Goal: Task Accomplishment & Management: Manage account settings

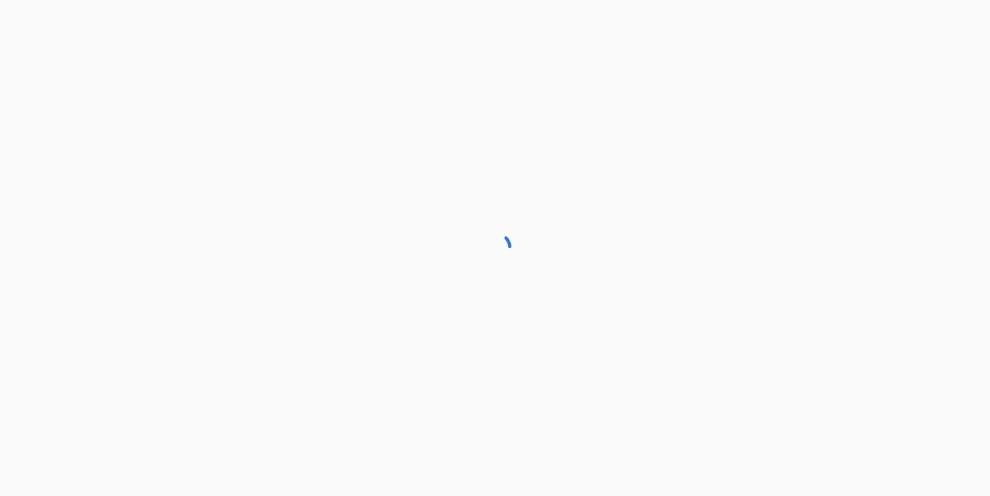
click at [724, 363] on div at bounding box center [495, 248] width 990 height 496
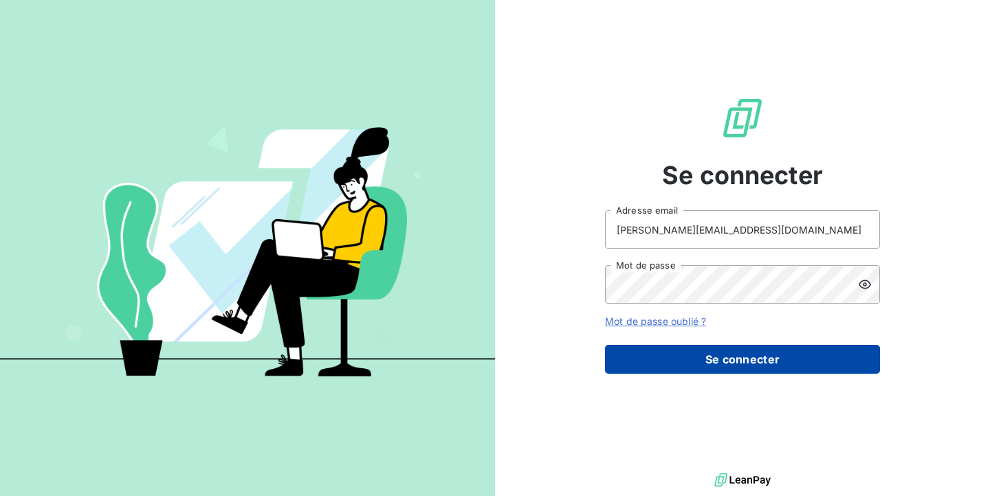
click at [726, 359] on button "Se connecter" at bounding box center [742, 359] width 275 height 29
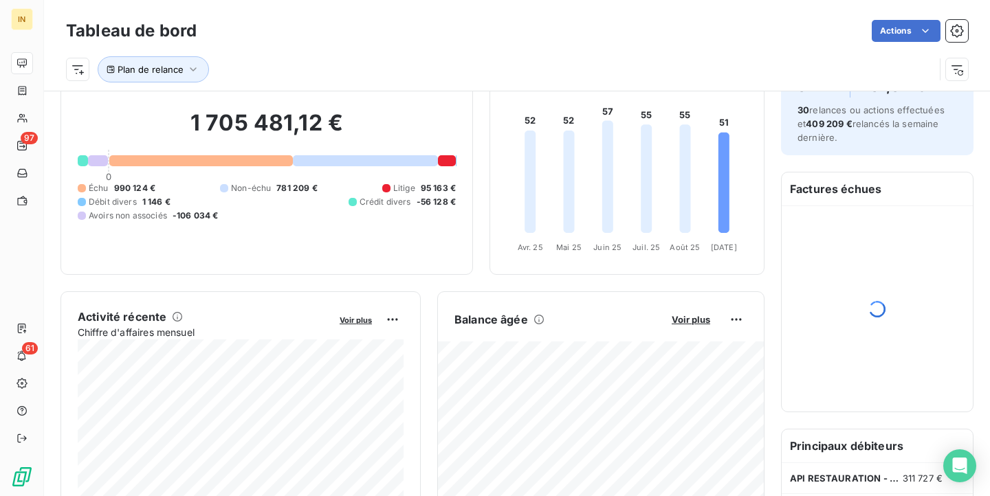
scroll to position [68, 0]
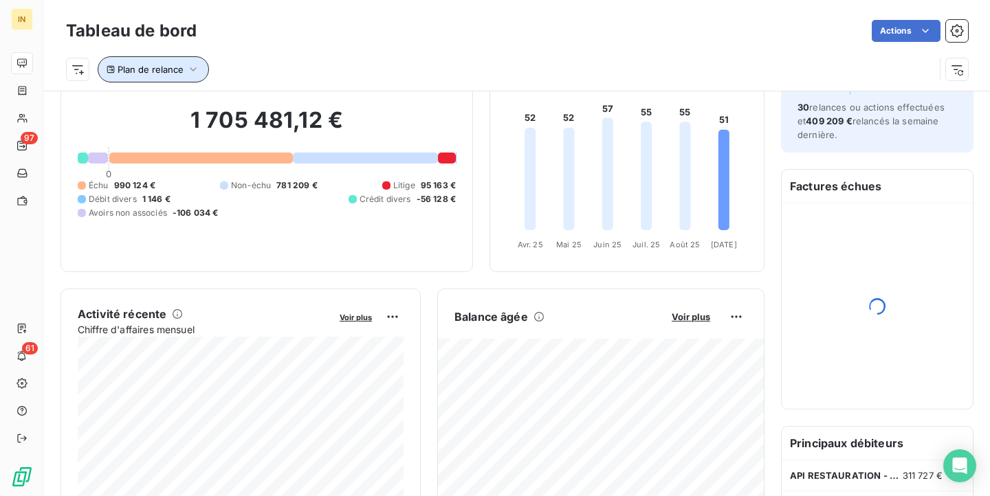
click at [166, 67] on span "Plan de relance" at bounding box center [151, 69] width 66 height 11
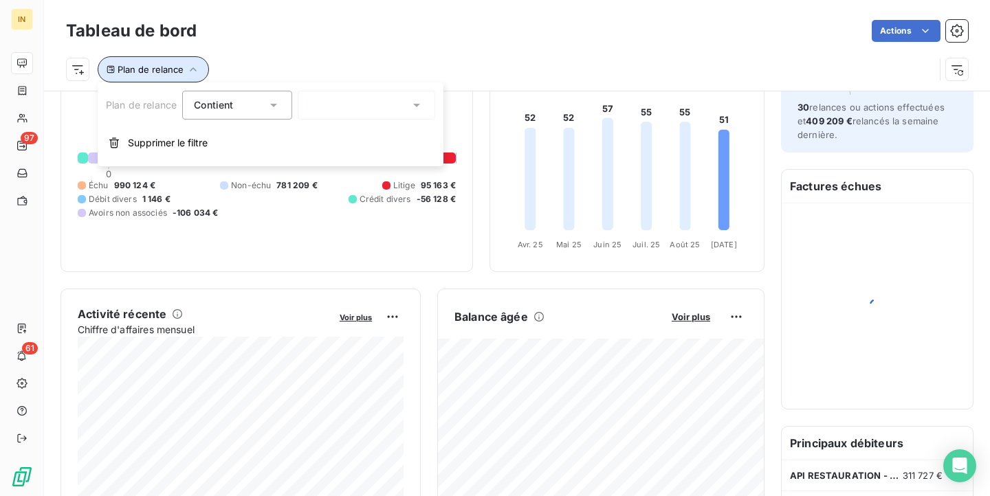
click at [166, 67] on span "Plan de relance" at bounding box center [151, 69] width 66 height 11
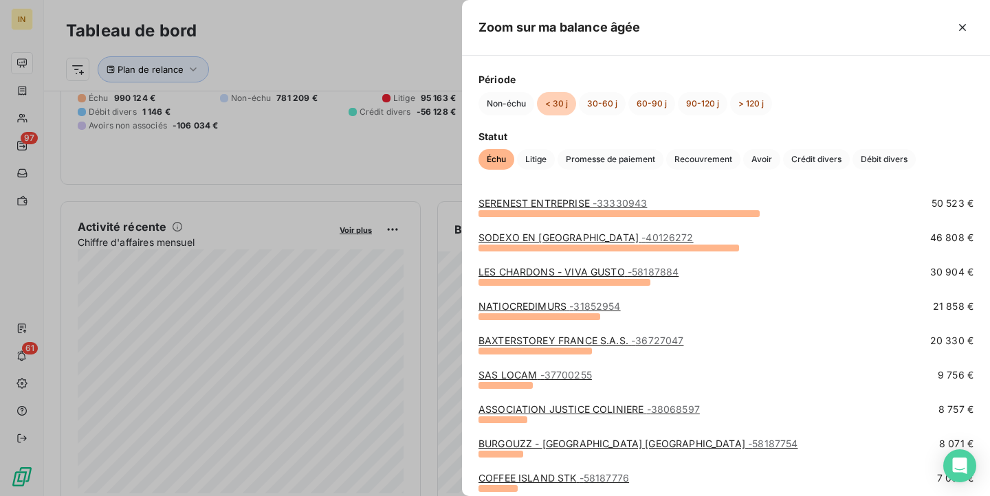
scroll to position [40, 0]
click at [523, 304] on link "NATIOCREDIMURS - 31852954" at bounding box center [549, 307] width 142 height 12
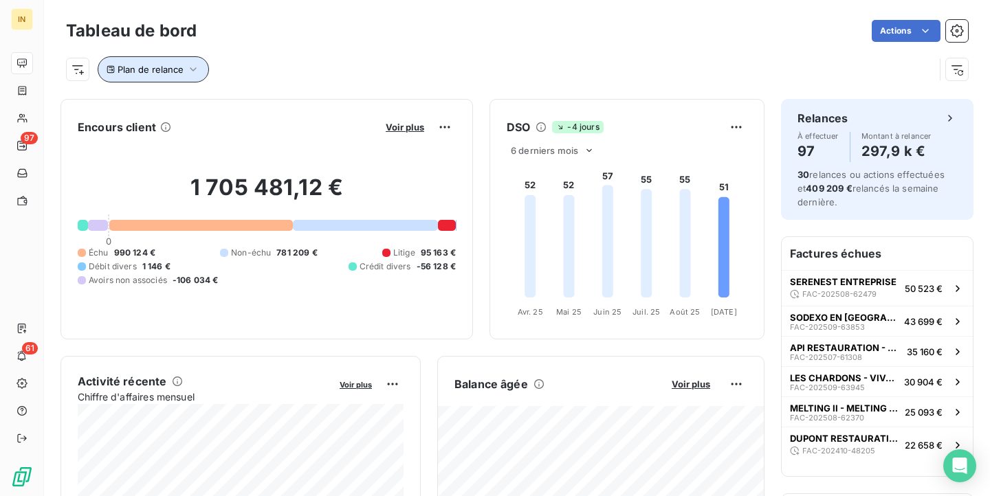
click at [164, 73] on span "Plan de relance" at bounding box center [151, 69] width 66 height 11
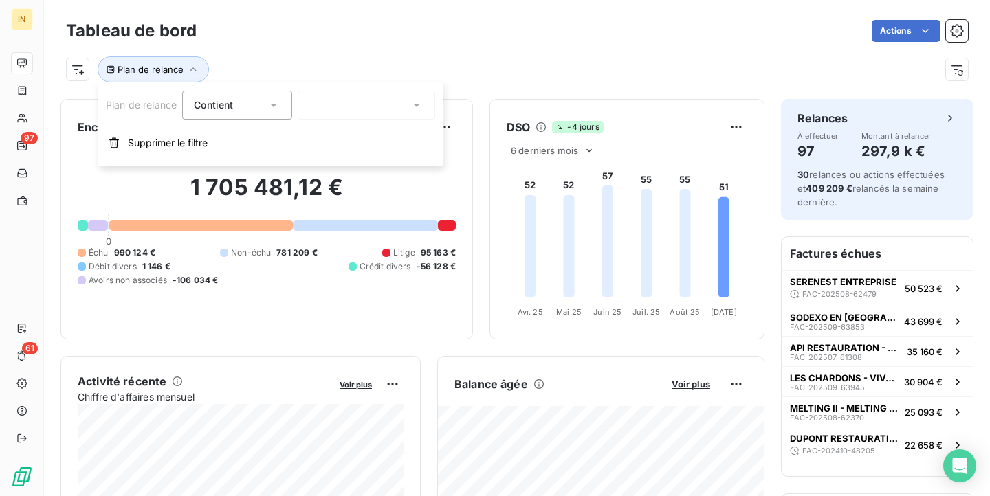
click at [310, 107] on div at bounding box center [366, 105] width 137 height 29
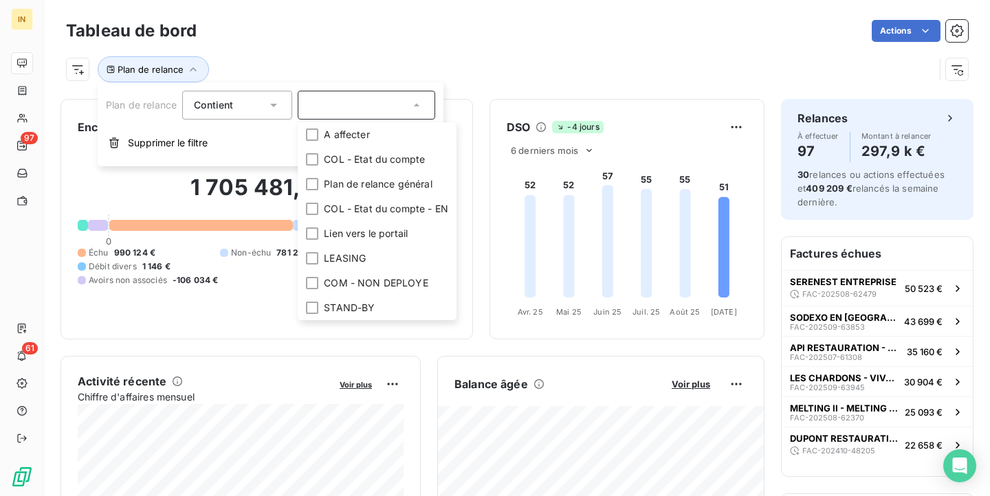
click at [256, 101] on div "Contient is" at bounding box center [230, 105] width 73 height 19
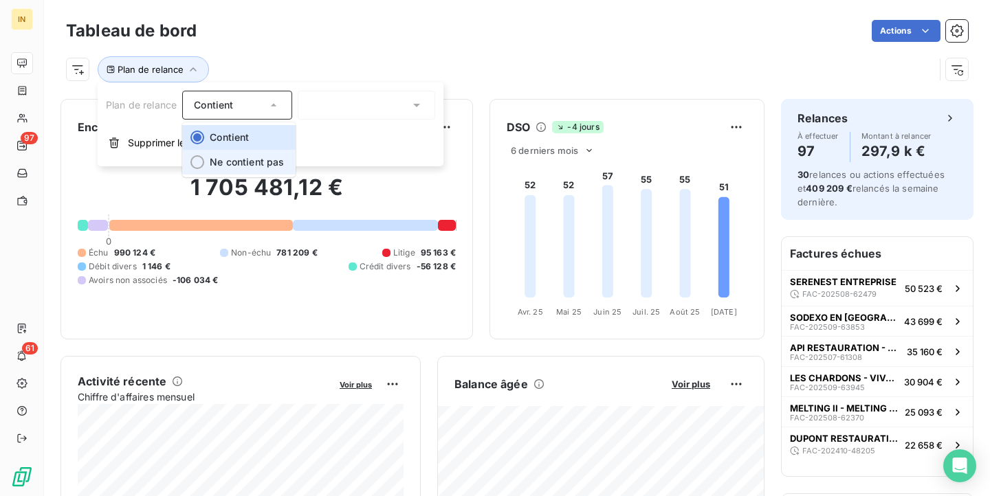
click at [245, 153] on li "Ne contient pas" at bounding box center [238, 162] width 113 height 25
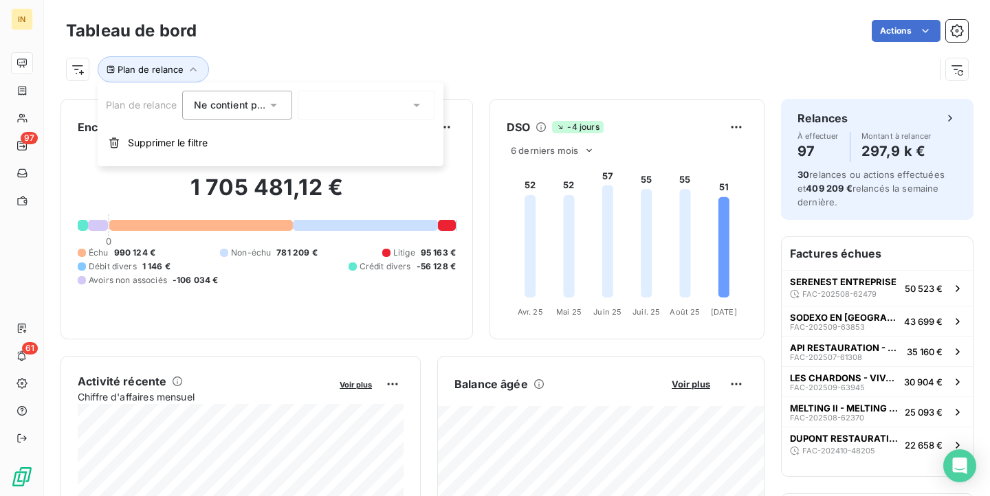
click at [329, 102] on div at bounding box center [366, 105] width 137 height 29
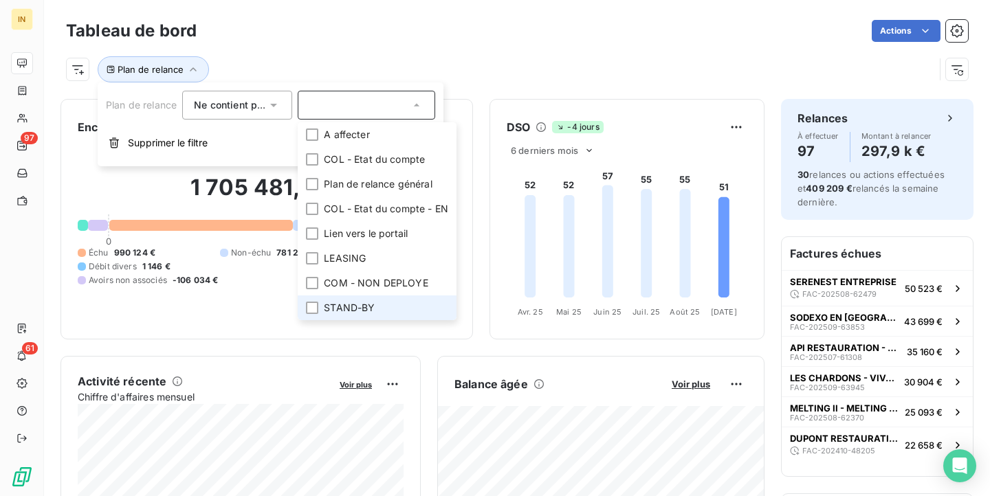
click at [353, 300] on li "STAND-BY" at bounding box center [377, 307] width 159 height 25
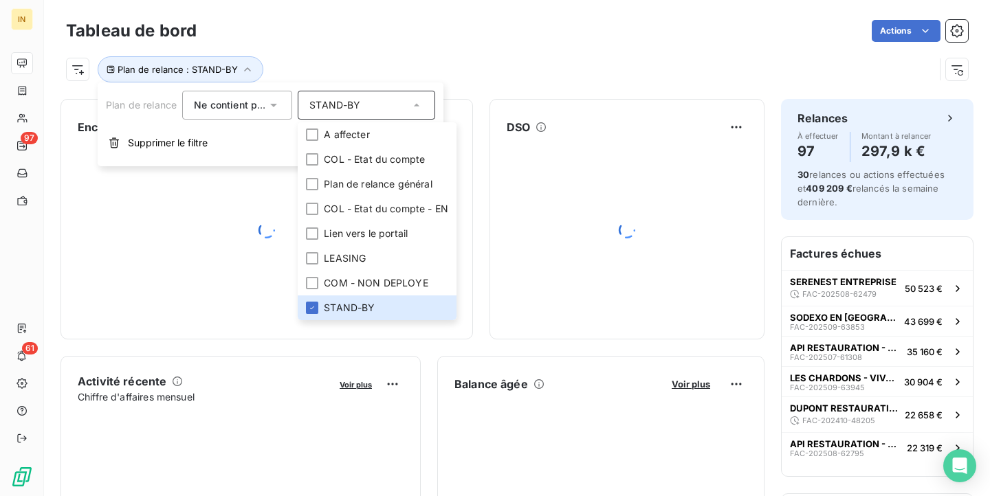
click at [480, 167] on div "Encours client Voir plus DSO" at bounding box center [412, 219] width 704 height 241
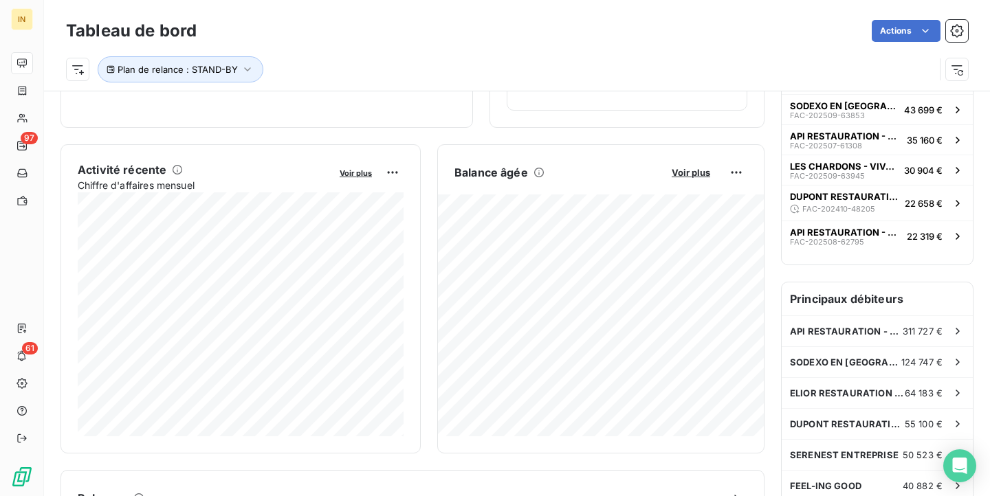
scroll to position [223, 0]
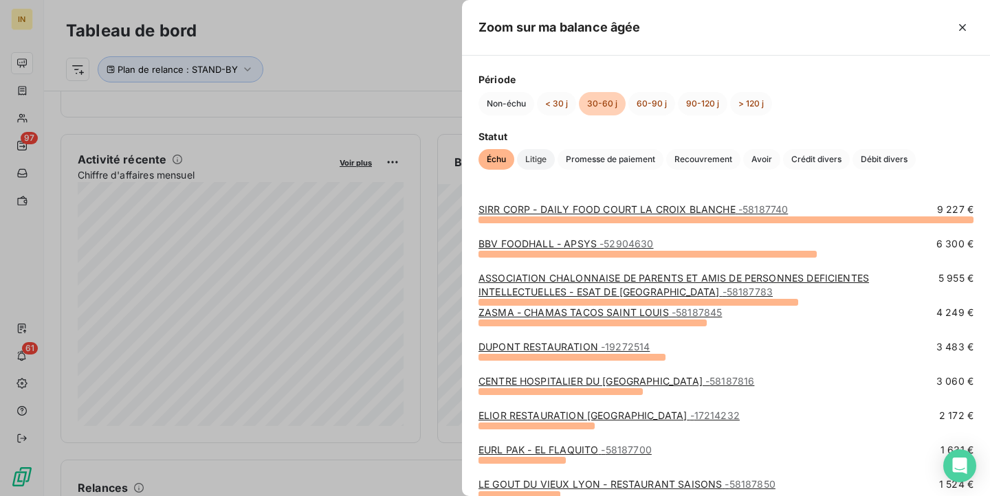
click at [535, 166] on span "Litige" at bounding box center [536, 159] width 38 height 21
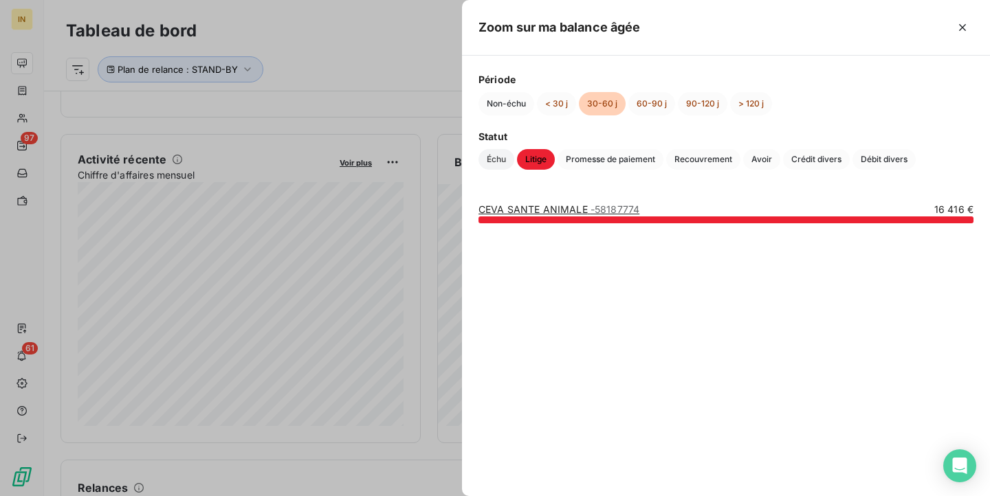
click at [496, 154] on span "Échu" at bounding box center [496, 159] width 36 height 21
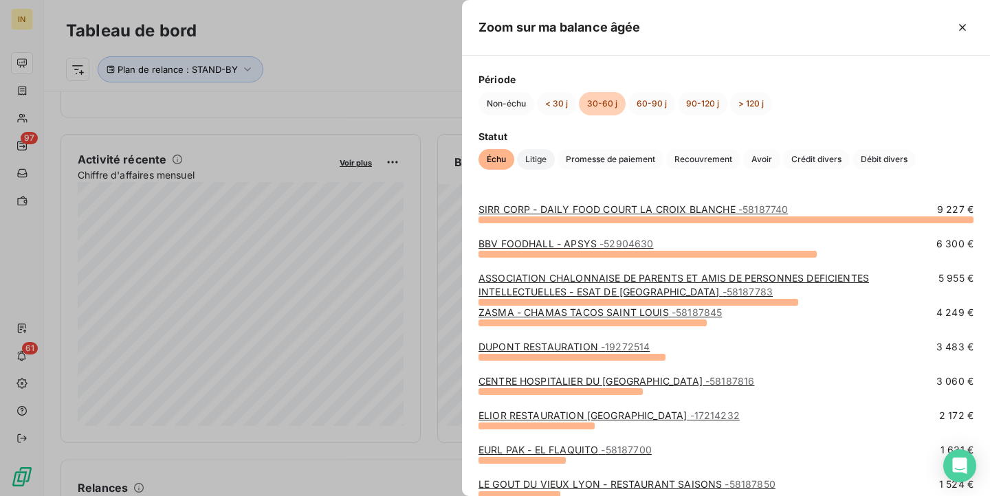
click at [530, 157] on span "Litige" at bounding box center [536, 159] width 38 height 21
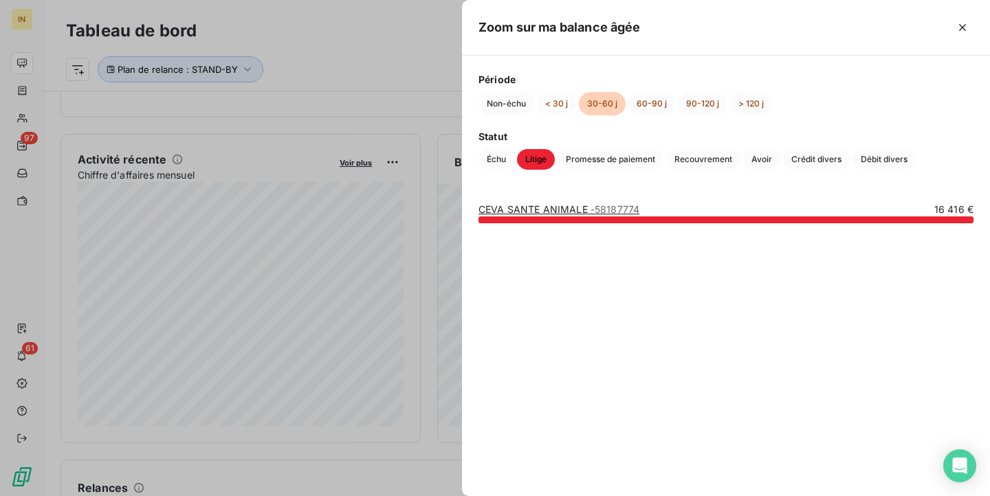
click at [544, 203] on link "CEVA SANTE ANIMALE - 58187774" at bounding box center [558, 209] width 161 height 12
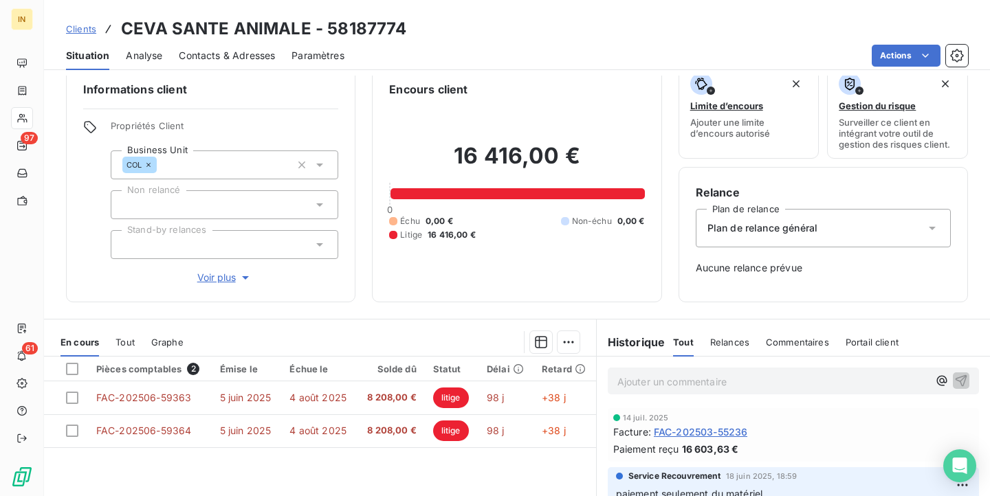
scroll to position [27, 0]
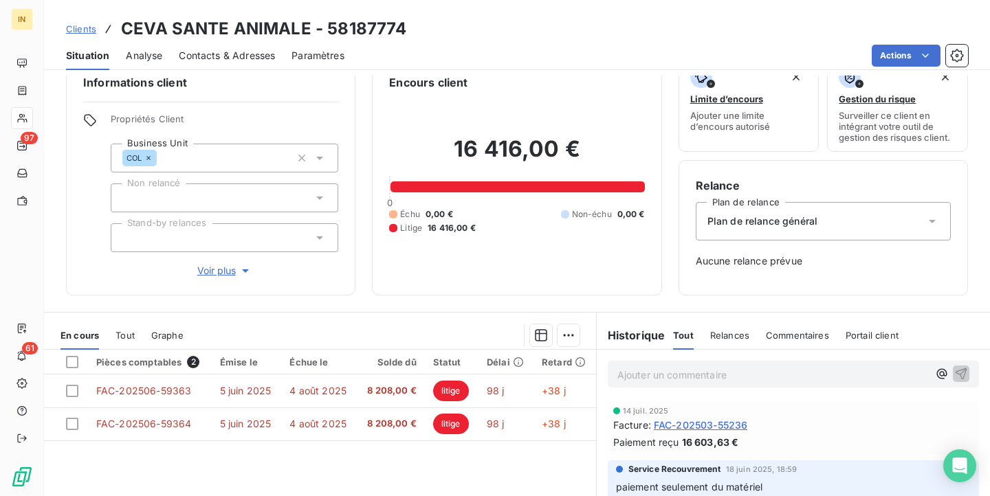
click at [711, 375] on p "Ajouter un commentaire ﻿" at bounding box center [772, 374] width 311 height 17
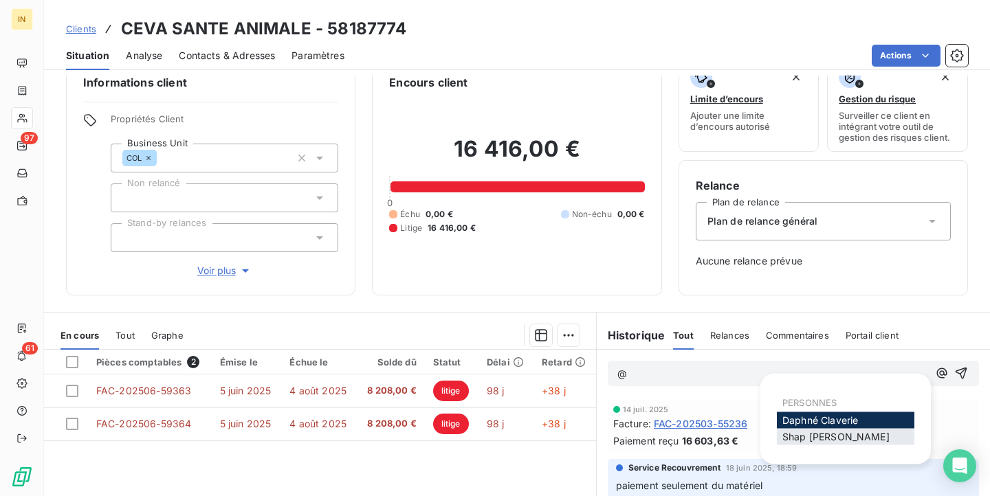
click at [853, 443] on div "Shap [PERSON_NAME]" at bounding box center [844, 437] width 137 height 16
click at [843, 438] on span "Shap [PERSON_NAME]" at bounding box center [835, 437] width 107 height 12
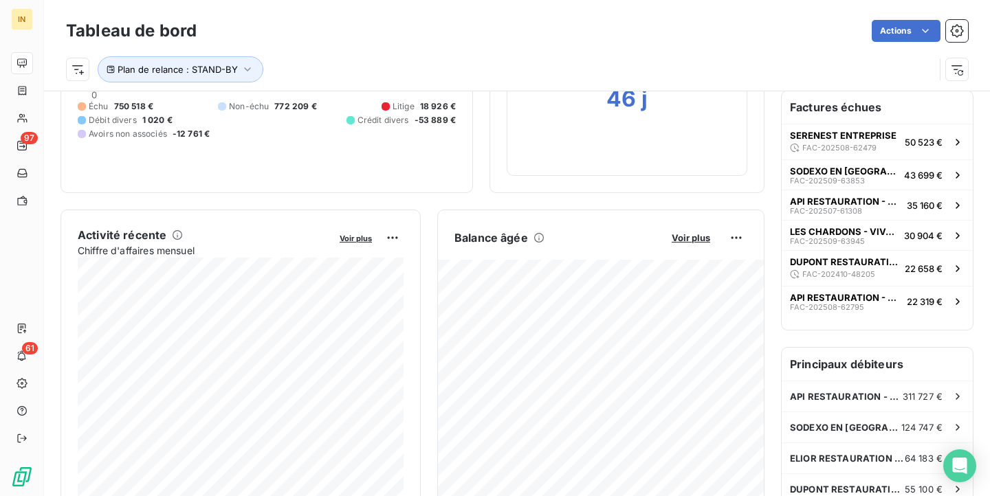
scroll to position [210, 0]
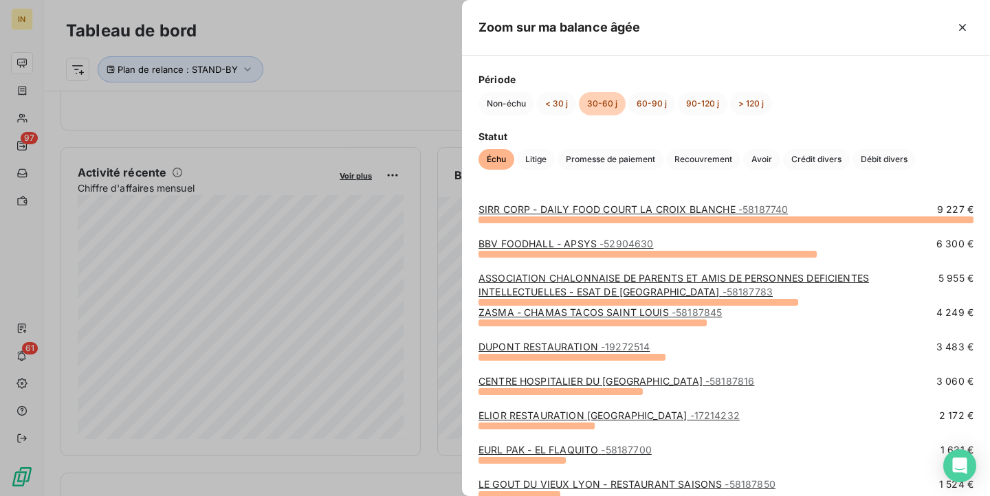
click at [572, 312] on link "ZASMA - CHAMAS TACOS [GEOGRAPHIC_DATA] - 58187845" at bounding box center [599, 312] width 243 height 12
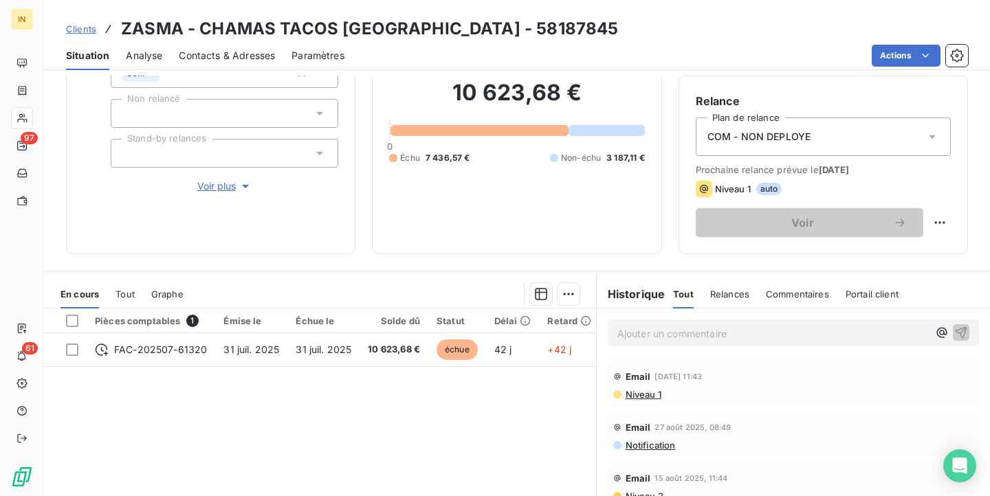
scroll to position [112, 0]
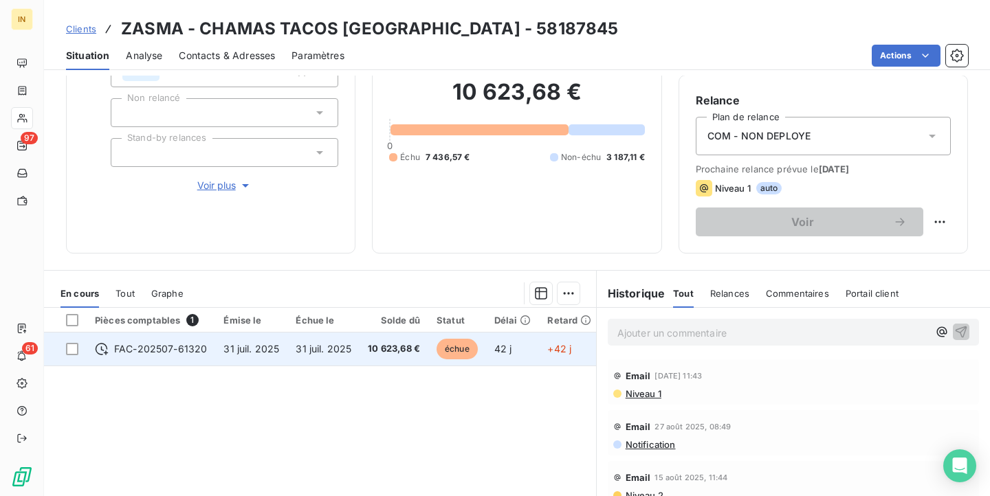
click at [232, 344] on span "31 juil. 2025" at bounding box center [251, 349] width 56 height 12
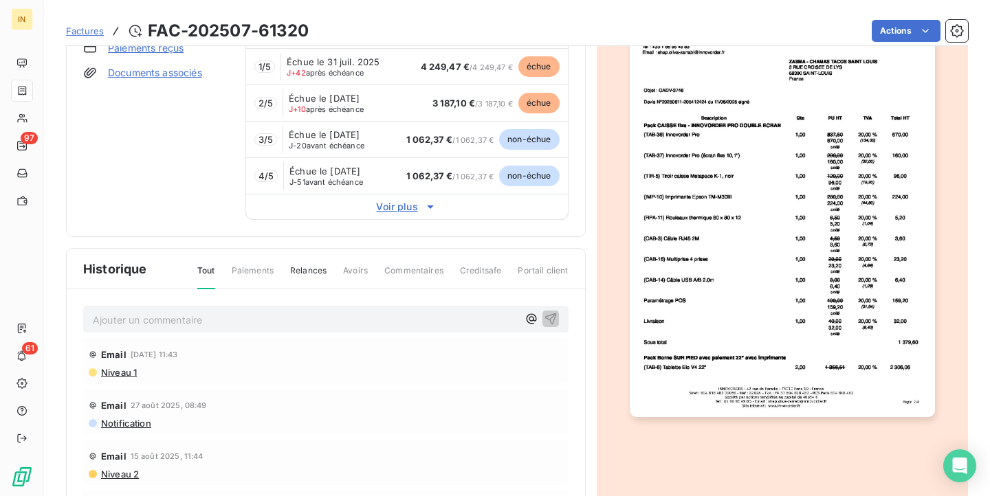
scroll to position [172, 0]
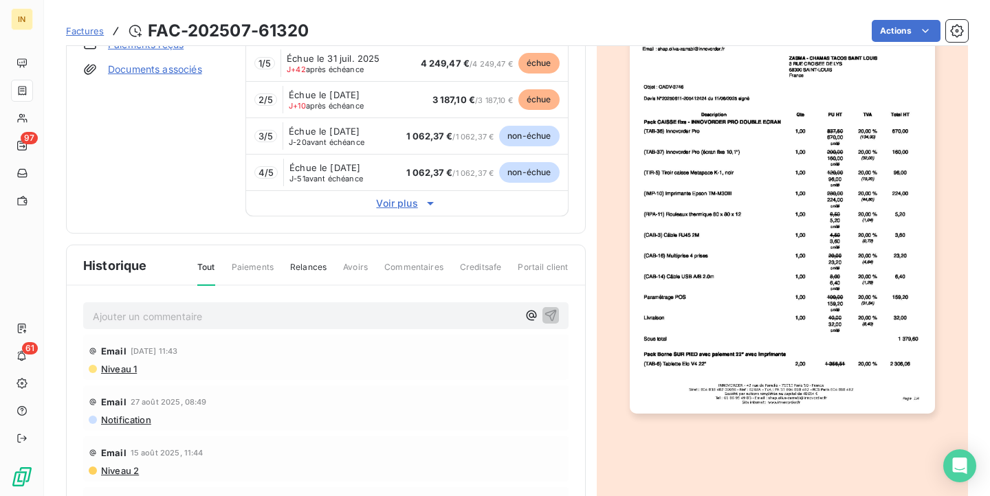
click at [217, 335] on div "Email [DATE] 11:43 Niveau 1" at bounding box center [325, 357] width 485 height 45
click at [205, 320] on p "Ajouter un commentaire ﻿" at bounding box center [305, 316] width 425 height 17
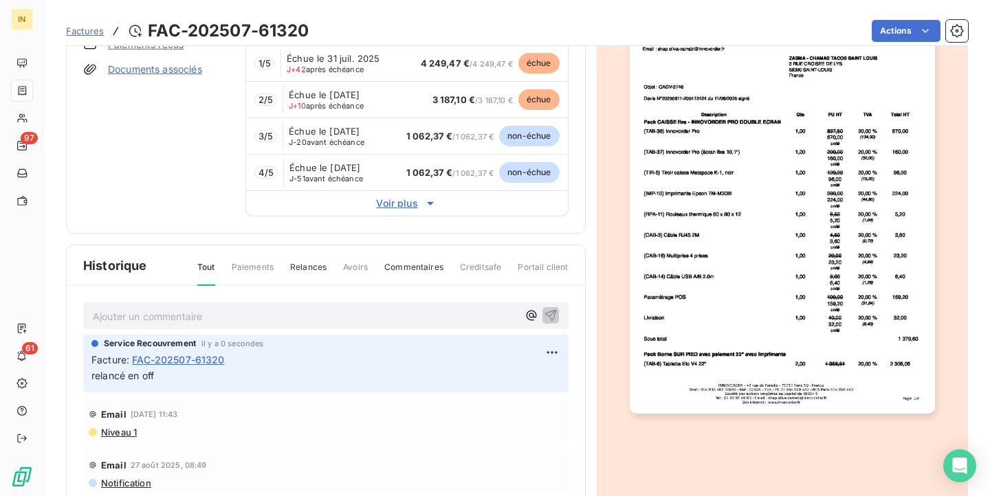
click at [92, 30] on span "Factures" at bounding box center [85, 30] width 38 height 11
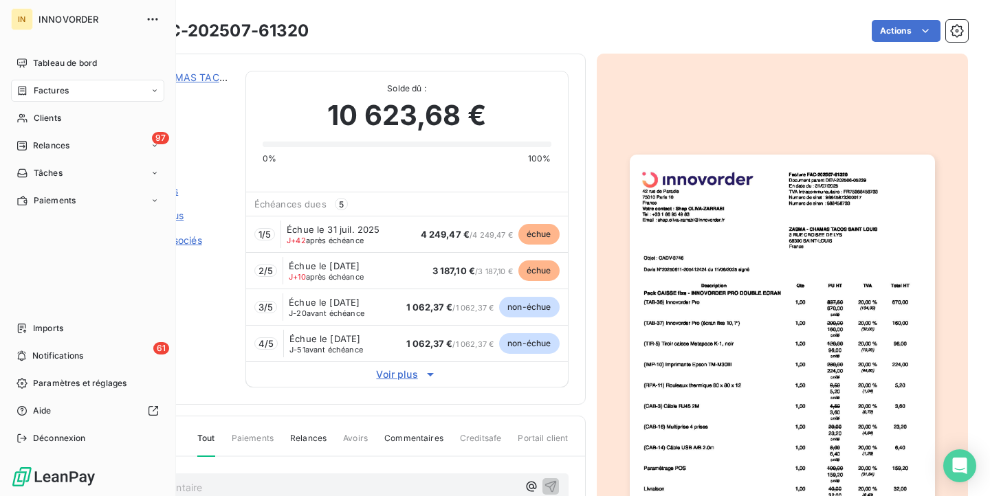
click at [33, 61] on span "Tableau de bord" at bounding box center [65, 63] width 64 height 12
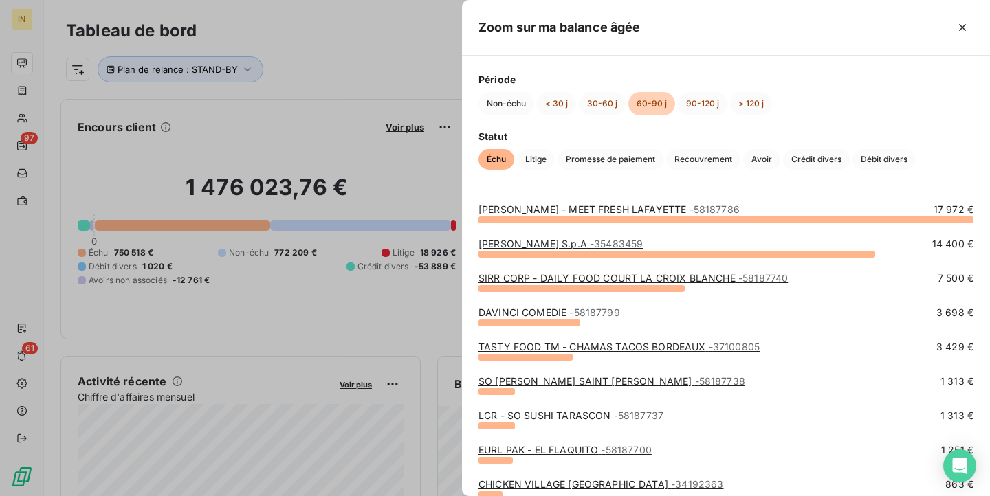
click at [444, 320] on div at bounding box center [495, 248] width 990 height 496
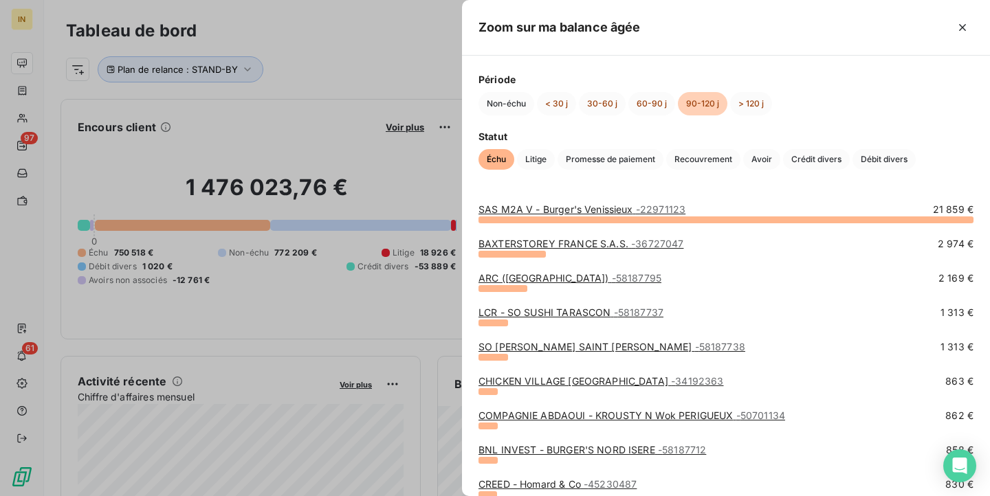
click at [447, 349] on div at bounding box center [495, 248] width 990 height 496
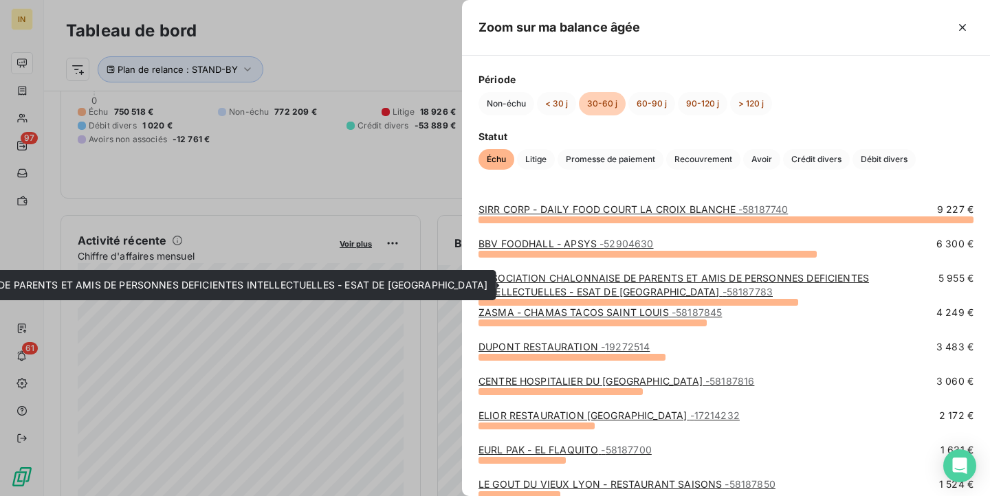
click at [535, 276] on link "ASSOCIATION CHALONNAISE DE PARENTS ET AMIS DE PERSONNES DEFICIENTES INTELLECTUE…" at bounding box center [673, 284] width 390 height 25
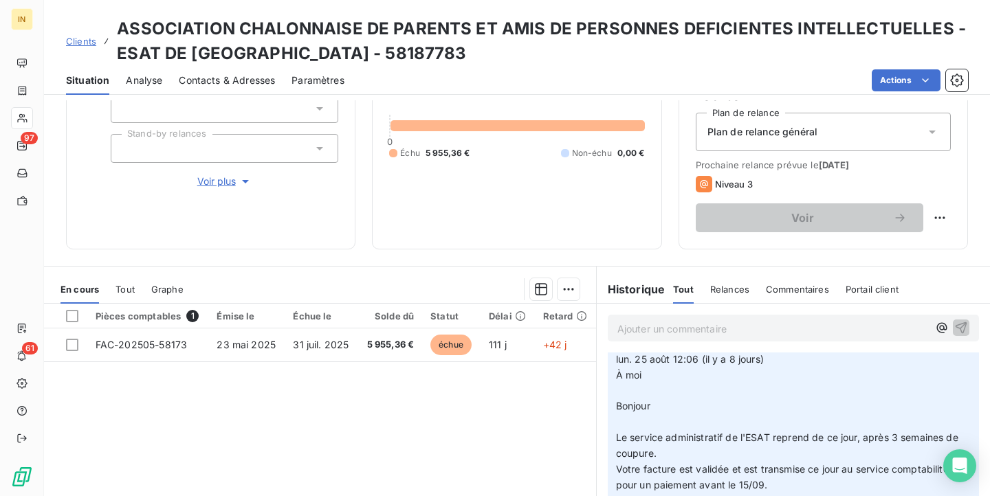
scroll to position [58, 0]
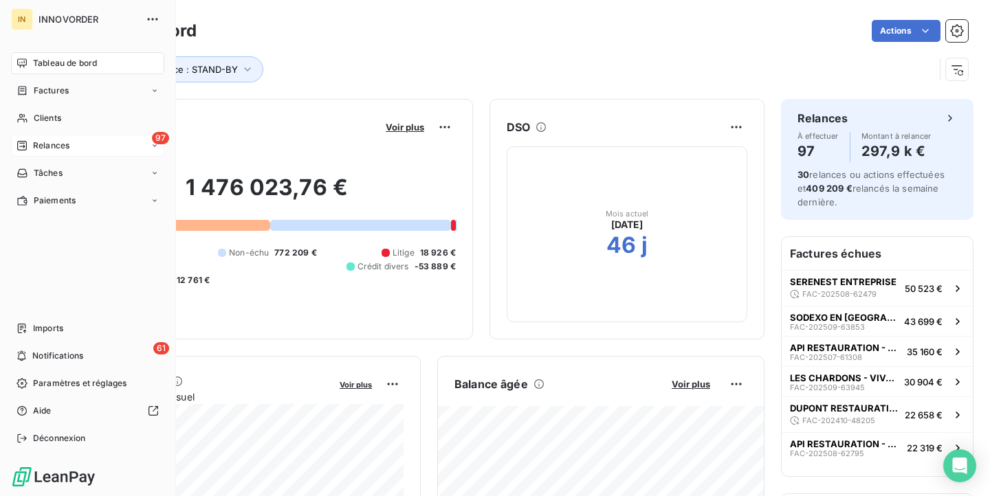
click at [58, 144] on span "Relances" at bounding box center [51, 145] width 36 height 12
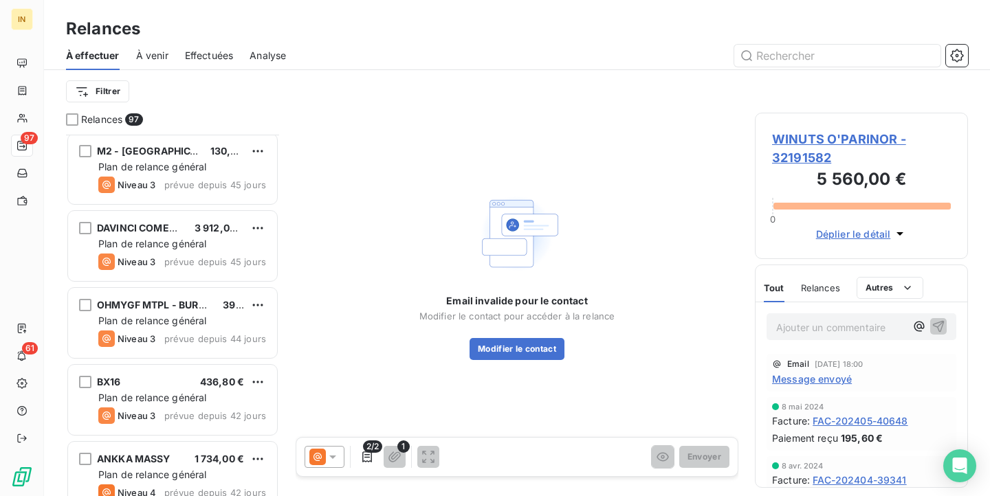
scroll to position [7105, 0]
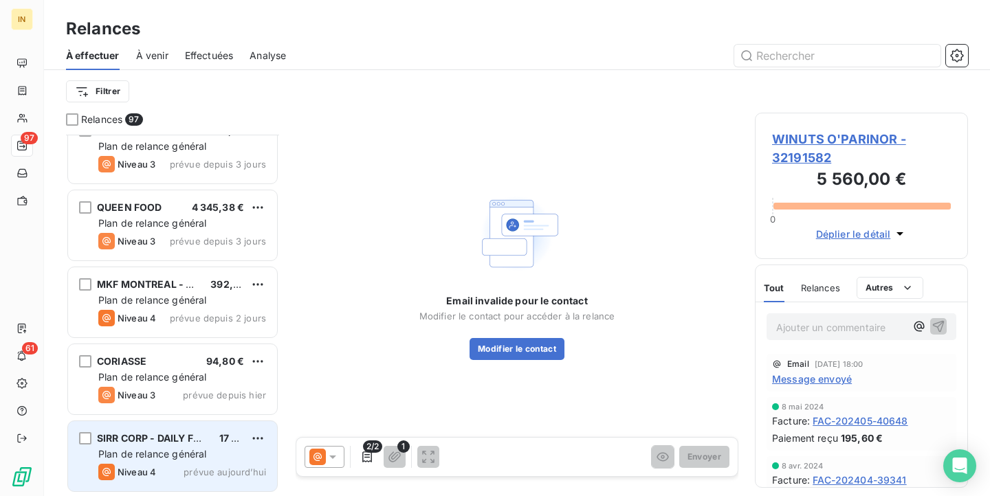
click at [161, 445] on div "SIRR CORP - DAILY FOOD COURT LA CROIX [PERSON_NAME] 17 850,46 € Plan de relance…" at bounding box center [172, 456] width 209 height 70
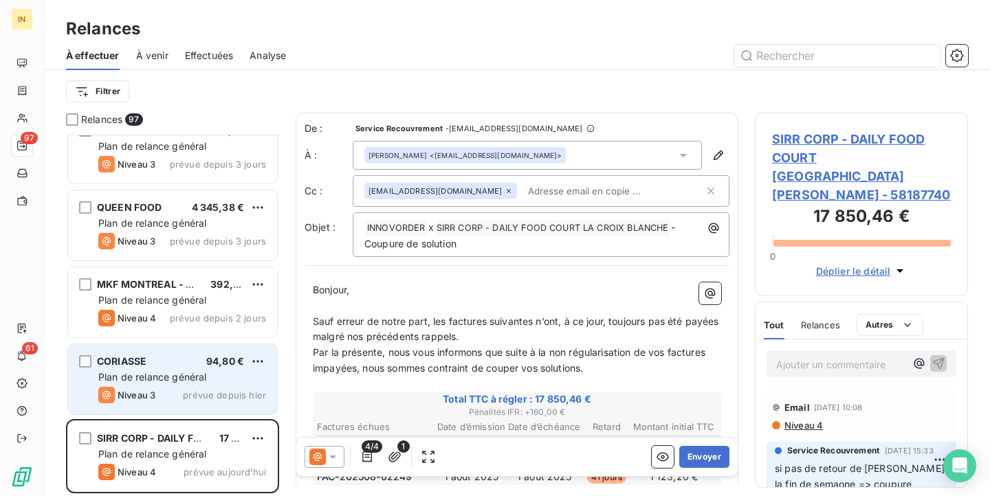
click at [170, 383] on div "Plan de relance général" at bounding box center [182, 377] width 168 height 14
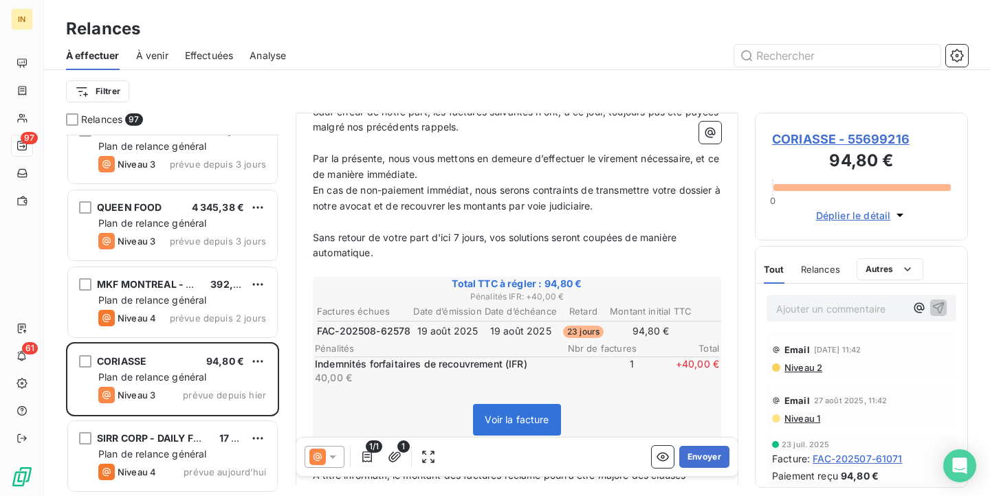
scroll to position [194, 0]
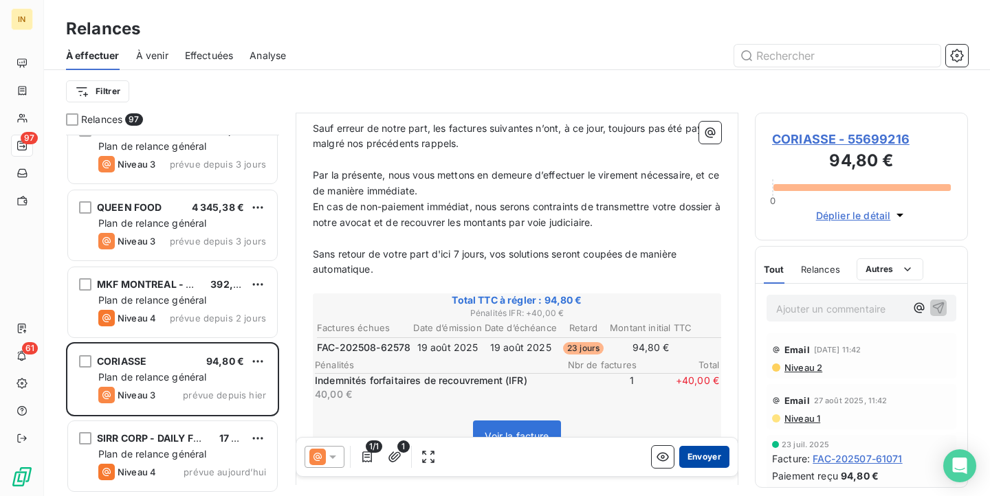
click at [704, 466] on button "Envoyer" at bounding box center [704, 457] width 50 height 22
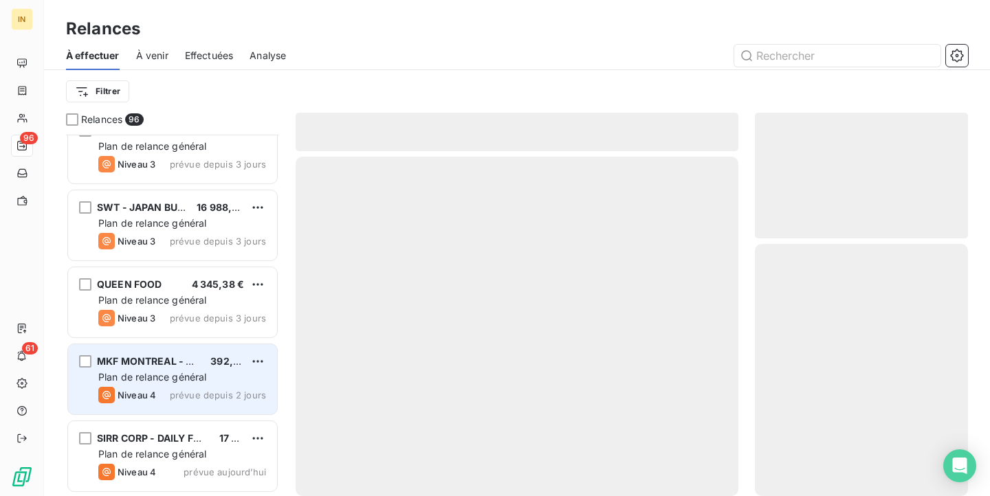
scroll to position [7027, 0]
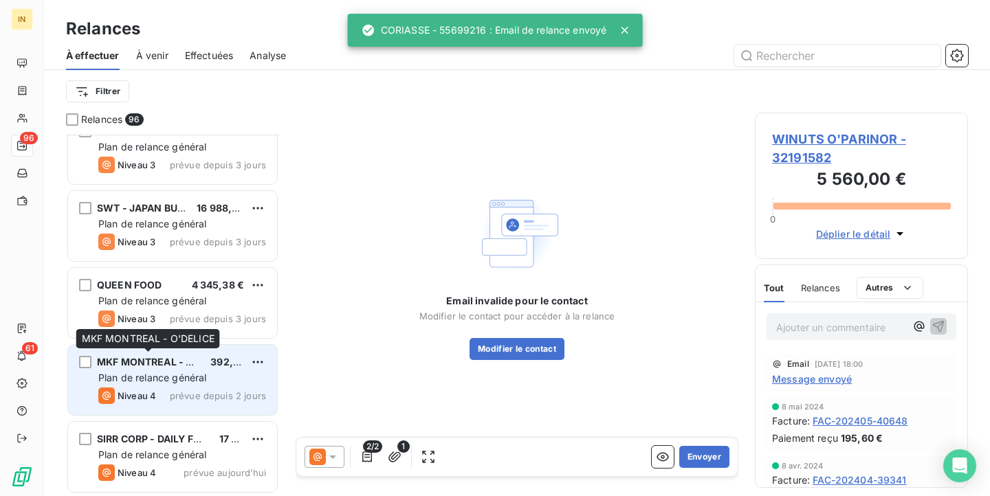
click at [155, 361] on span "MKF MONTREAL - O'DELICE" at bounding box center [164, 362] width 135 height 12
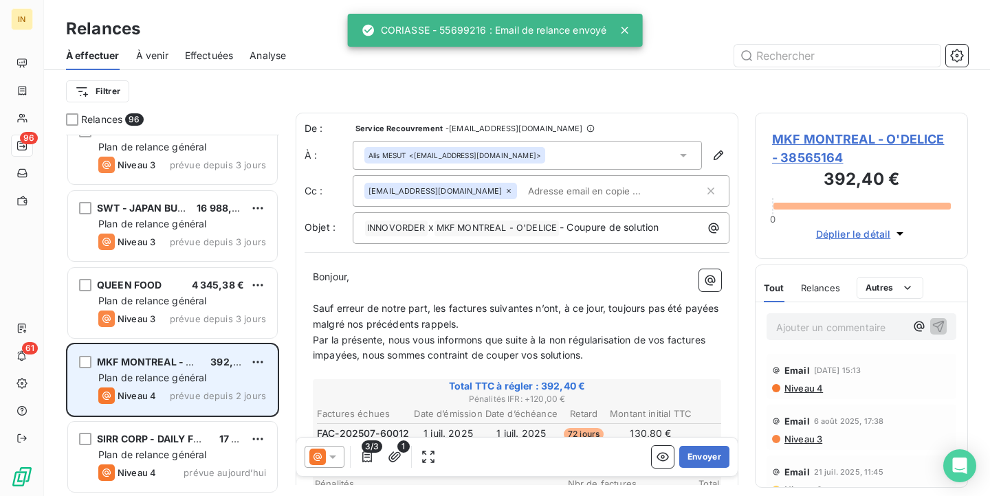
click at [120, 375] on span "Plan de relance général" at bounding box center [152, 378] width 108 height 12
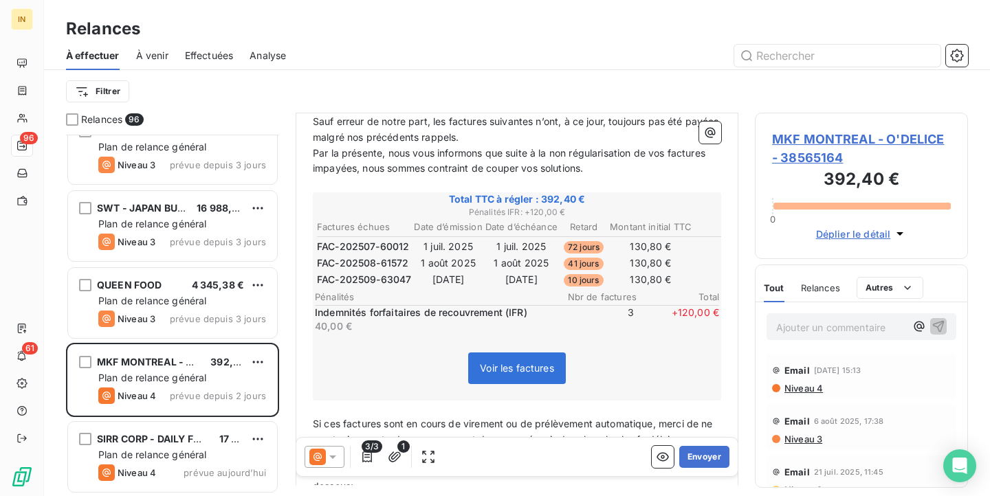
scroll to position [188, 0]
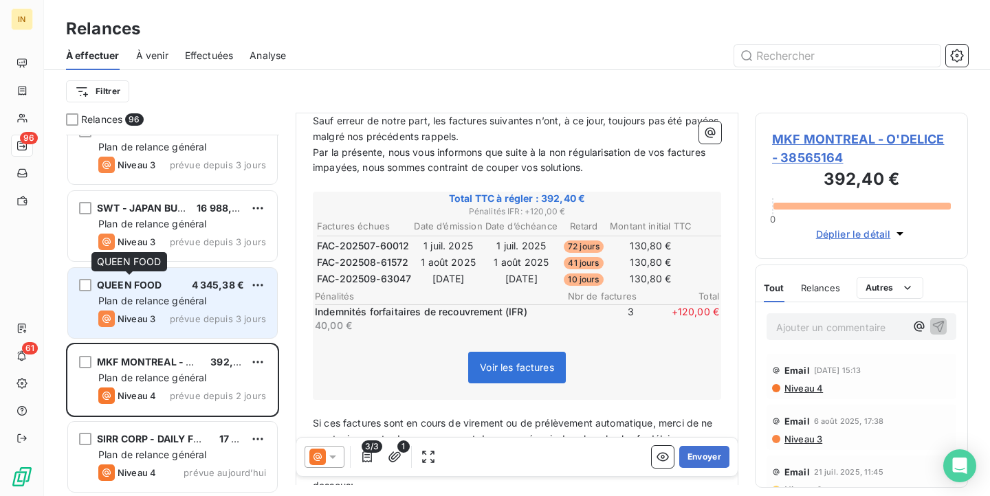
click at [155, 289] on span "QUEEN FOOD" at bounding box center [129, 285] width 65 height 12
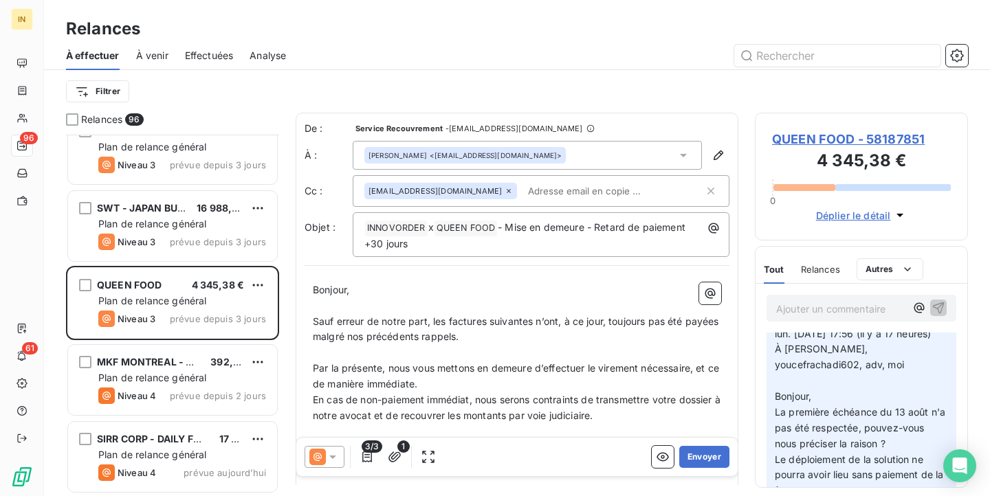
scroll to position [92, 0]
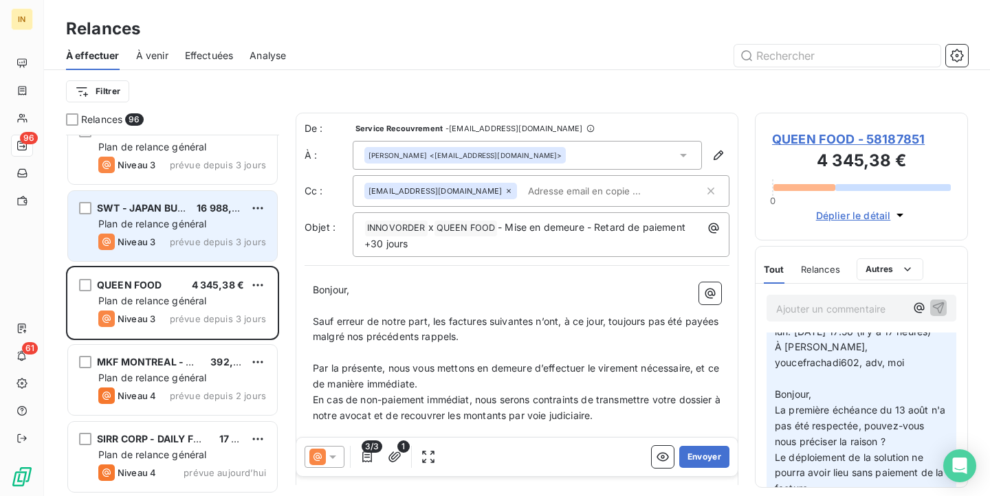
click at [173, 237] on span "prévue depuis 3 jours" at bounding box center [218, 241] width 96 height 11
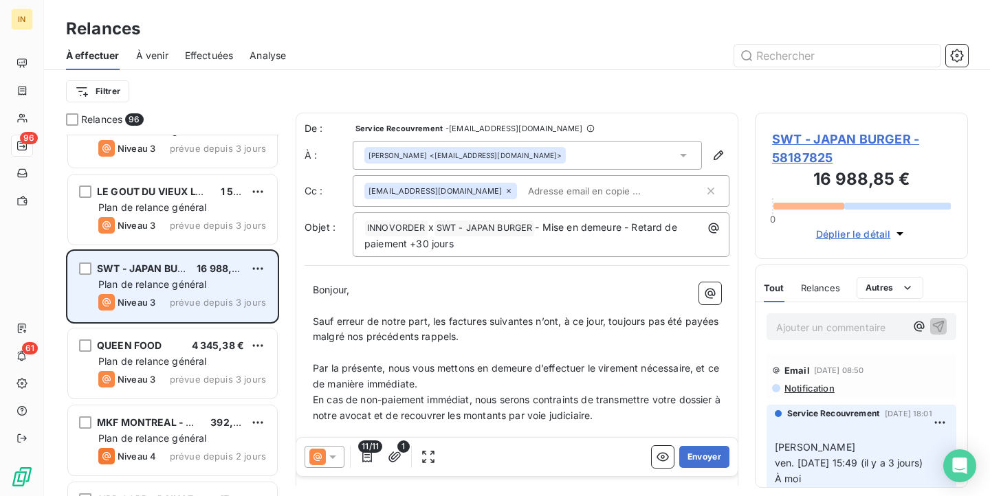
scroll to position [6963, 0]
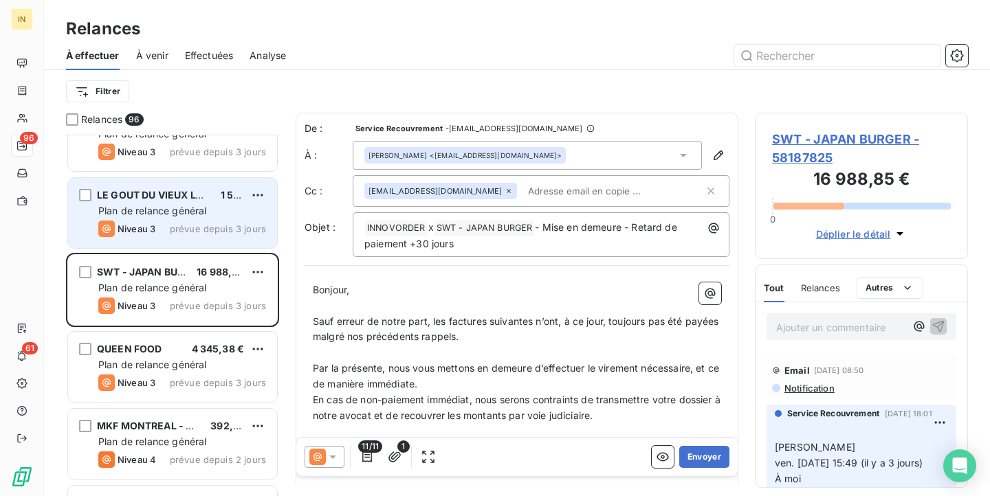
click at [183, 212] on span "Plan de relance général" at bounding box center [152, 211] width 108 height 12
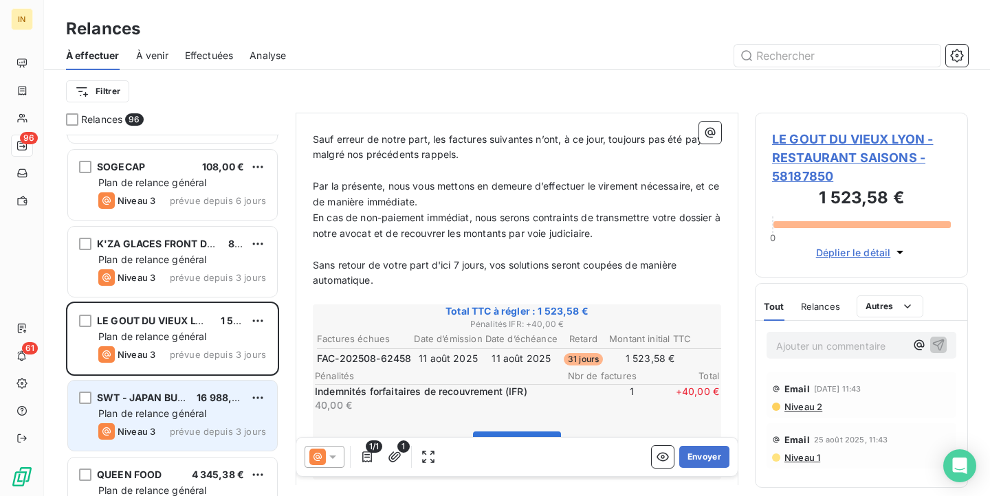
scroll to position [6818, 0]
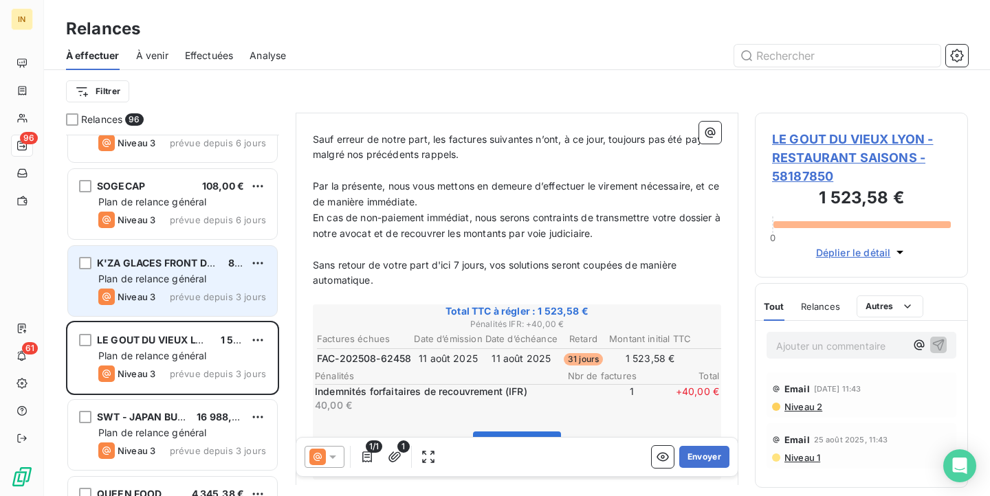
click at [197, 266] on span "K'ZA GLACES FRONT DE MER SAINT PIERRE - AMORINO SAINT DENIS LA REUNION" at bounding box center [293, 263] width 393 height 12
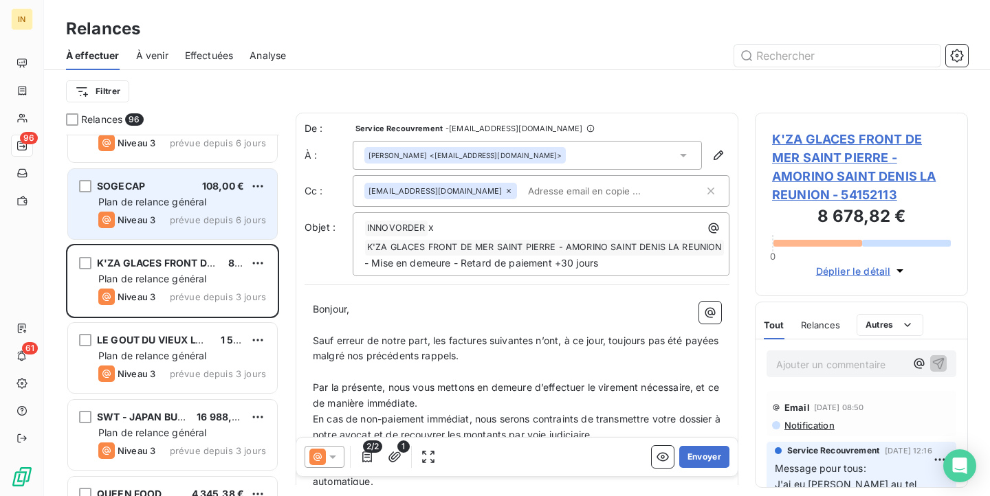
click at [137, 197] on span "Plan de relance général" at bounding box center [152, 202] width 108 height 12
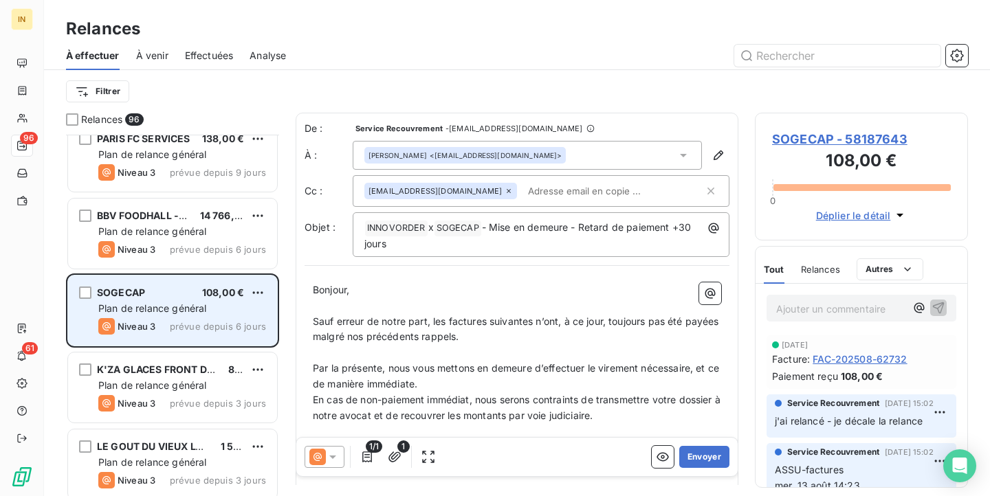
scroll to position [6690, 0]
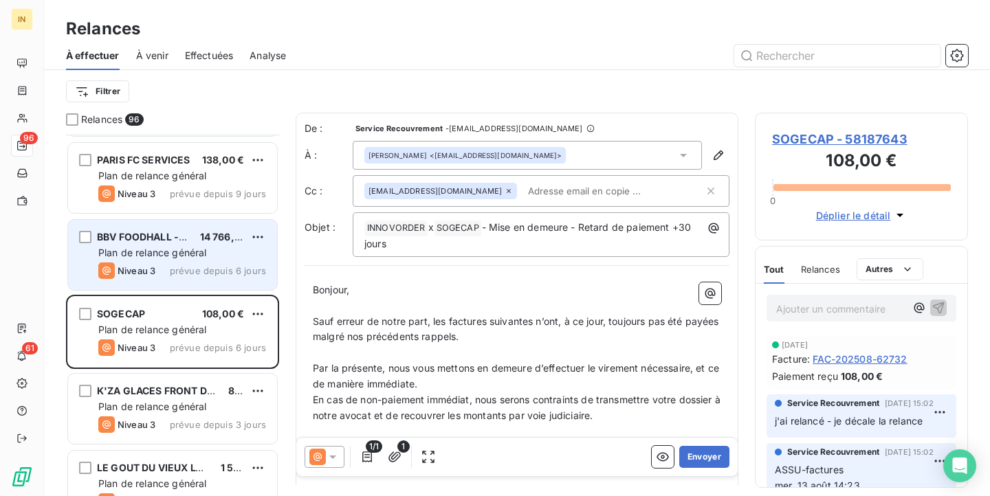
click at [172, 223] on div "BBV FOODHALL - APSYS 14 766,00 € Plan de relance général [PERSON_NAME] 3 prévue…" at bounding box center [172, 255] width 209 height 70
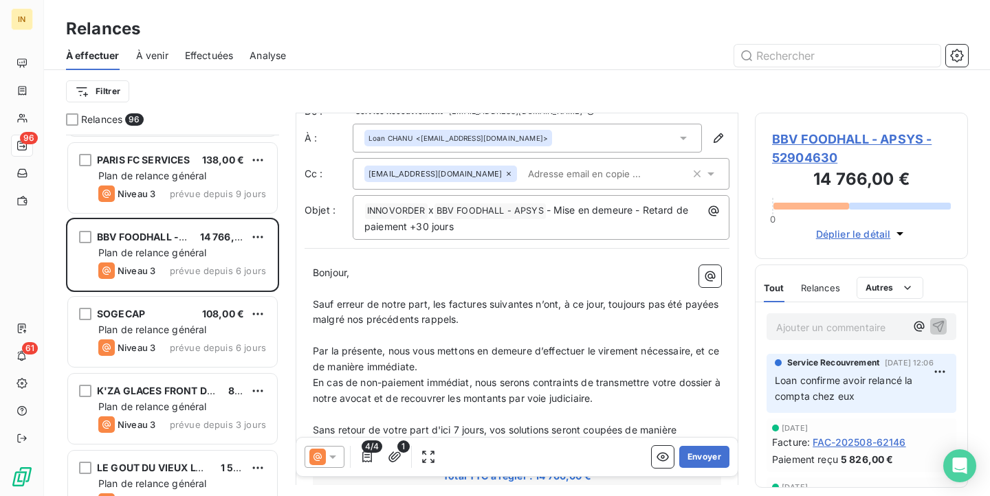
scroll to position [19, 0]
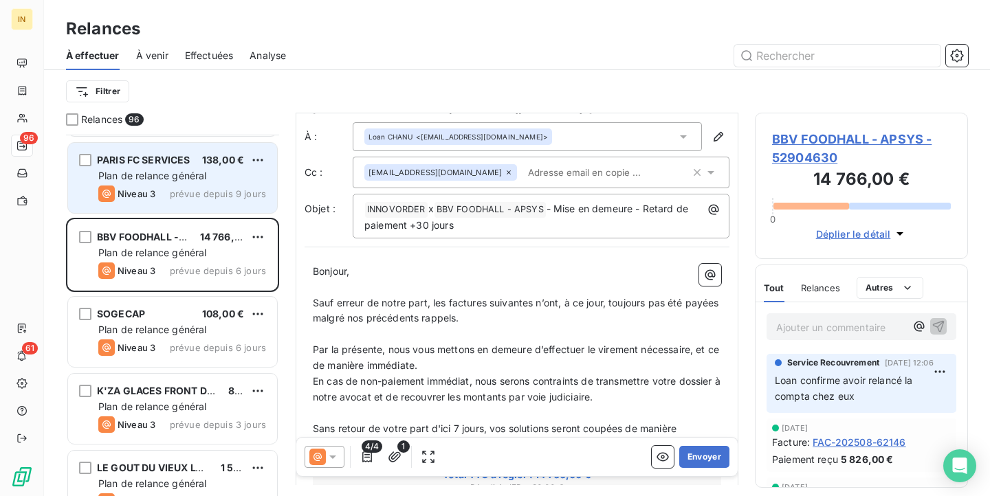
click at [168, 152] on div "PARIS FC SERVICES 138,00 € Plan de relance général [PERSON_NAME] 3 prévue depui…" at bounding box center [172, 178] width 209 height 70
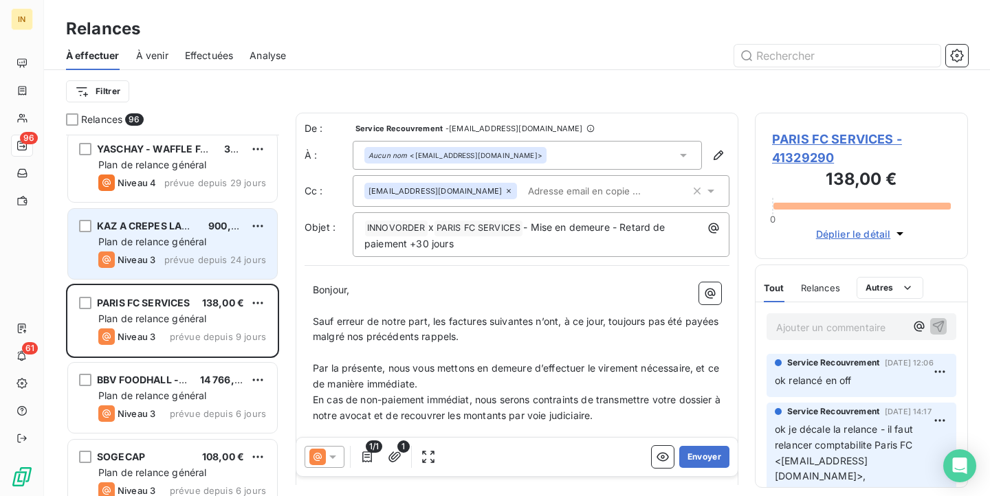
click at [138, 241] on span "Plan de relance général" at bounding box center [152, 242] width 108 height 12
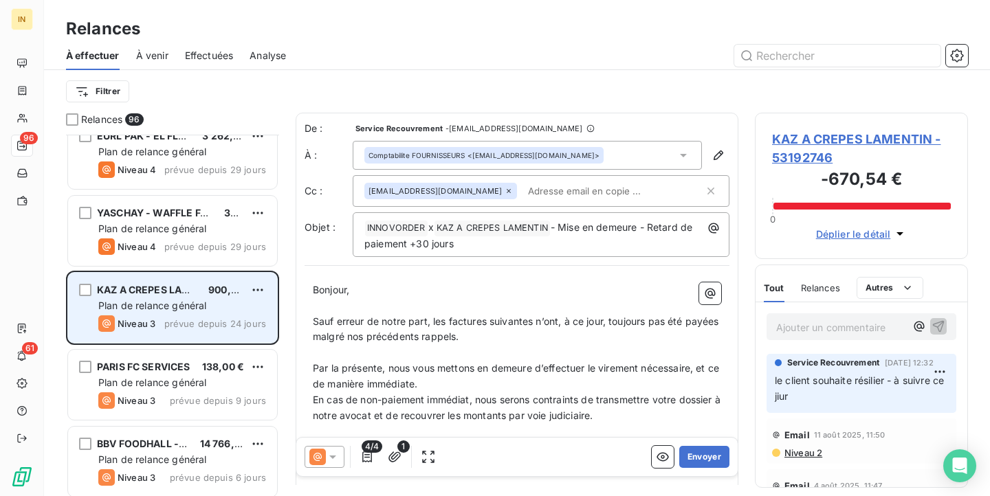
scroll to position [6482, 0]
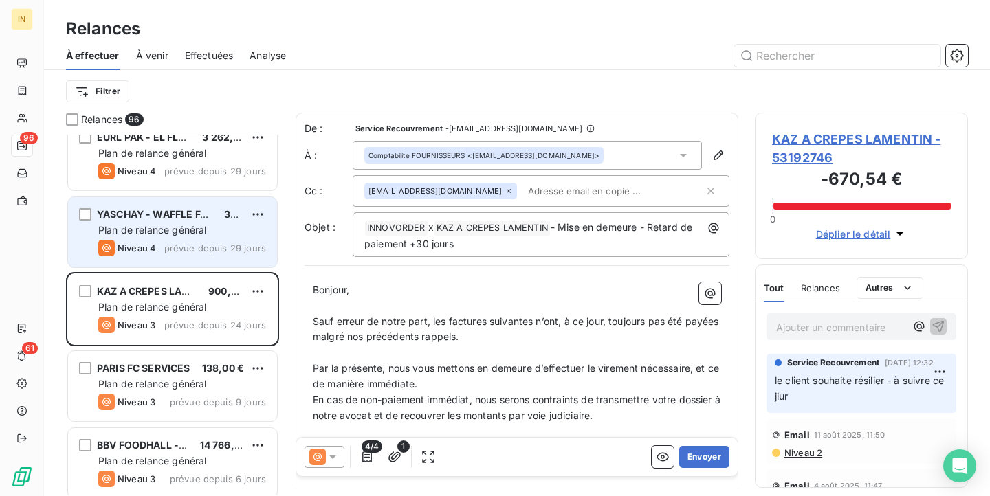
click at [195, 243] on span "prévue depuis 29 jours" at bounding box center [215, 248] width 102 height 11
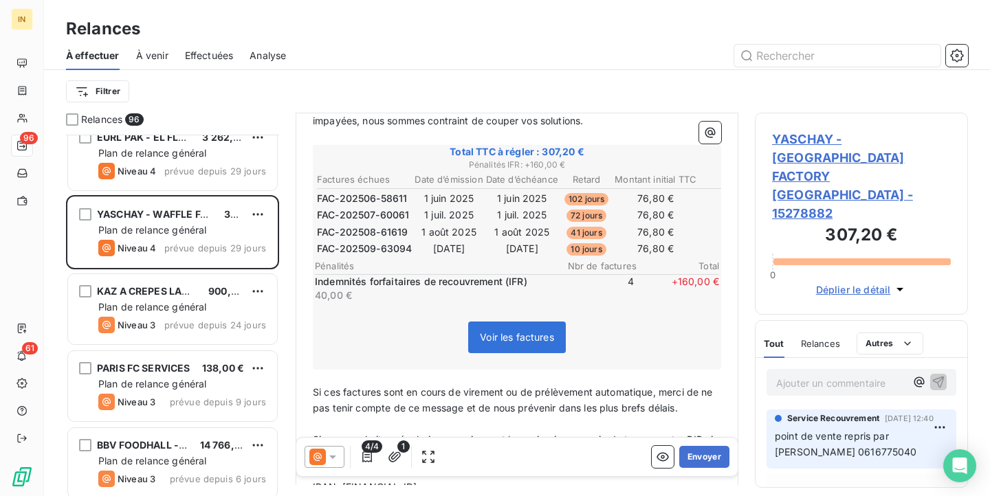
scroll to position [244, 0]
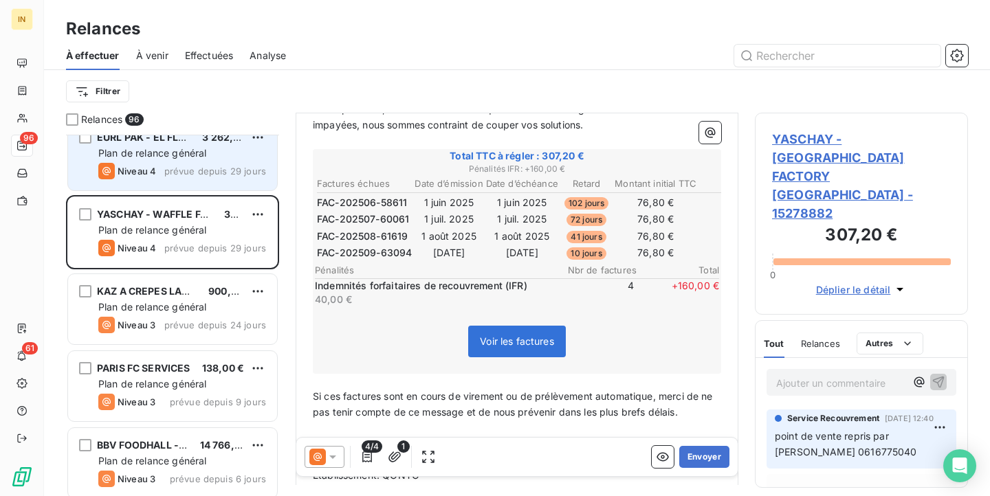
click at [178, 174] on span "prévue depuis 29 jours" at bounding box center [215, 171] width 102 height 11
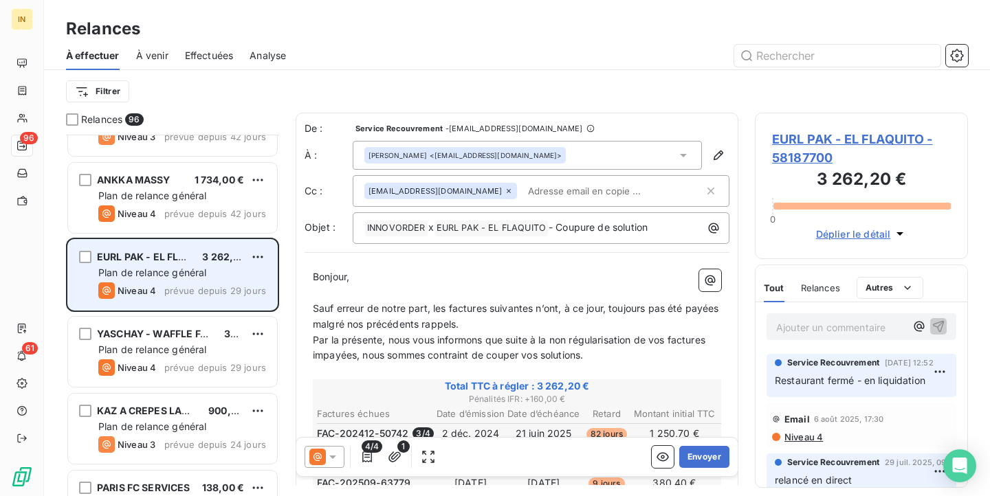
scroll to position [6351, 0]
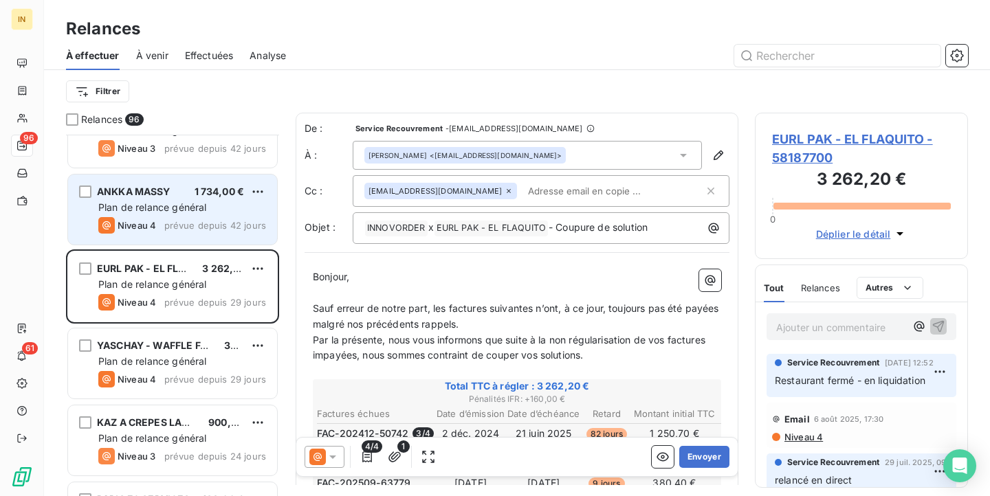
click at [169, 218] on div "Niveau 4 prévue depuis 42 jours" at bounding box center [182, 225] width 168 height 16
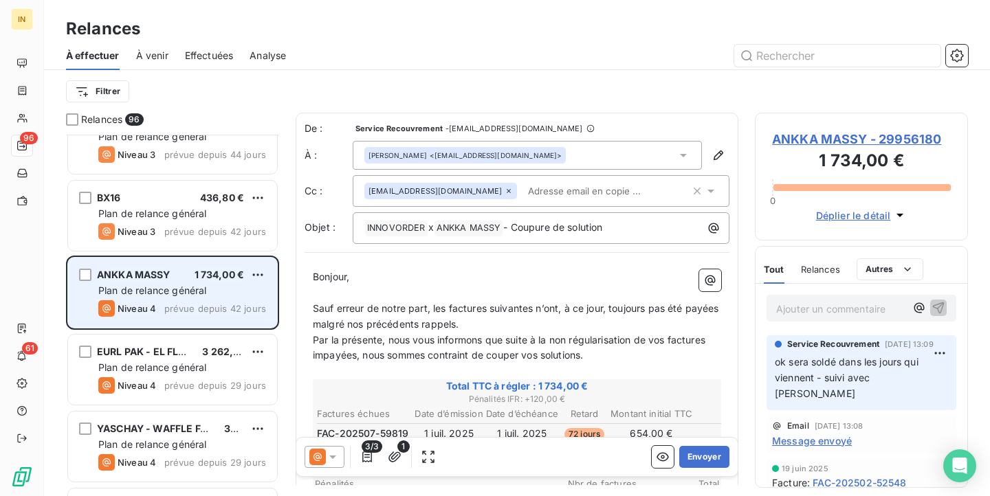
scroll to position [6246, 0]
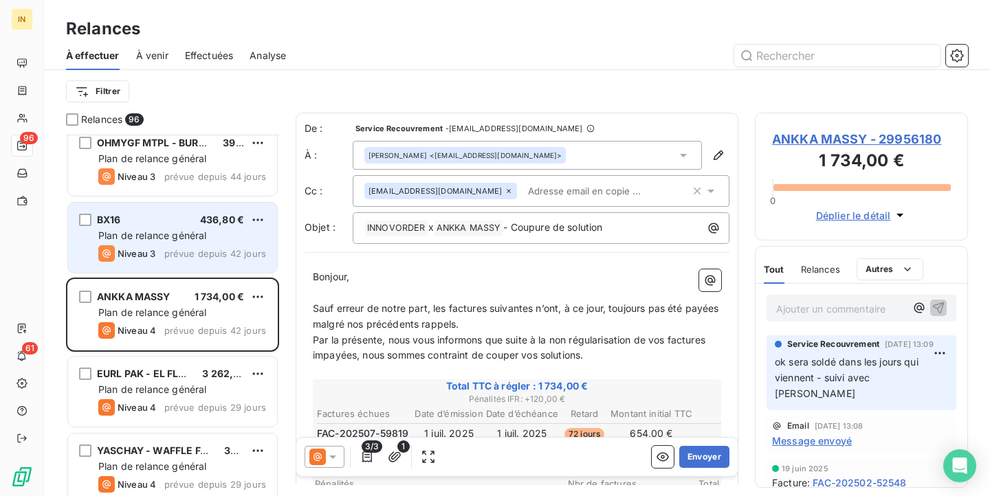
click at [187, 267] on div "BX16 436,80 € Plan de relance général [PERSON_NAME] 3 prévue depuis 42 jours" at bounding box center [172, 238] width 209 height 70
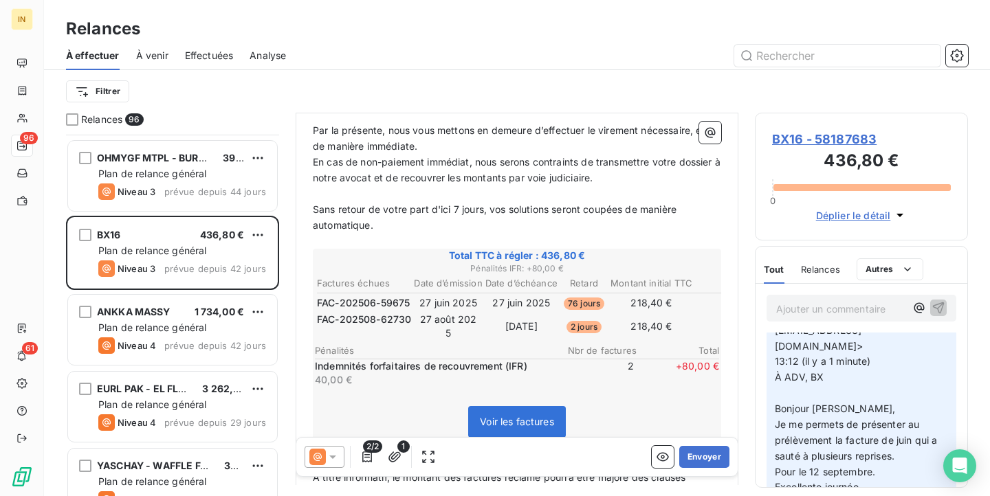
scroll to position [71, 0]
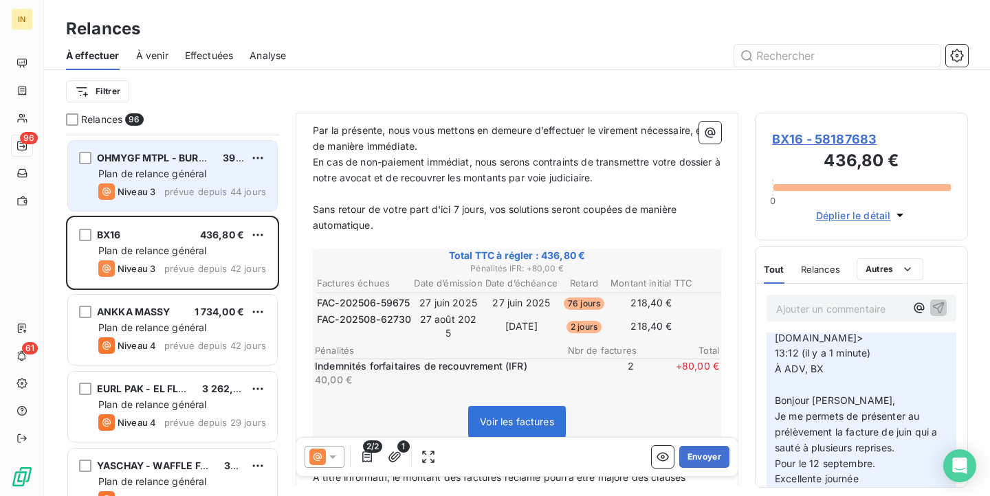
click at [159, 180] on div "Plan de relance général" at bounding box center [182, 174] width 168 height 14
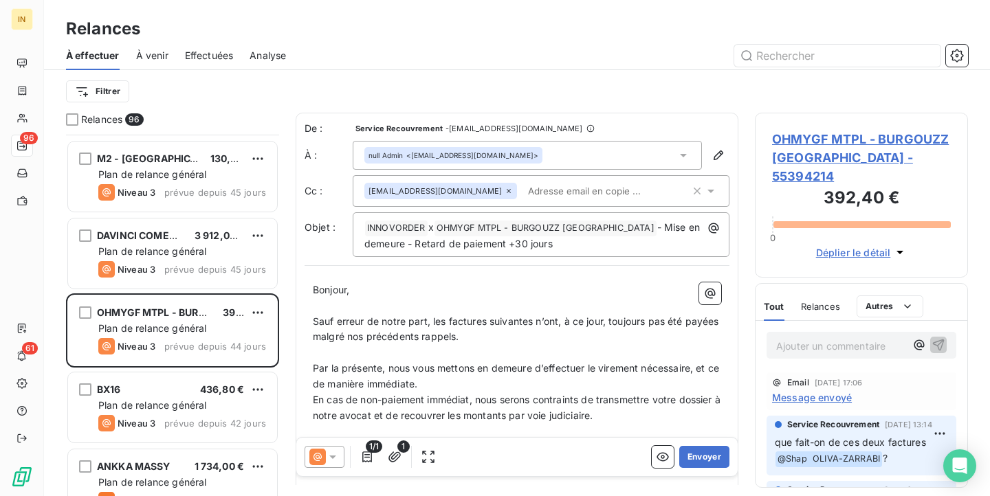
scroll to position [6070, 0]
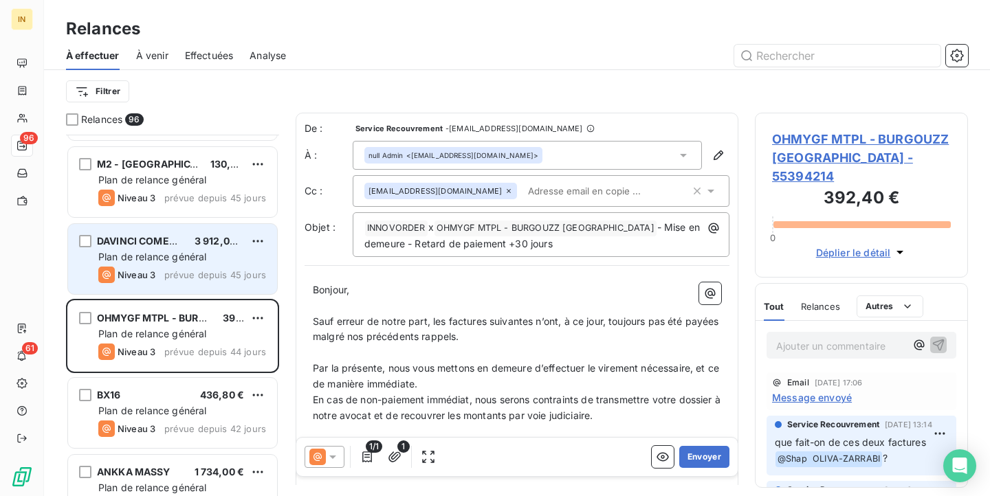
click at [210, 265] on div "DAVINCI COMEDIE 3 912,06 € Plan de relance général [PERSON_NAME] 3 prévue depui…" at bounding box center [172, 259] width 209 height 70
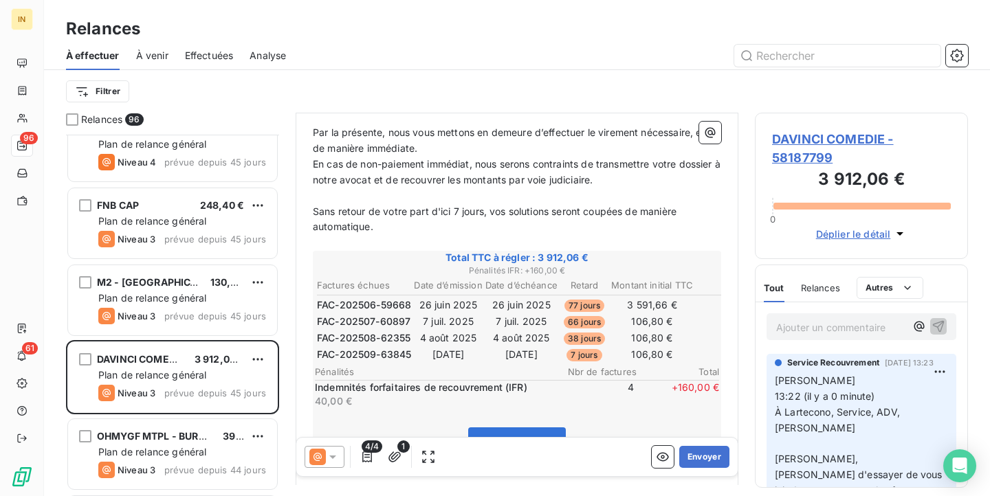
scroll to position [5995, 0]
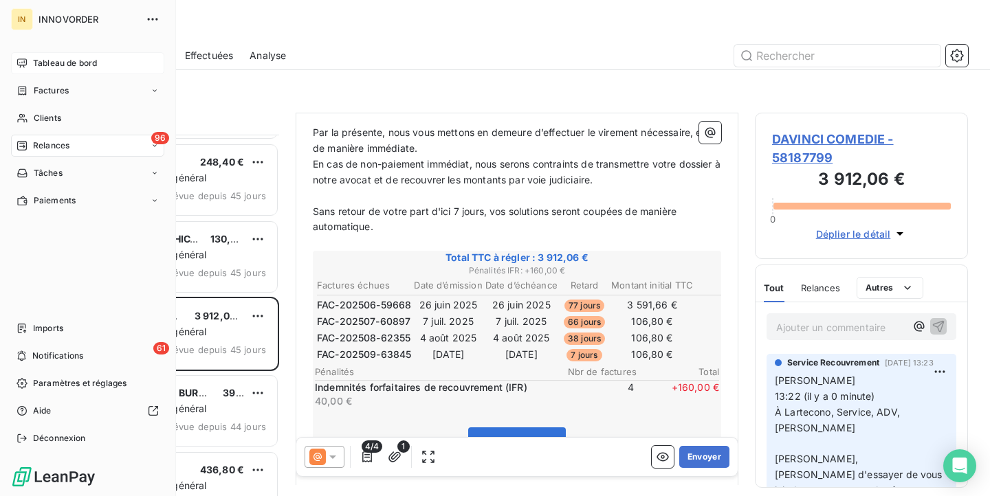
click at [63, 67] on span "Tableau de bord" at bounding box center [65, 63] width 64 height 12
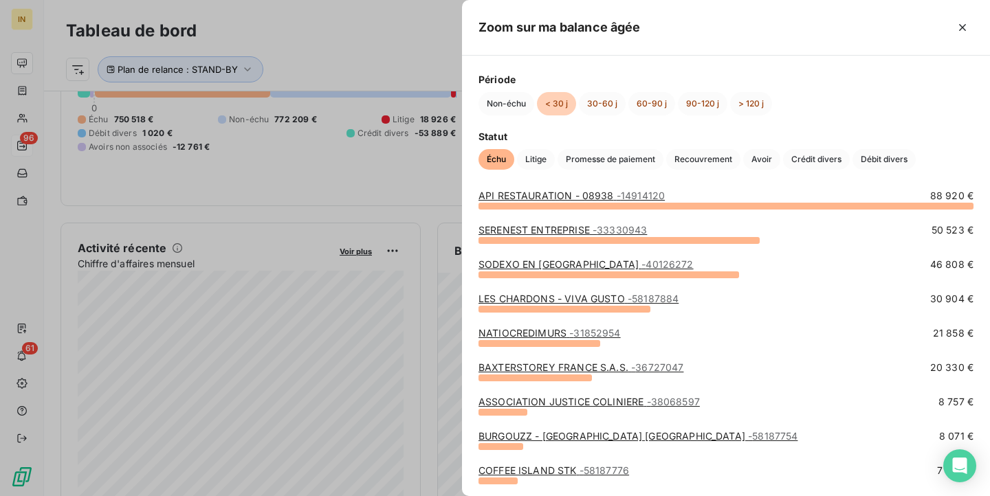
scroll to position [16, 0]
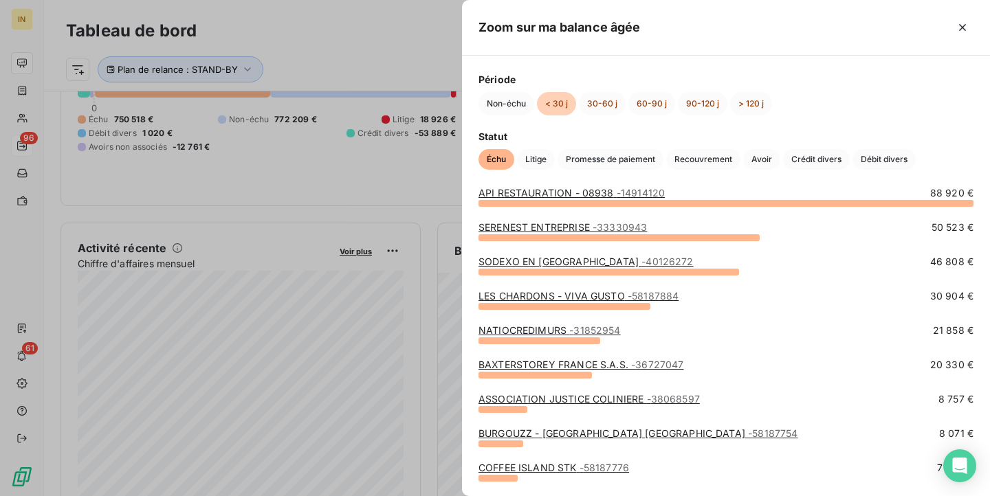
click at [434, 372] on div at bounding box center [495, 248] width 990 height 496
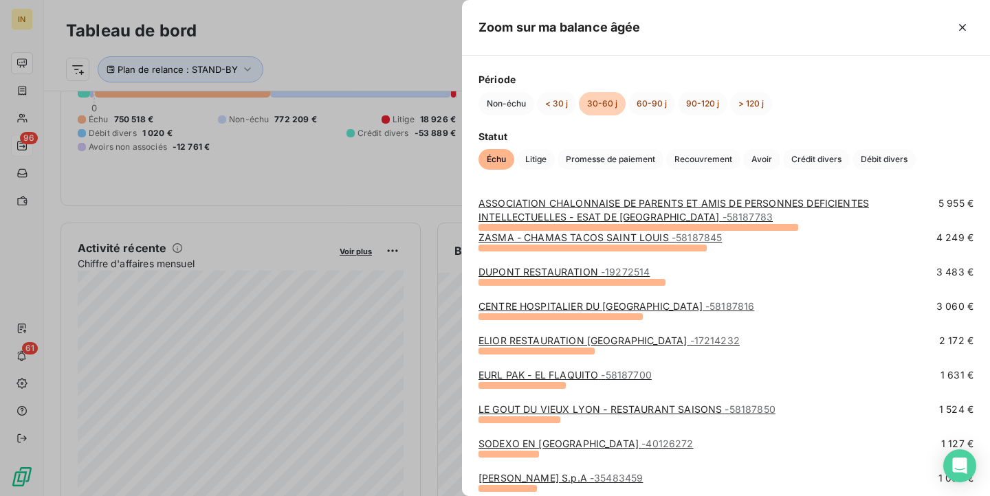
scroll to position [78, 0]
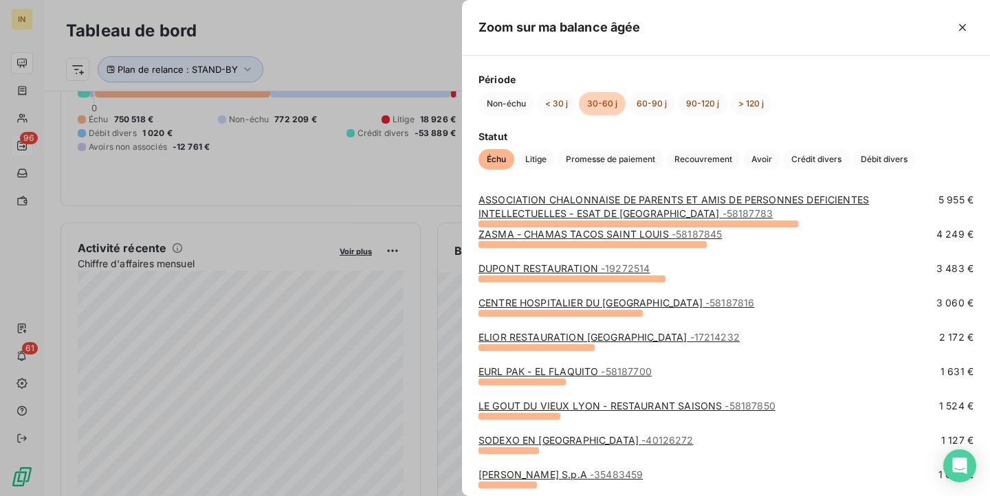
click at [537, 300] on link "CENTRE HOSPITALIER DU [GEOGRAPHIC_DATA] - 58187816" at bounding box center [616, 303] width 276 height 12
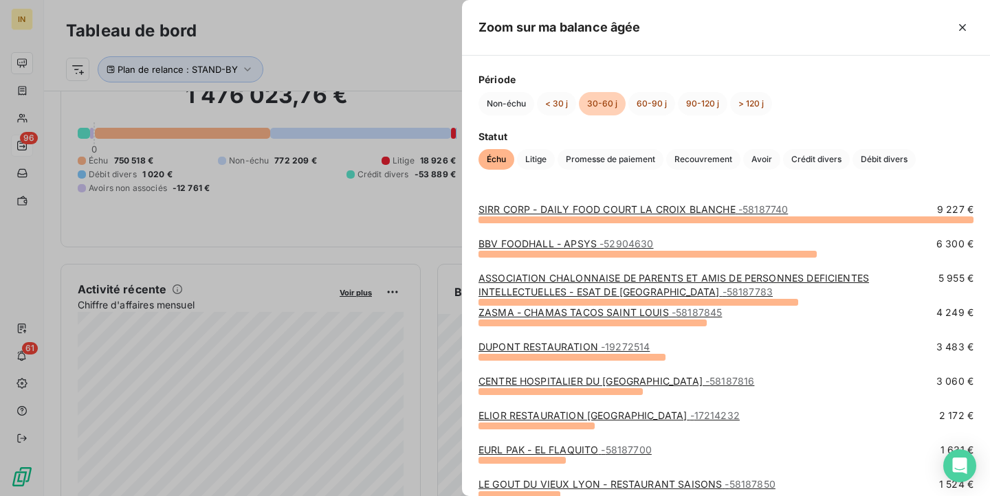
click at [189, 239] on div at bounding box center [495, 248] width 990 height 496
click at [427, 305] on div at bounding box center [495, 248] width 990 height 496
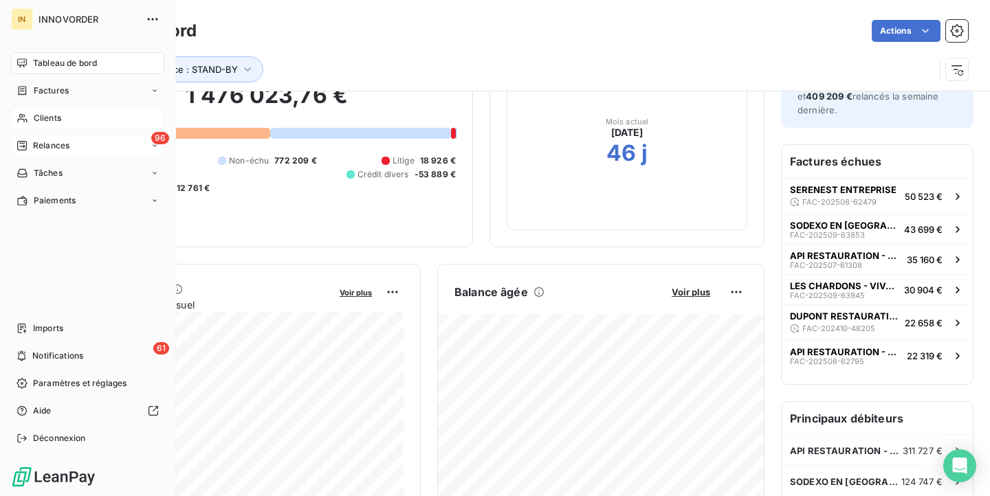
click at [65, 123] on div "Clients" at bounding box center [87, 118] width 153 height 22
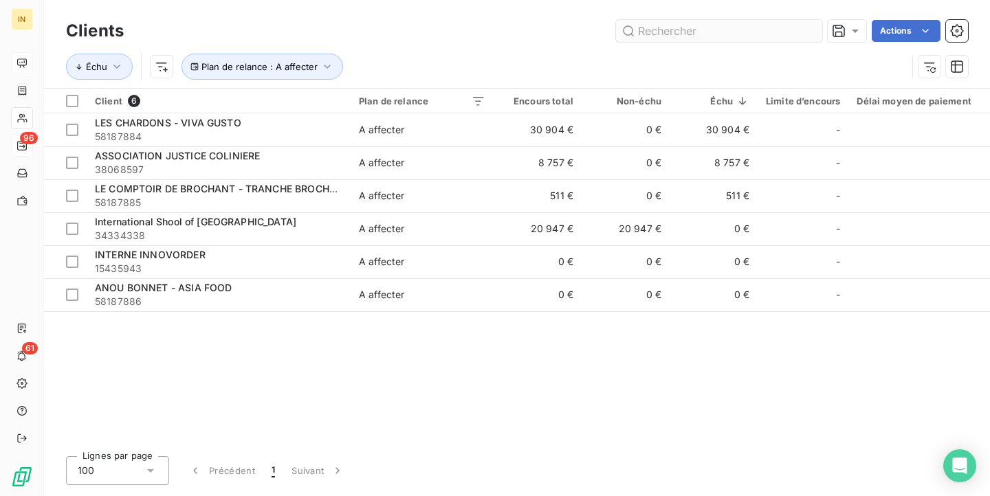
click at [751, 35] on input "text" at bounding box center [719, 31] width 206 height 22
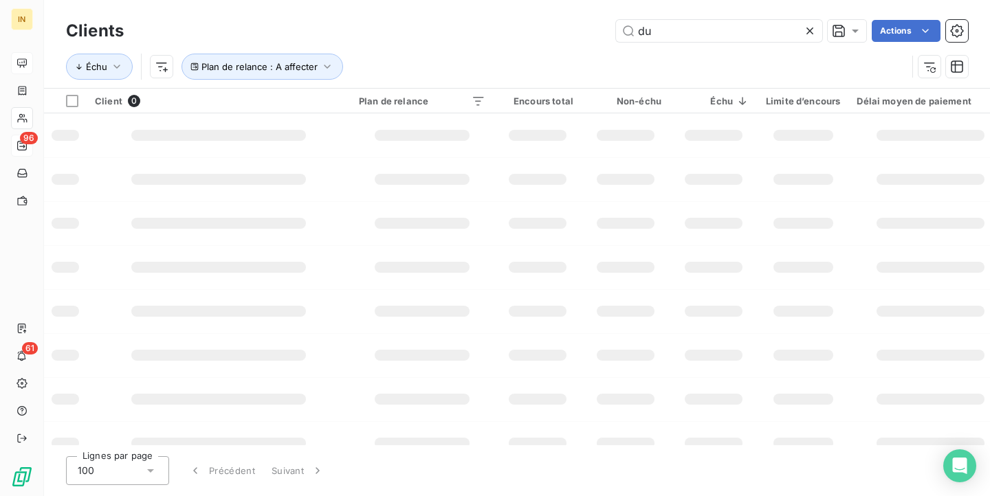
type input "d"
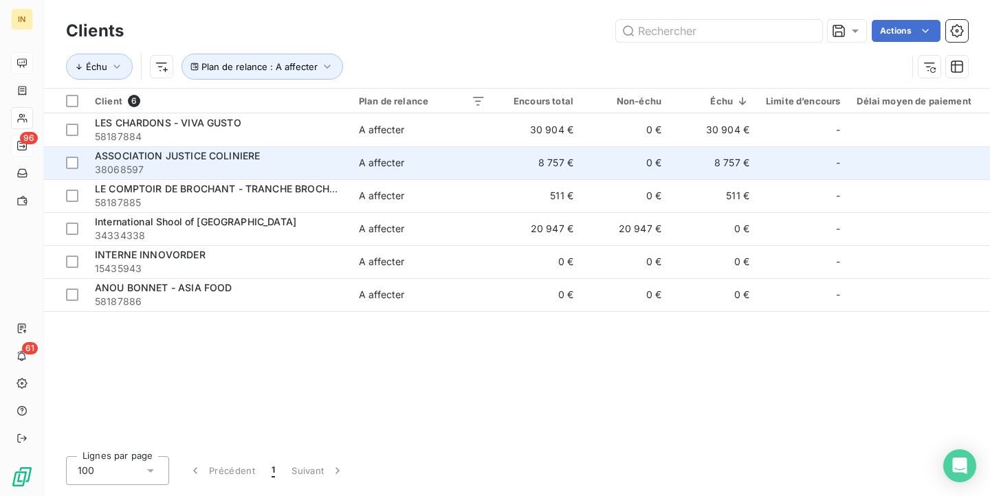
click at [222, 162] on div "ASSOCIATION JUSTICE COLINIERE" at bounding box center [218, 156] width 247 height 14
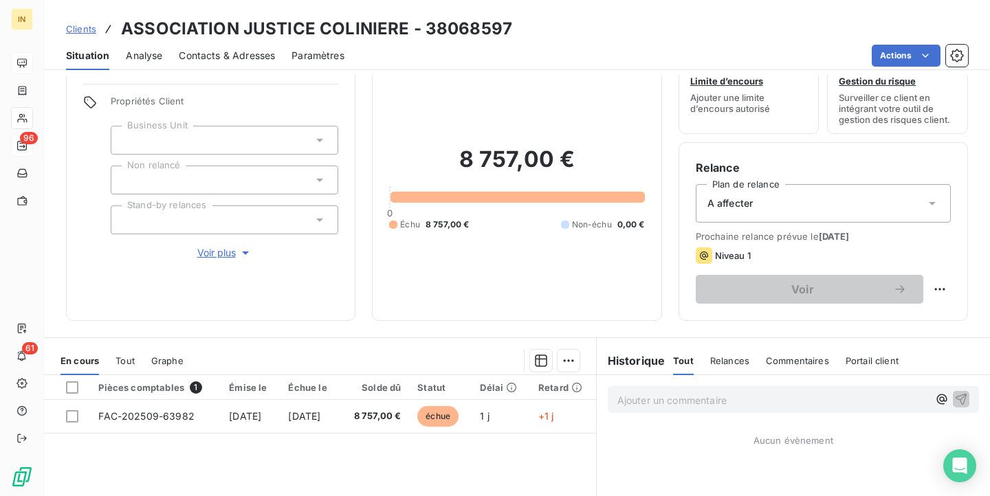
scroll to position [45, 0]
click at [780, 204] on div "A affecter" at bounding box center [822, 202] width 255 height 38
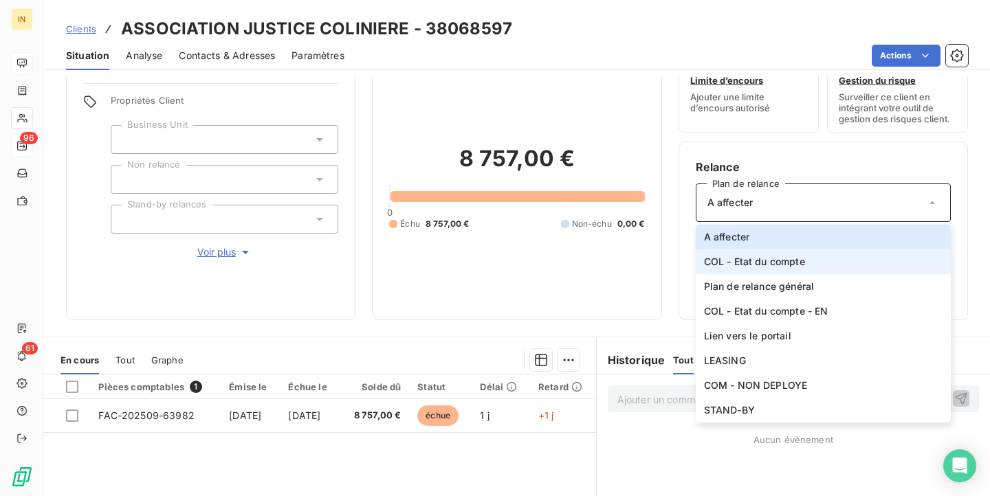
click at [768, 258] on span "COL - Etat du compte" at bounding box center [754, 262] width 101 height 14
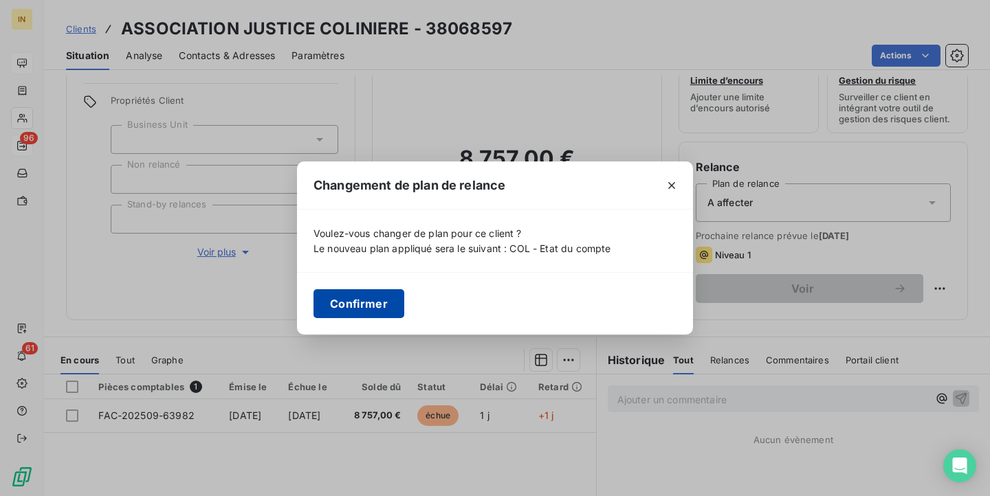
click at [350, 300] on button "Confirmer" at bounding box center [358, 303] width 91 height 29
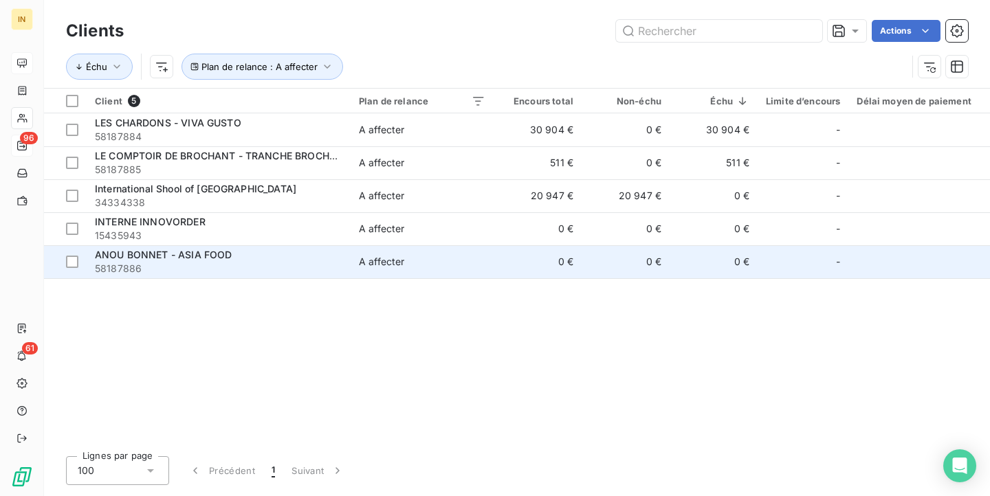
click at [253, 258] on div "ANOU BONNET - ASIA FOOD" at bounding box center [218, 255] width 247 height 14
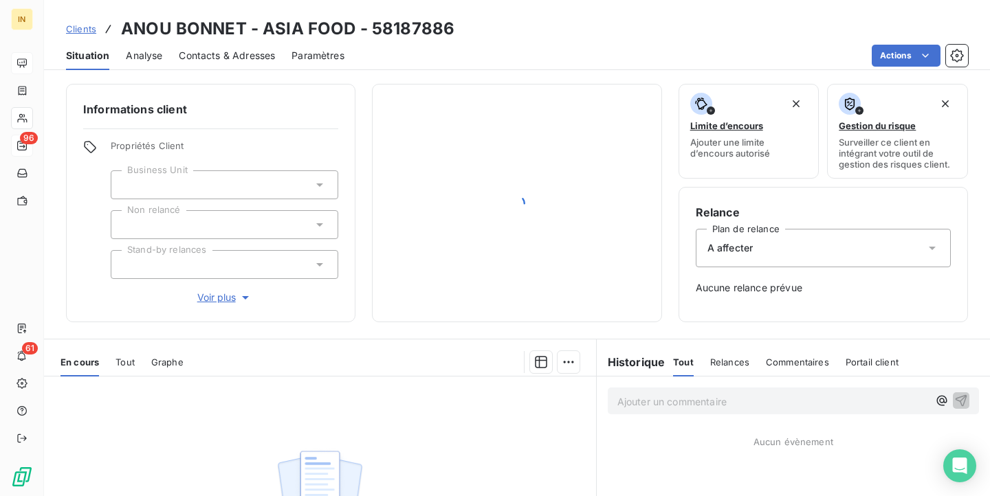
click at [754, 252] on div "A affecter" at bounding box center [822, 248] width 255 height 38
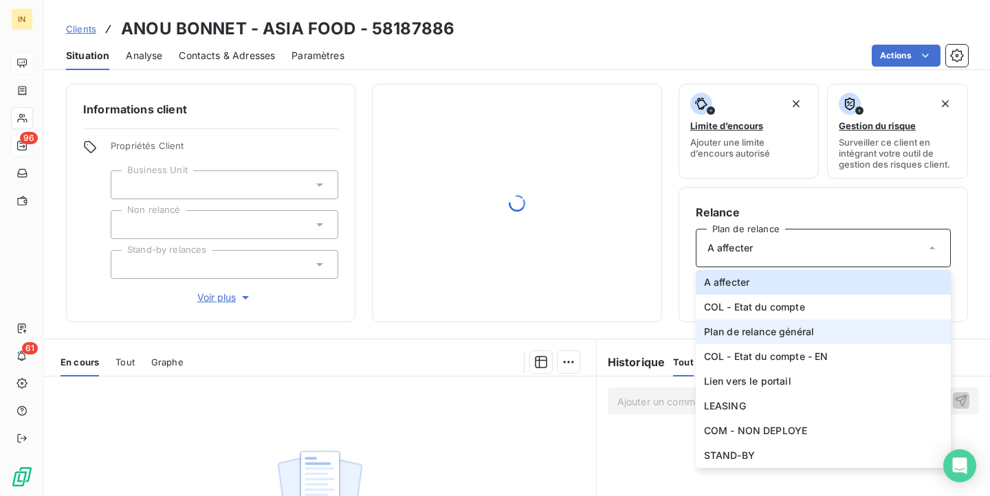
click at [753, 326] on span "Plan de relance général" at bounding box center [759, 332] width 110 height 14
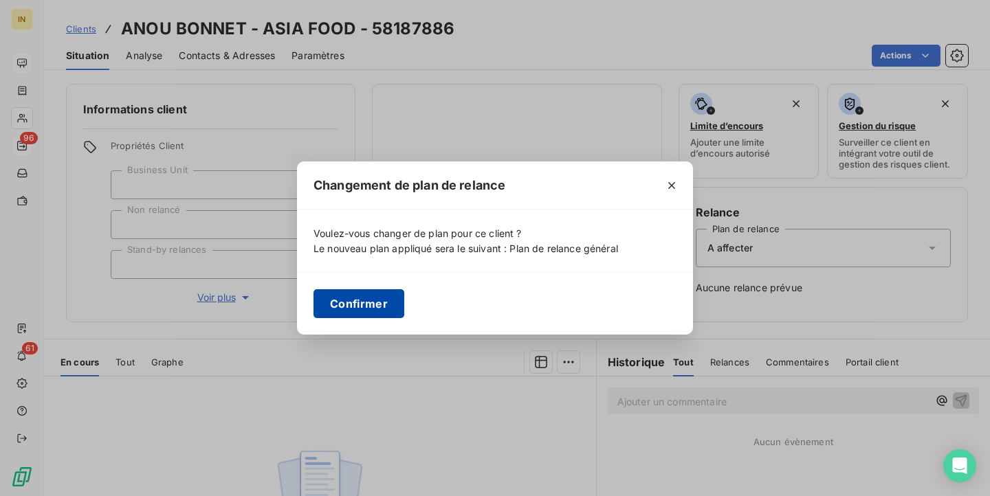
click at [341, 306] on button "Confirmer" at bounding box center [358, 303] width 91 height 29
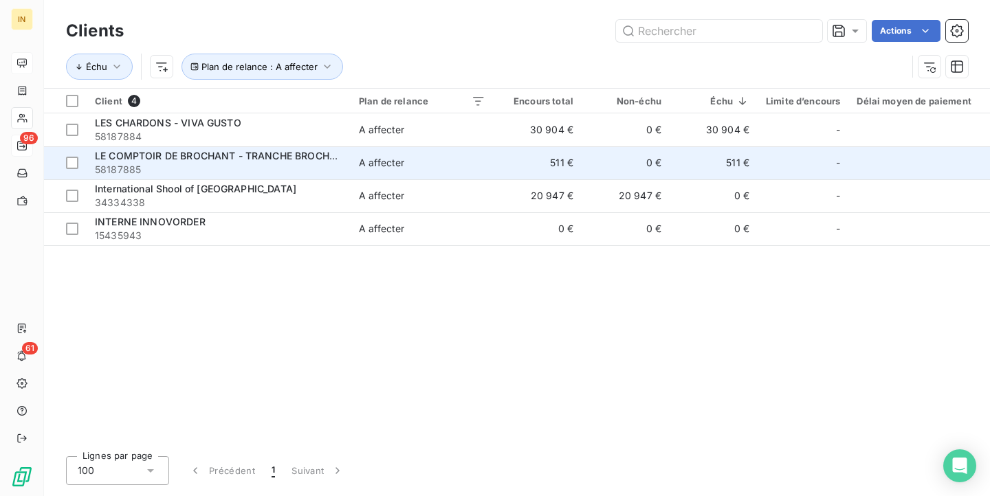
click at [292, 164] on span "58187885" at bounding box center [218, 170] width 247 height 14
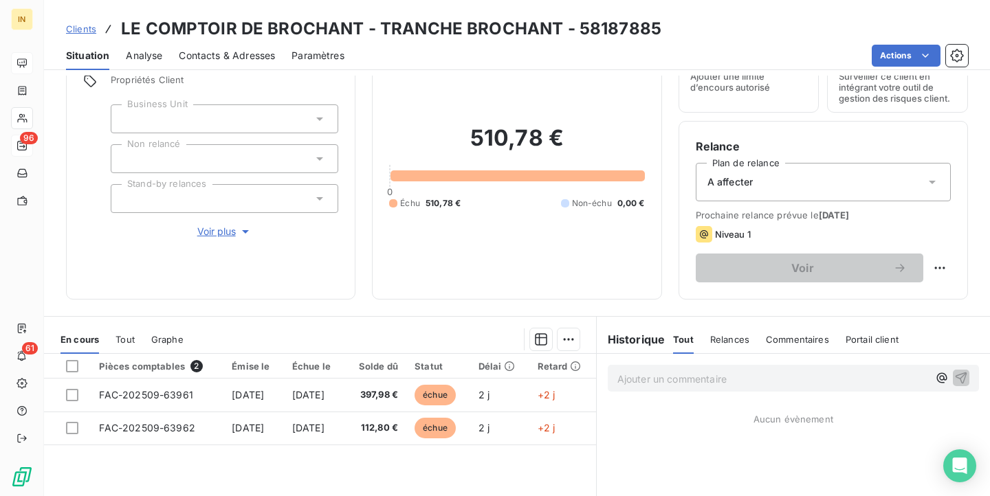
scroll to position [64, 0]
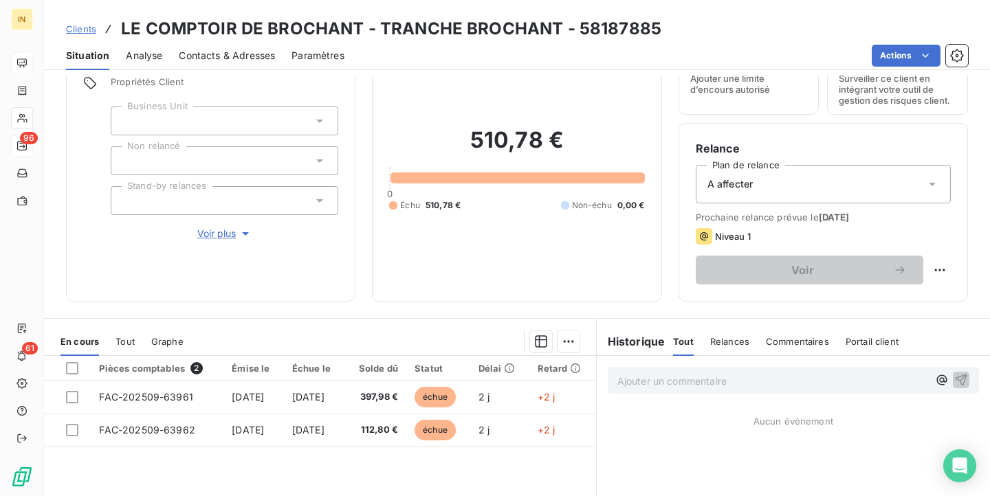
click at [776, 184] on div "A affecter" at bounding box center [822, 184] width 255 height 38
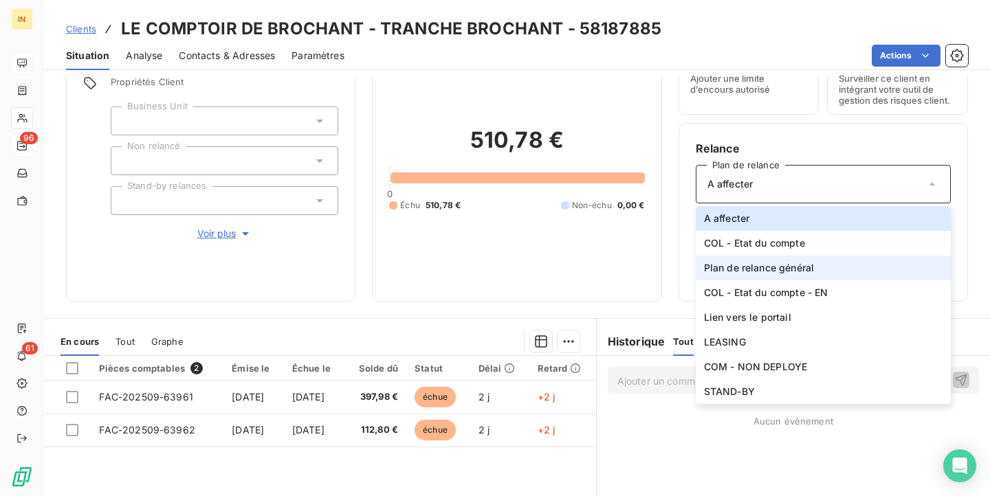
click at [746, 257] on li "Plan de relance général" at bounding box center [822, 268] width 255 height 25
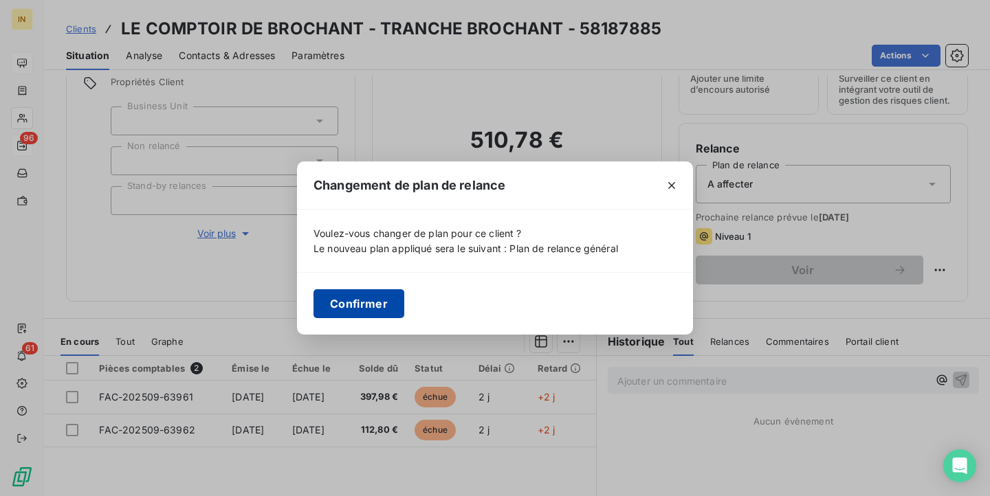
click at [337, 290] on button "Confirmer" at bounding box center [358, 303] width 91 height 29
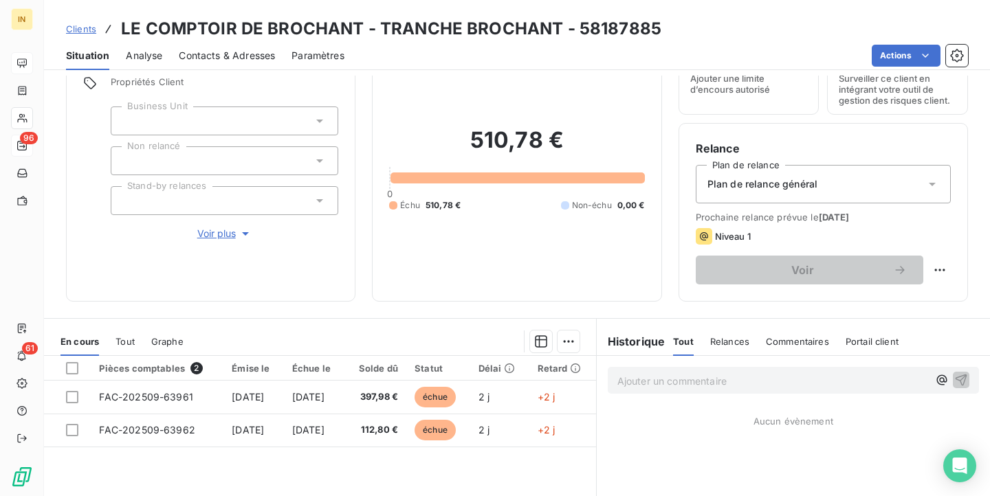
click at [192, 129] on div at bounding box center [224, 121] width 227 height 29
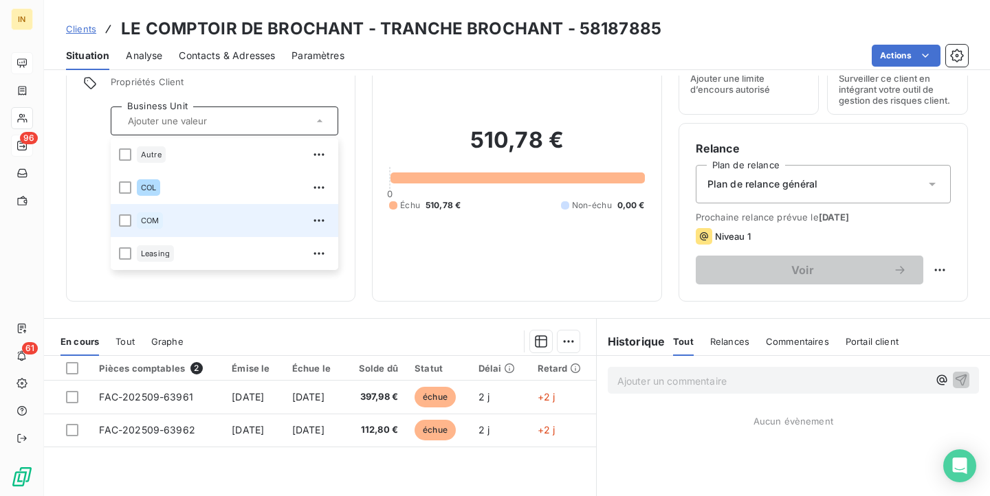
click at [157, 221] on span "COM" at bounding box center [150, 220] width 18 height 8
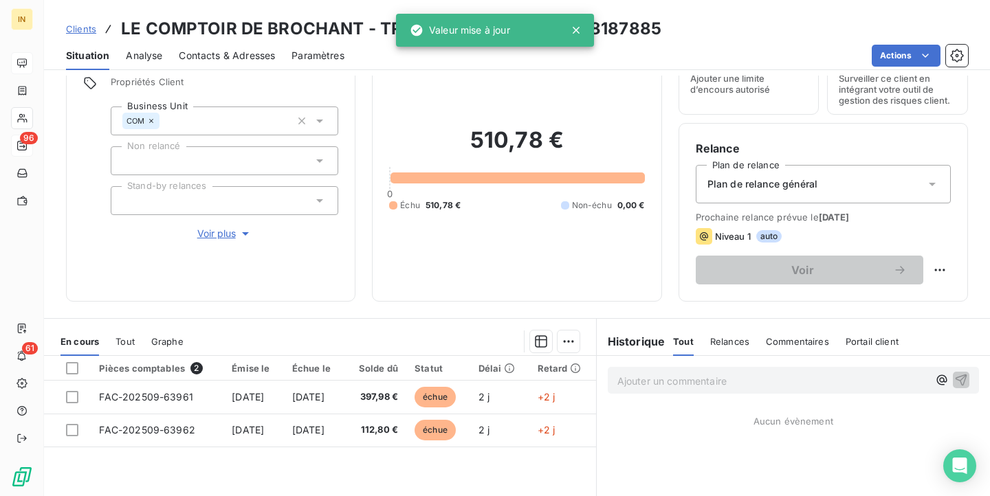
click at [53, 236] on div "Informations client Propriétés Client Business Unit COM Non relancé Stand-by re…" at bounding box center [517, 161] width 946 height 282
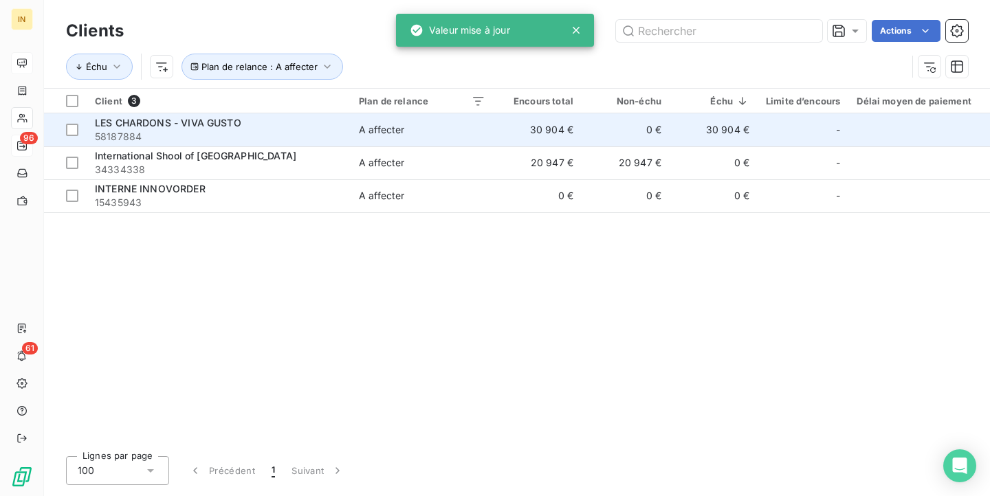
click at [205, 131] on span "58187884" at bounding box center [218, 137] width 247 height 14
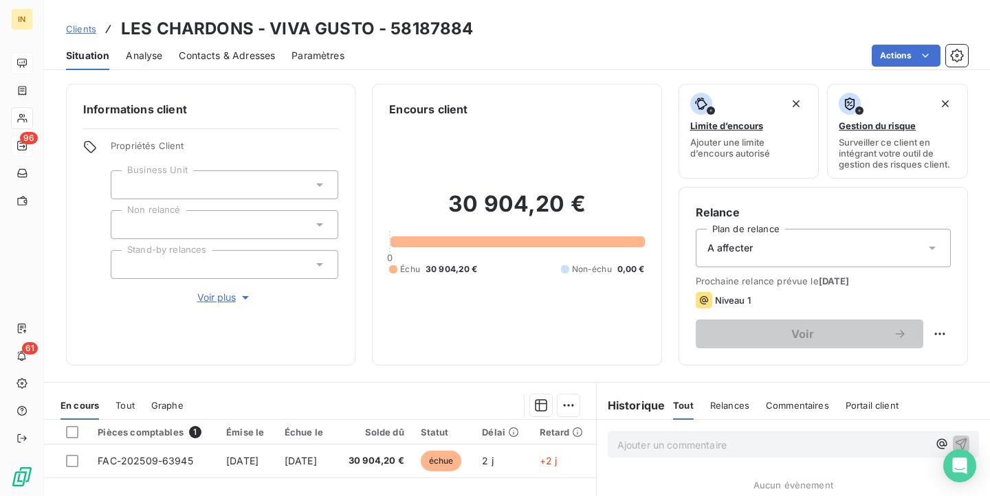
click at [791, 256] on div "A affecter" at bounding box center [822, 248] width 255 height 38
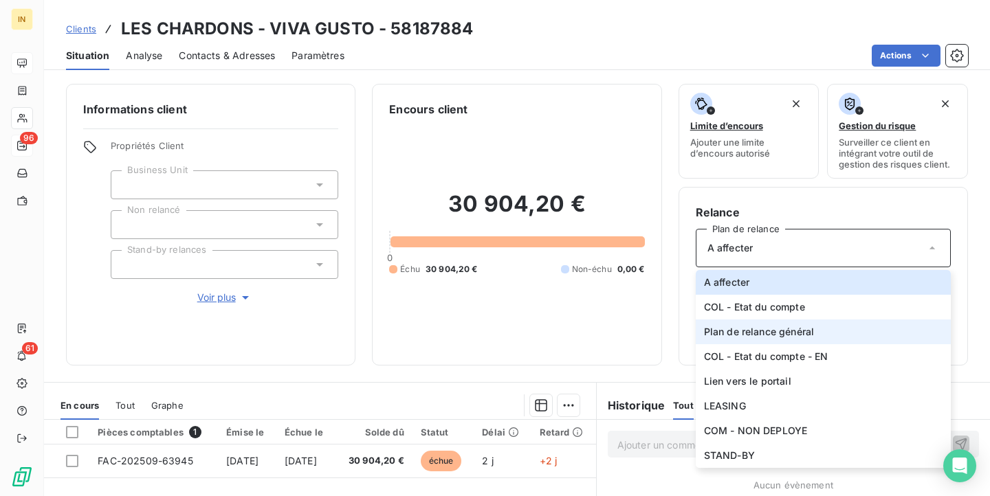
click at [756, 337] on span "Plan de relance général" at bounding box center [759, 332] width 110 height 14
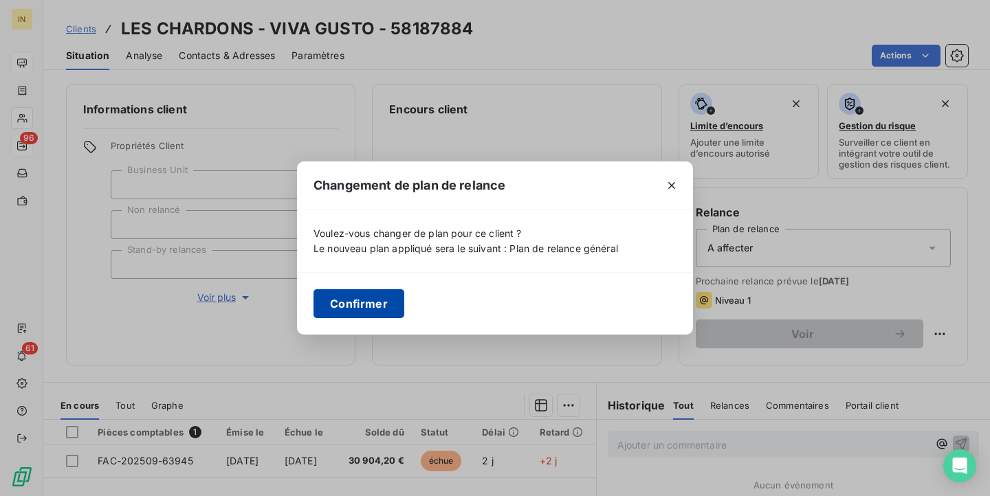
click at [363, 304] on button "Confirmer" at bounding box center [358, 303] width 91 height 29
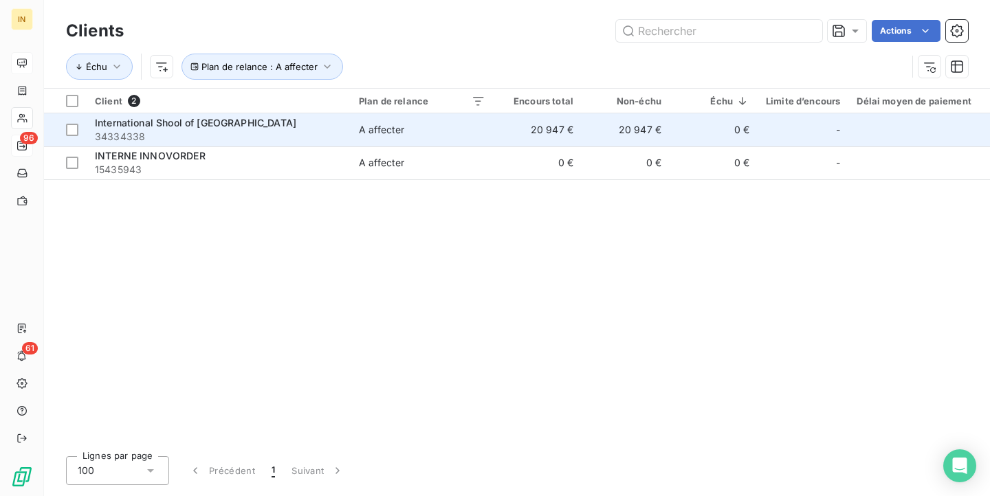
click at [201, 130] on span "34334338" at bounding box center [218, 137] width 247 height 14
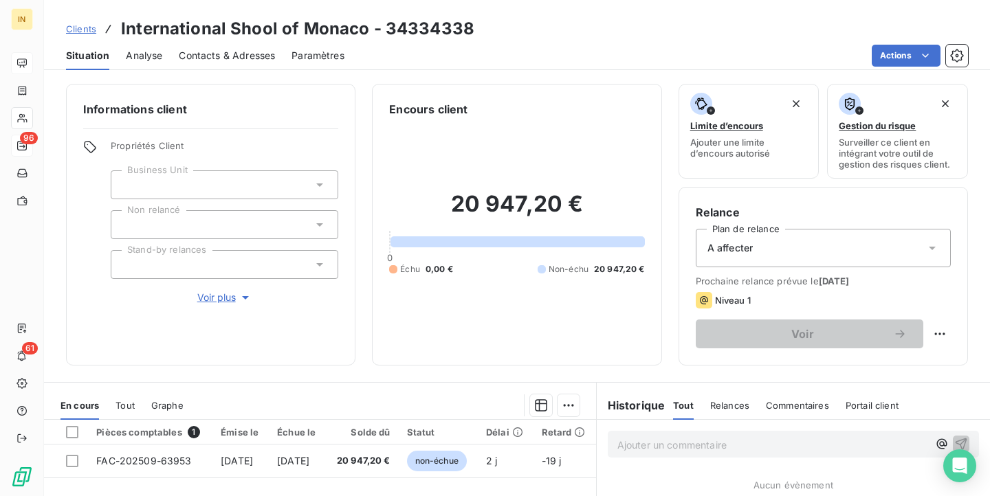
click at [789, 244] on div "A affecter" at bounding box center [822, 248] width 255 height 38
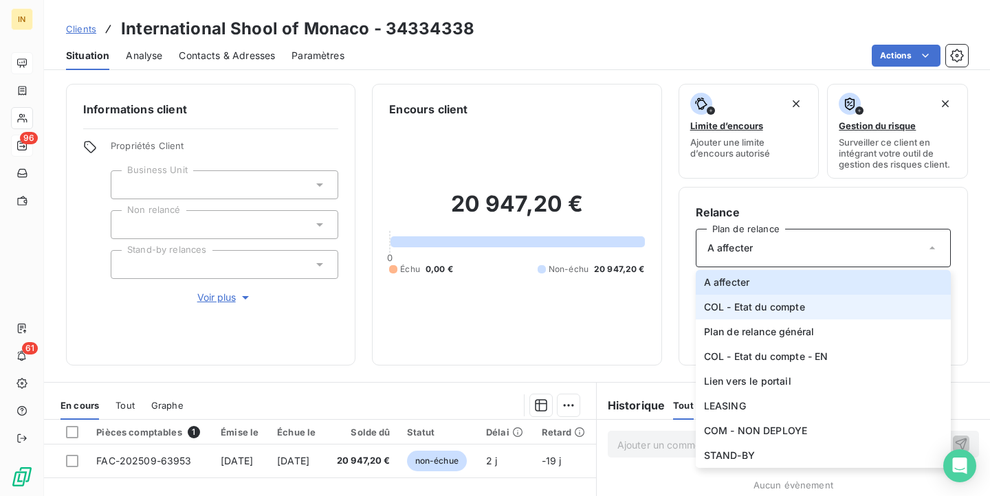
click at [767, 307] on span "COL - Etat du compte" at bounding box center [754, 307] width 101 height 14
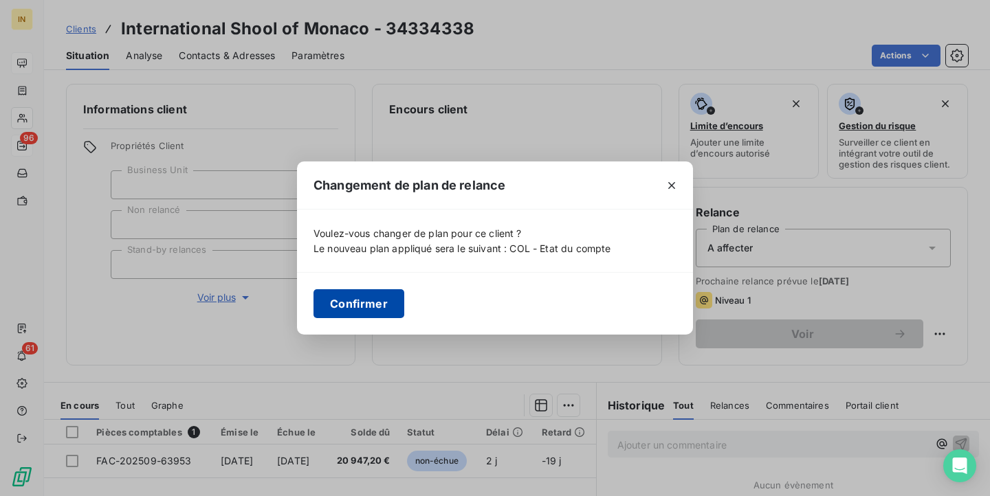
click at [377, 289] on button "Confirmer" at bounding box center [358, 303] width 91 height 29
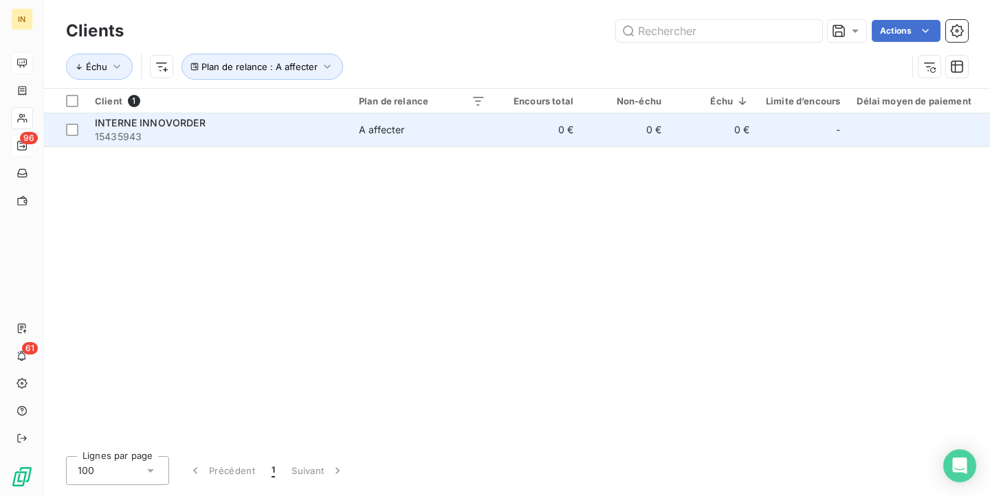
click at [209, 137] on span "15435943" at bounding box center [218, 137] width 247 height 14
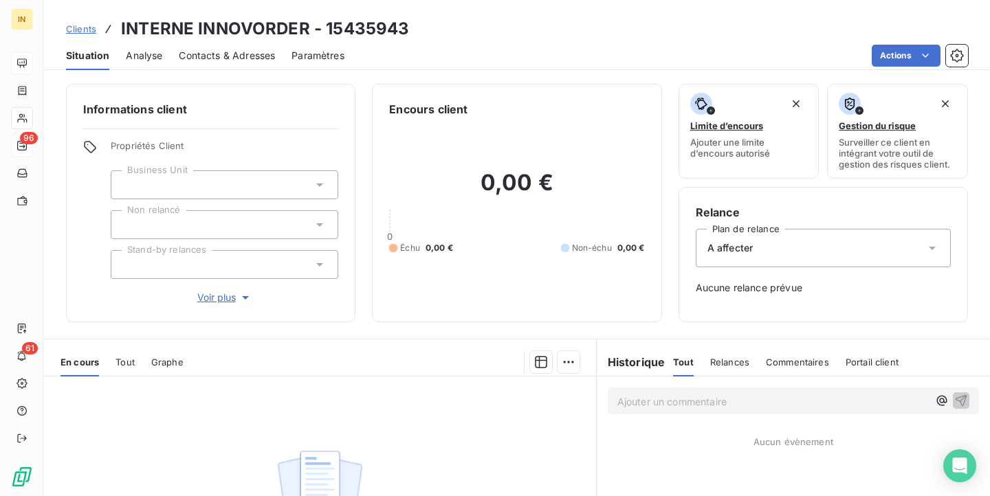
click at [740, 235] on div "A affecter" at bounding box center [822, 248] width 255 height 38
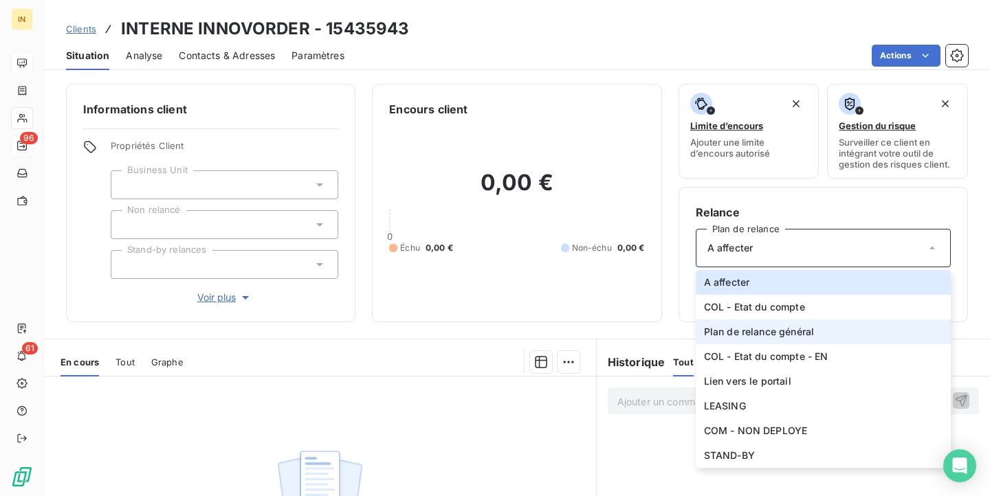
click at [741, 336] on span "Plan de relance général" at bounding box center [759, 332] width 110 height 14
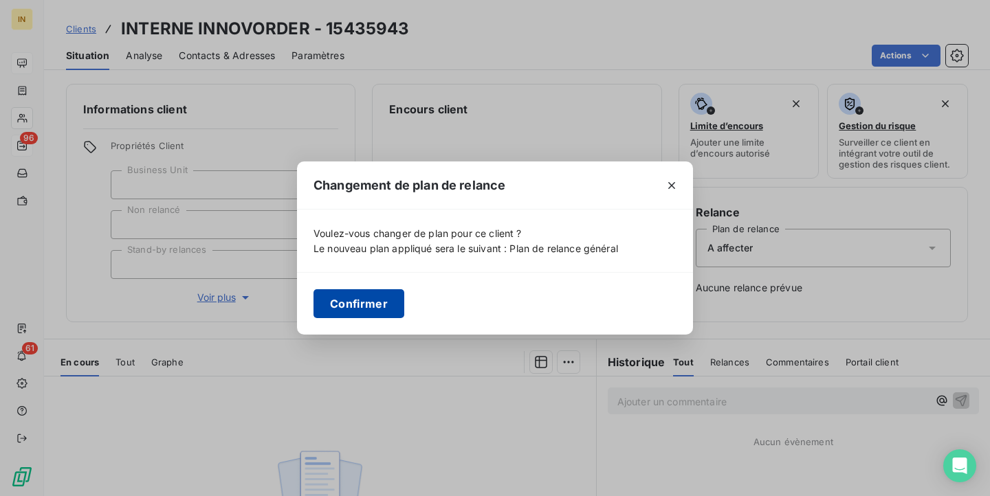
click at [369, 298] on button "Confirmer" at bounding box center [358, 303] width 91 height 29
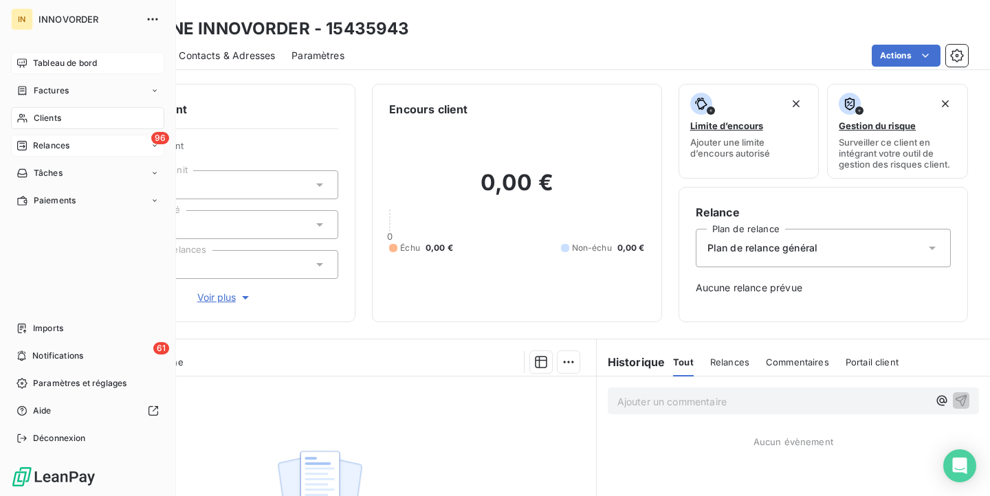
click at [60, 113] on span "Clients" at bounding box center [47, 118] width 27 height 12
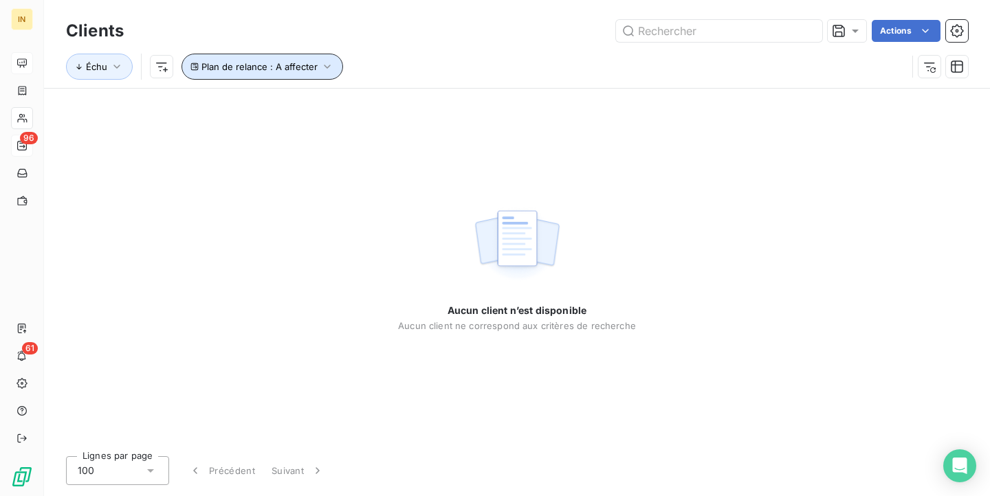
click at [225, 61] on span "Plan de relance : A affecter" at bounding box center [259, 66] width 116 height 11
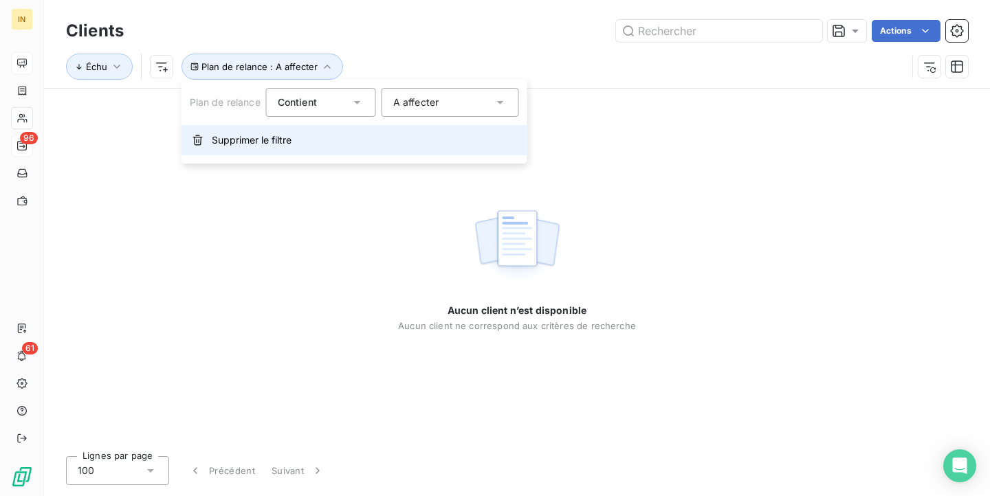
click at [246, 141] on span "Supprimer le filtre" at bounding box center [252, 140] width 80 height 14
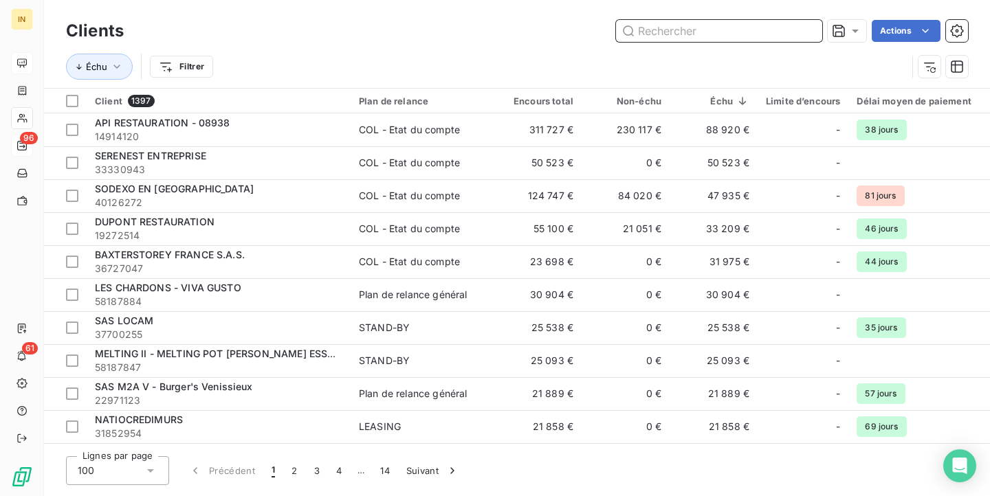
click at [718, 22] on input "text" at bounding box center [719, 31] width 206 height 22
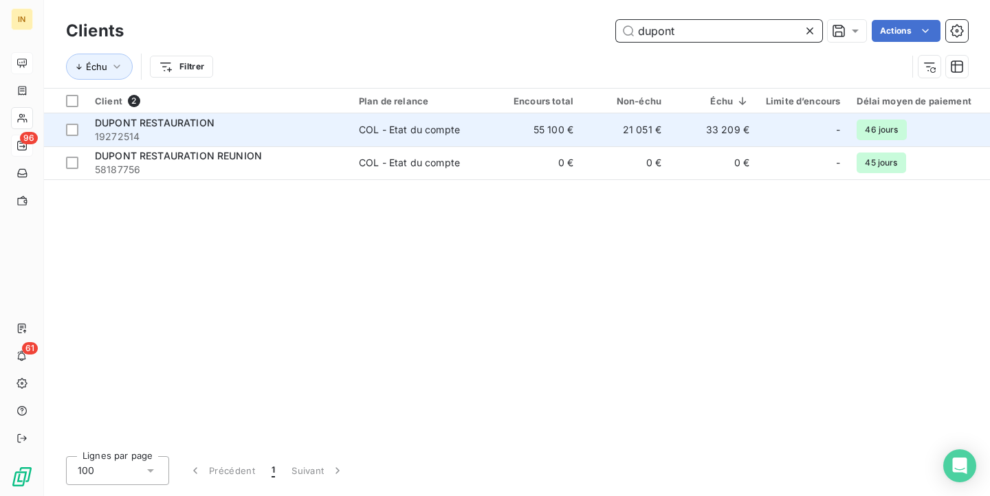
type input "dupont"
click at [240, 129] on div "DUPONT RESTAURATION" at bounding box center [218, 123] width 247 height 14
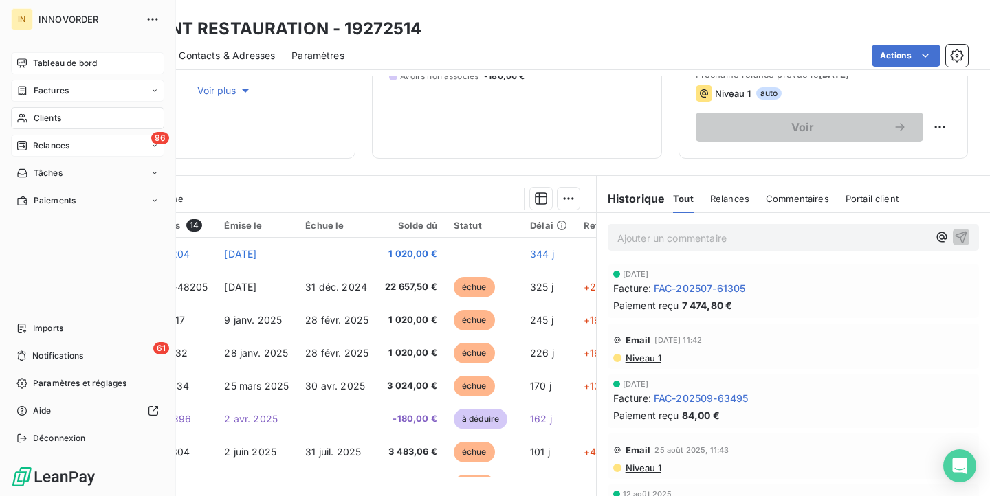
click at [53, 96] on span "Factures" at bounding box center [51, 91] width 35 height 12
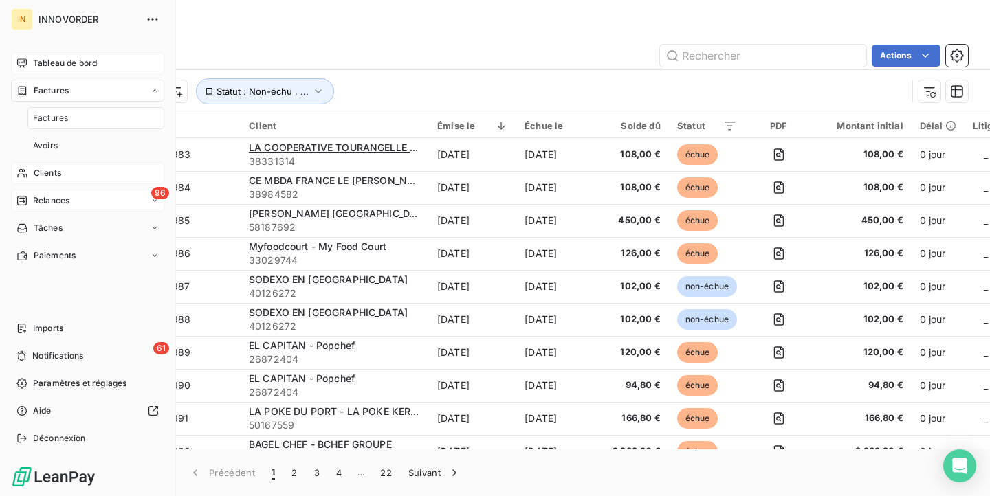
click at [57, 192] on div "96 Relances" at bounding box center [87, 201] width 153 height 22
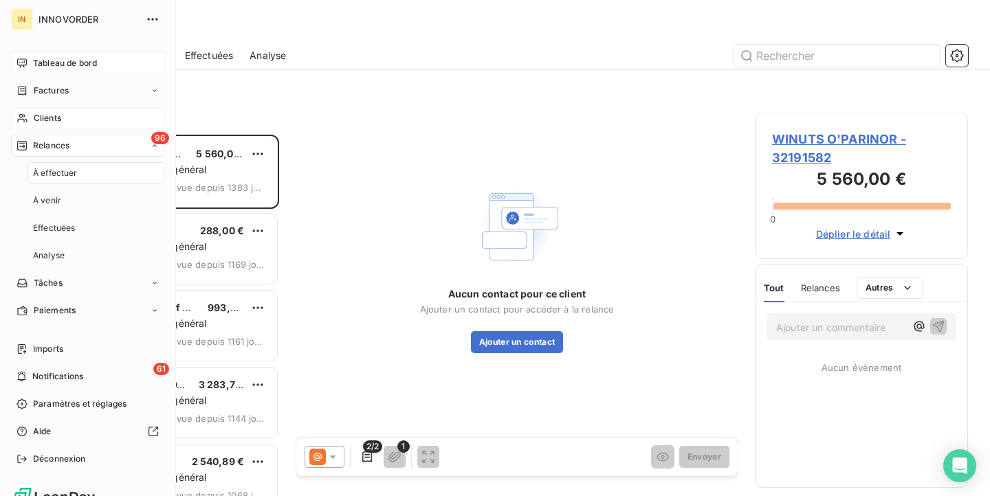
scroll to position [361, 213]
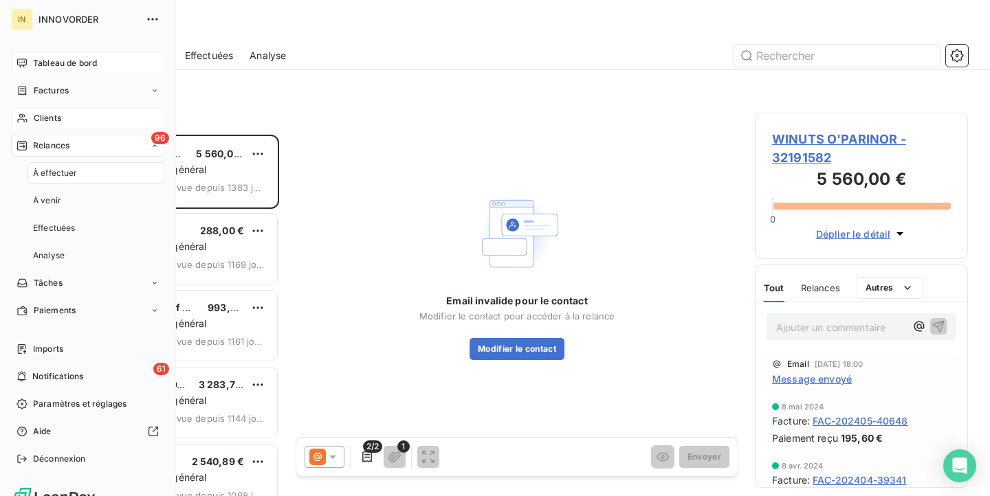
click at [59, 68] on span "Tableau de bord" at bounding box center [65, 63] width 64 height 12
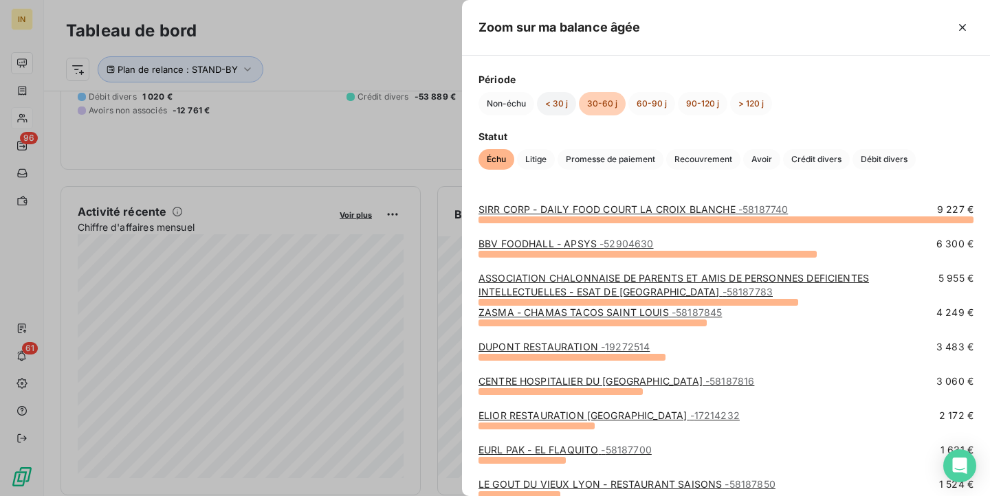
click at [558, 97] on button "< 30 j" at bounding box center [556, 103] width 39 height 23
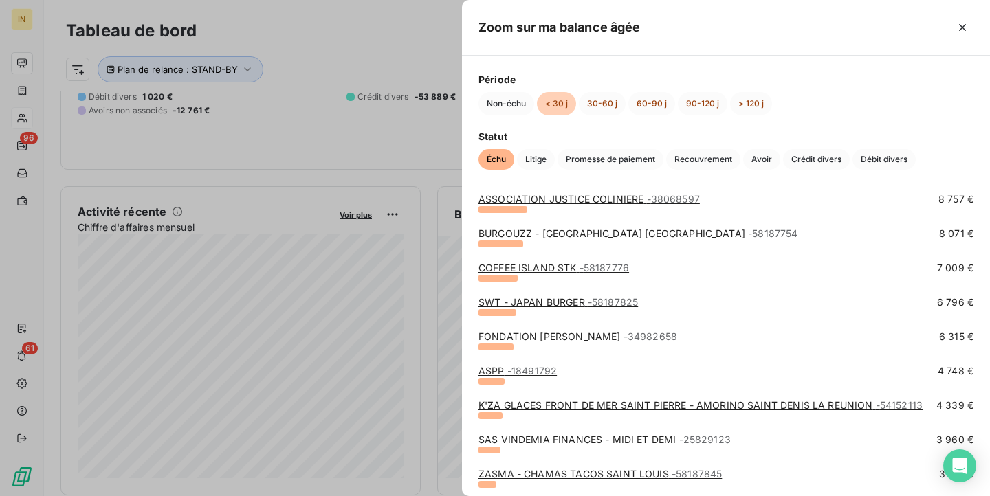
scroll to position [234, 0]
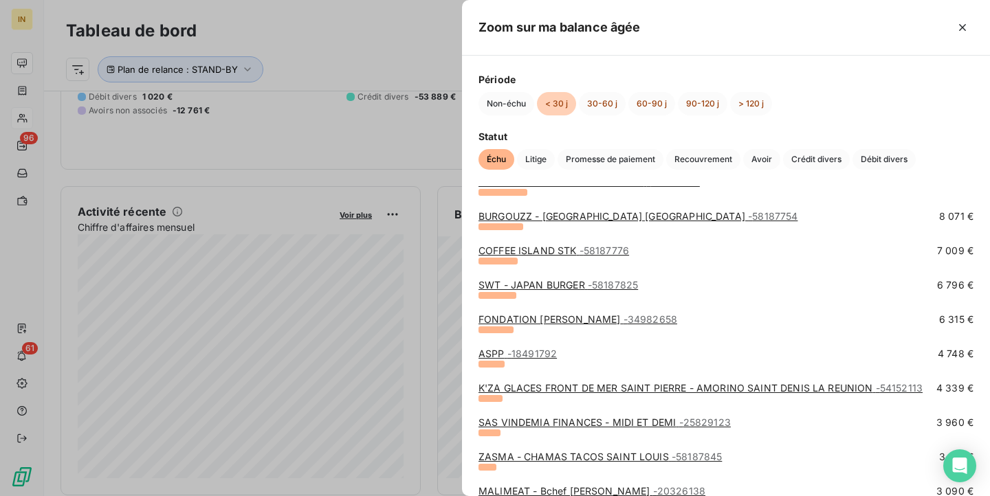
click at [307, 181] on div at bounding box center [495, 248] width 990 height 496
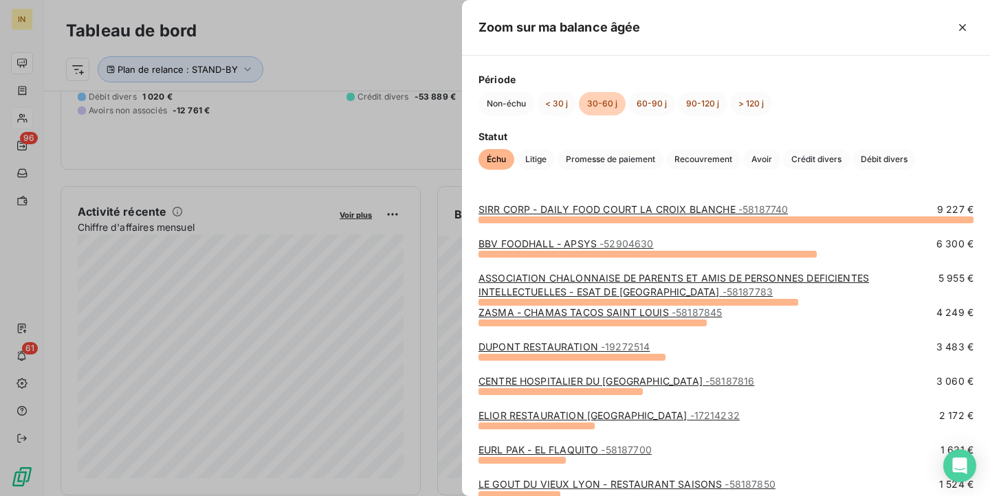
click at [553, 87] on div "Période Non-échu < 30 j 30-60 j 60-90 j 90-120 j > 120 j" at bounding box center [725, 93] width 495 height 43
click at [553, 102] on button "< 30 j" at bounding box center [556, 103] width 39 height 23
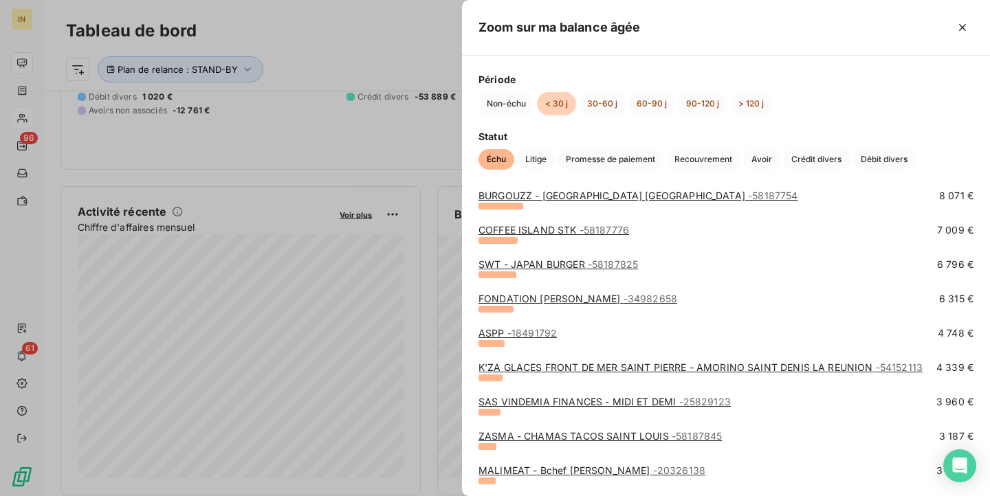
scroll to position [271, 0]
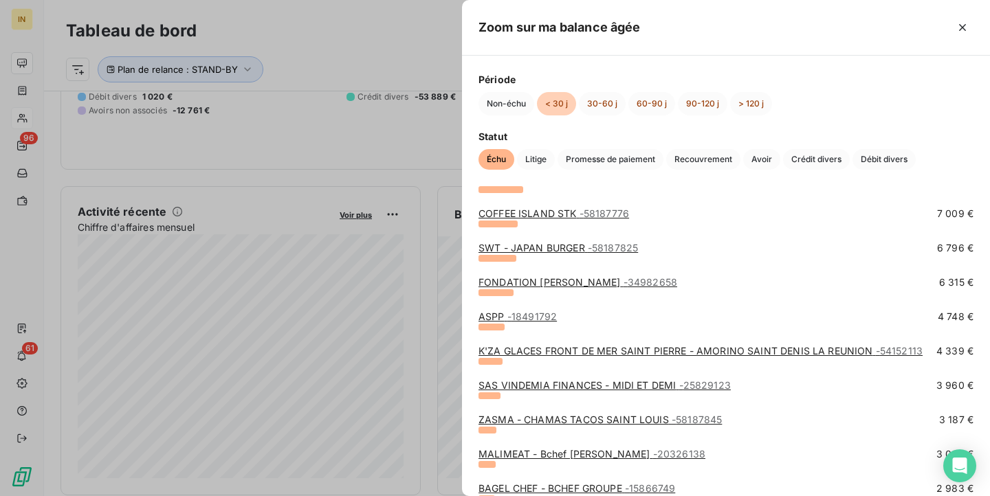
click at [565, 385] on link "SAS VINDEMIA FINANCES - MIDI ET DEMI - 25829123" at bounding box center [604, 385] width 252 height 12
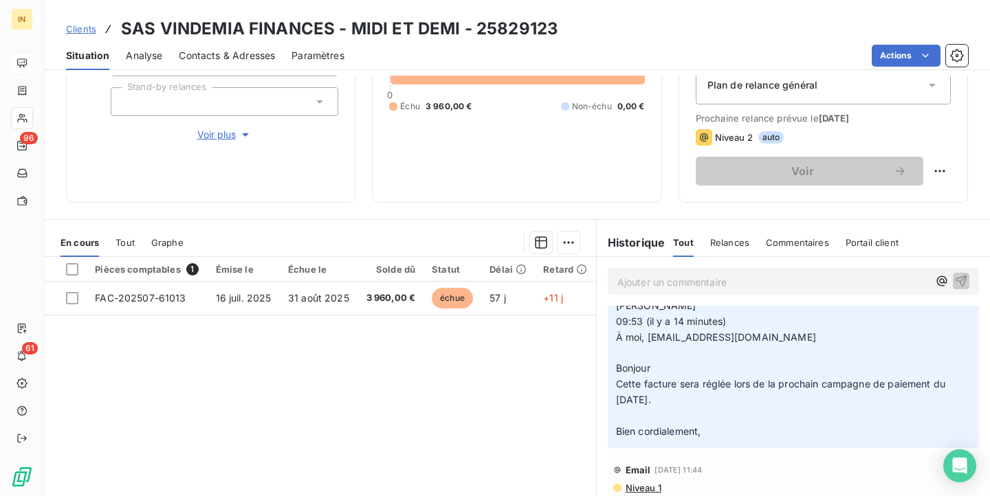
scroll to position [47, 0]
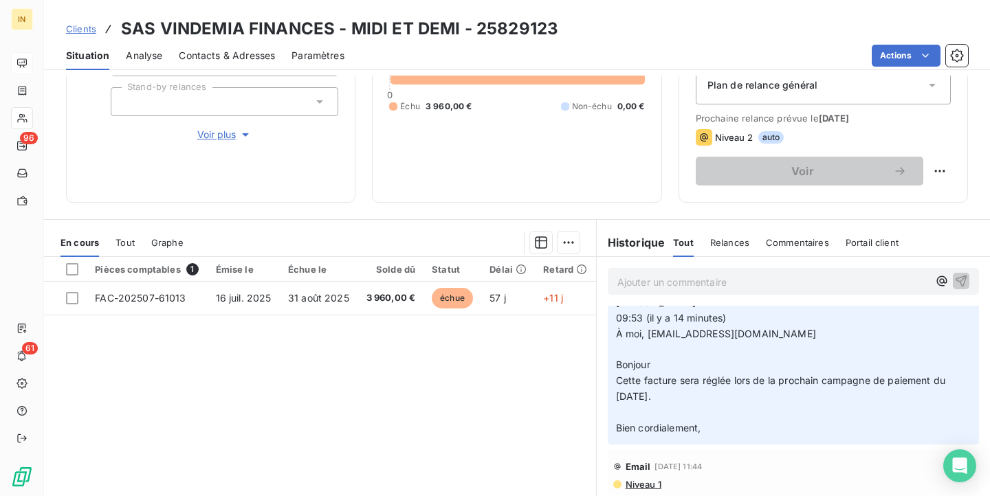
click at [204, 337] on div "Pièces comptables 1 Émise le Échue le Solde dû Statut Délai Retard FAC-202507-6…" at bounding box center [320, 389] width 552 height 265
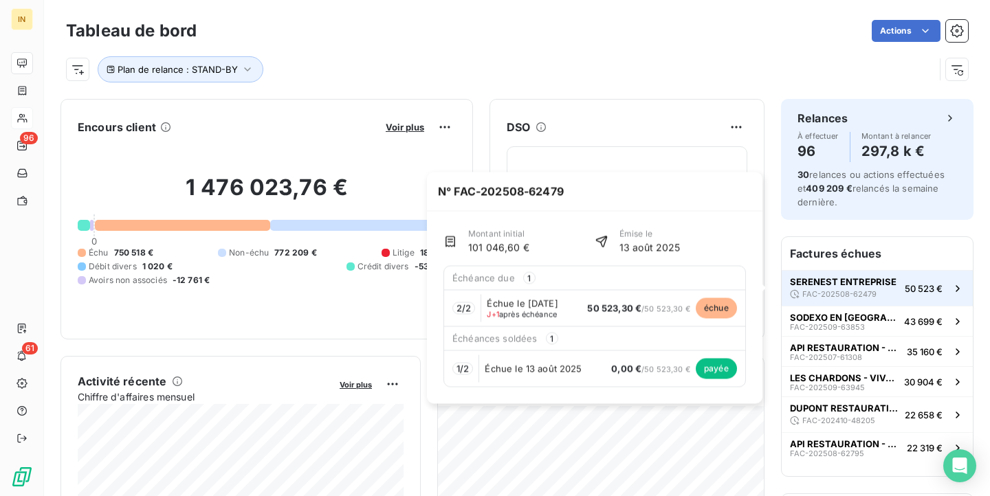
click at [862, 286] on span "SERENEST ENTREPRISE" at bounding box center [843, 281] width 107 height 11
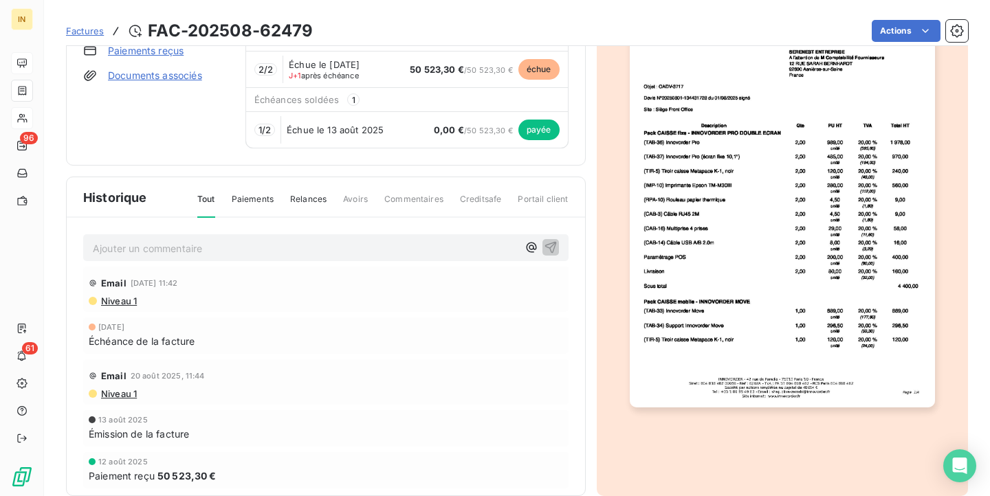
scroll to position [187, 0]
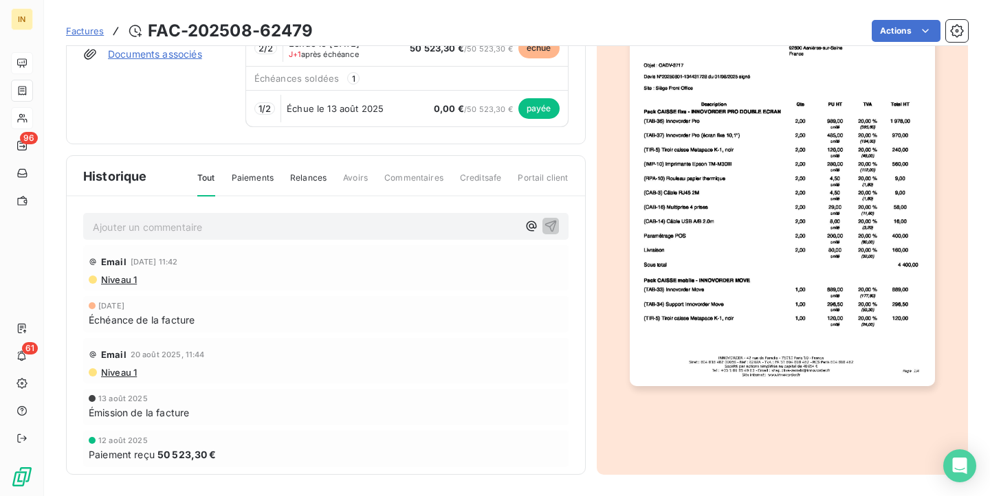
click at [405, 239] on div "Ajouter un commentaire ﻿" at bounding box center [325, 226] width 485 height 27
click at [396, 230] on p "Ajouter un commentaire ﻿" at bounding box center [305, 227] width 425 height 17
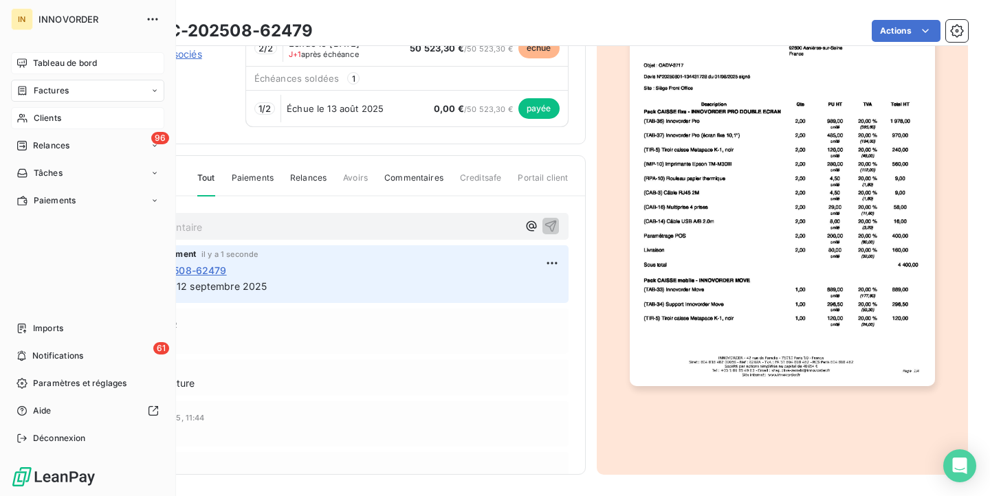
click at [37, 62] on span "Tableau de bord" at bounding box center [65, 63] width 64 height 12
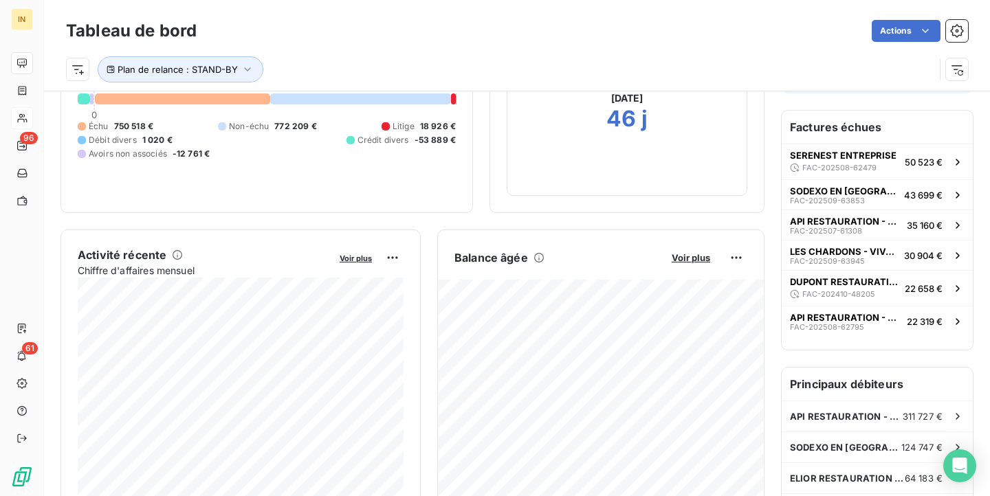
scroll to position [170, 0]
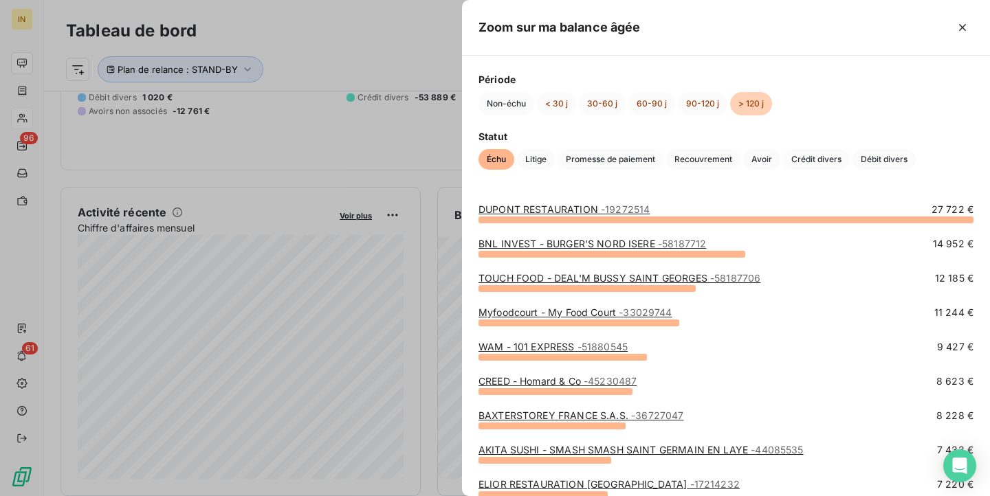
click at [531, 310] on link "Myfoodcourt - My Food Court - 33029744" at bounding box center [575, 312] width 194 height 12
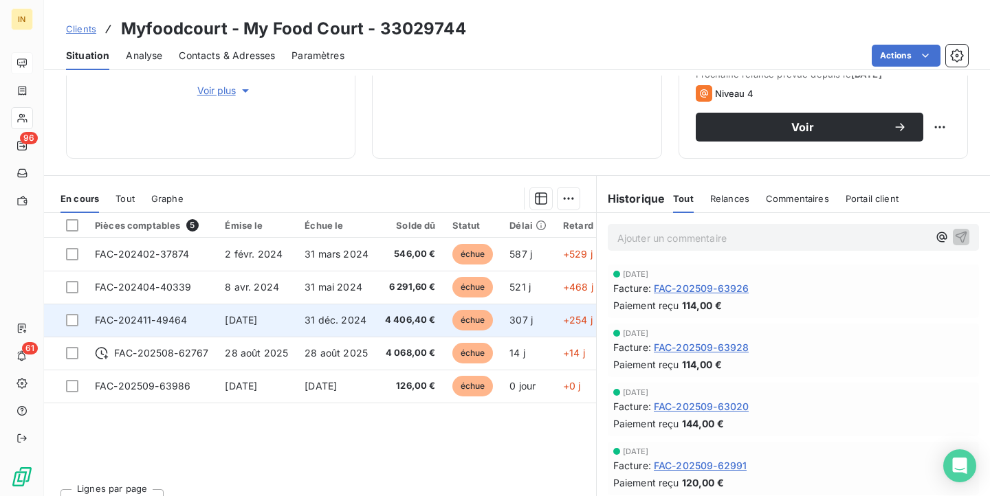
scroll to position [211, 0]
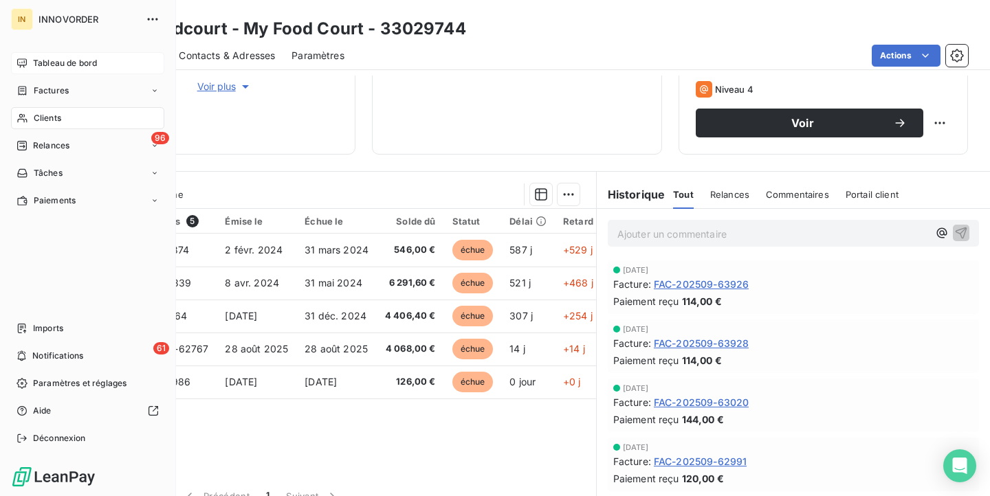
click at [34, 62] on span "Tableau de bord" at bounding box center [65, 63] width 64 height 12
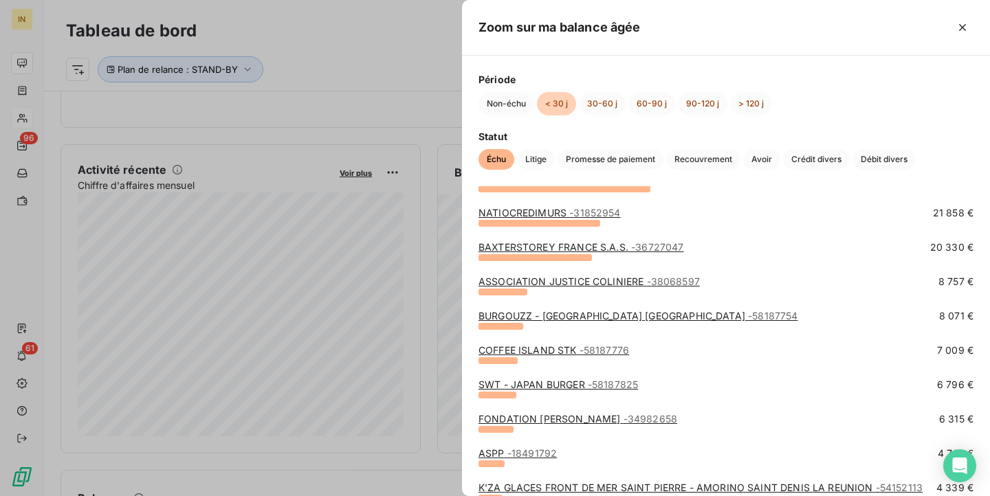
scroll to position [141, 0]
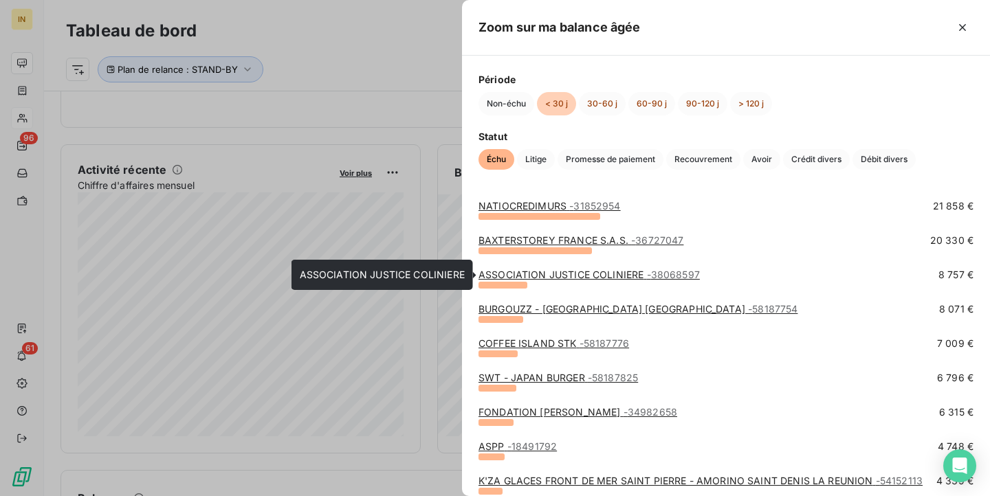
click at [584, 269] on link "ASSOCIATION JUSTICE COLINIERE - 38068597" at bounding box center [588, 275] width 221 height 12
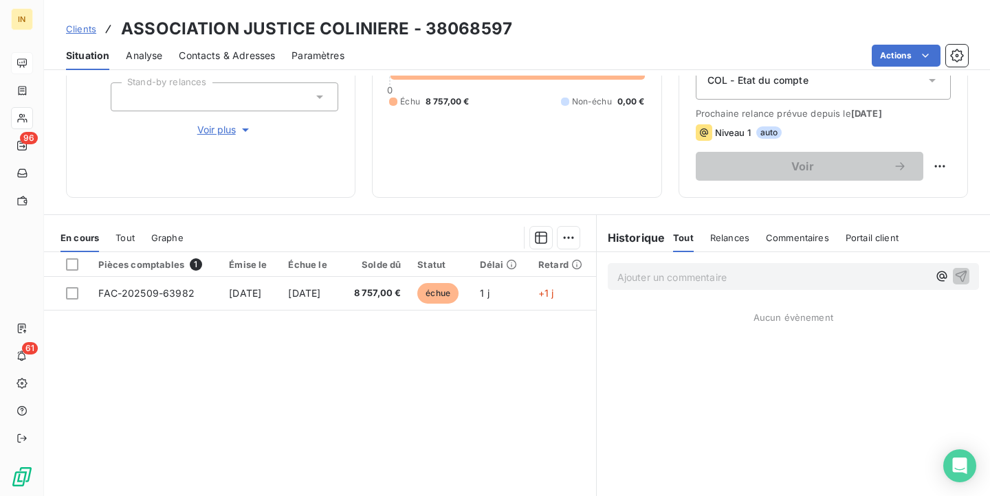
scroll to position [172, 0]
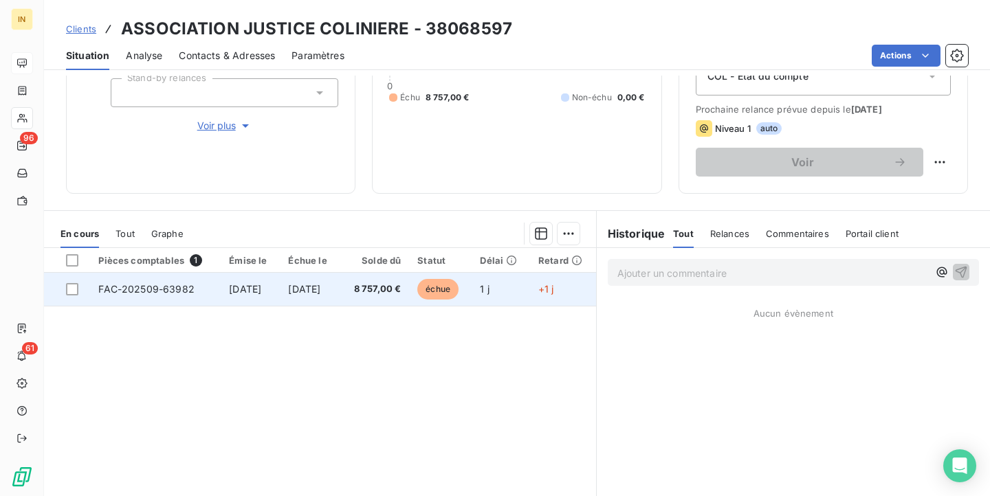
click at [147, 283] on span "FAC-202509-63982" at bounding box center [146, 289] width 96 height 12
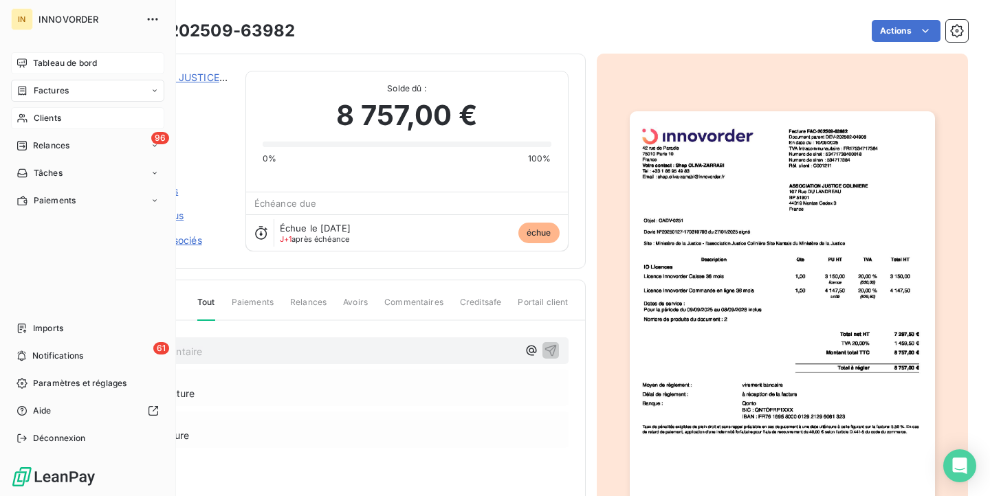
click at [16, 21] on div "IN" at bounding box center [22, 19] width 22 height 22
click at [81, 69] on span "Tableau de bord" at bounding box center [65, 63] width 64 height 12
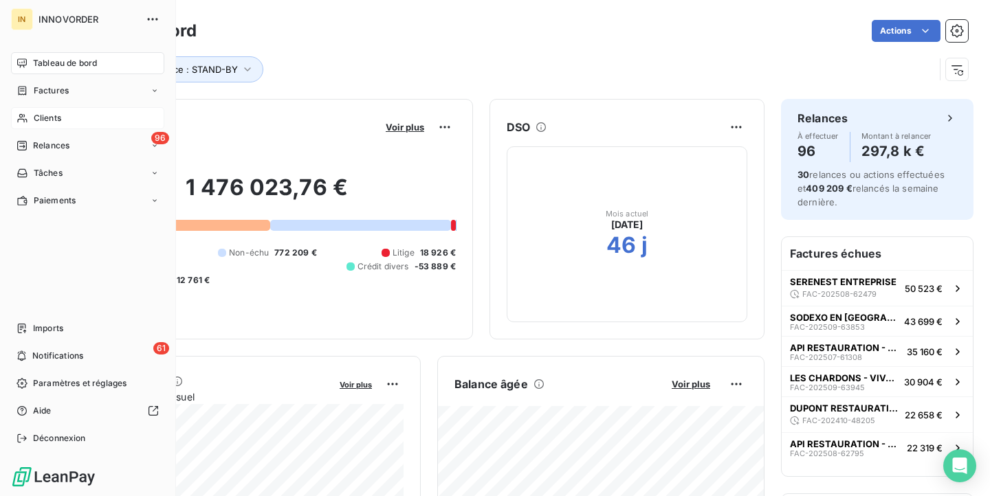
click at [71, 116] on div "Clients" at bounding box center [87, 118] width 153 height 22
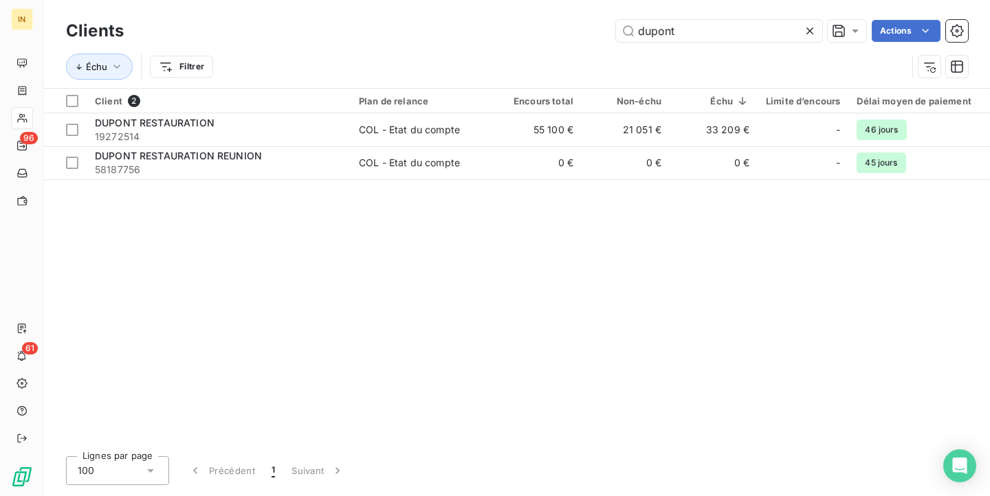
click at [804, 24] on icon at bounding box center [810, 31] width 14 height 14
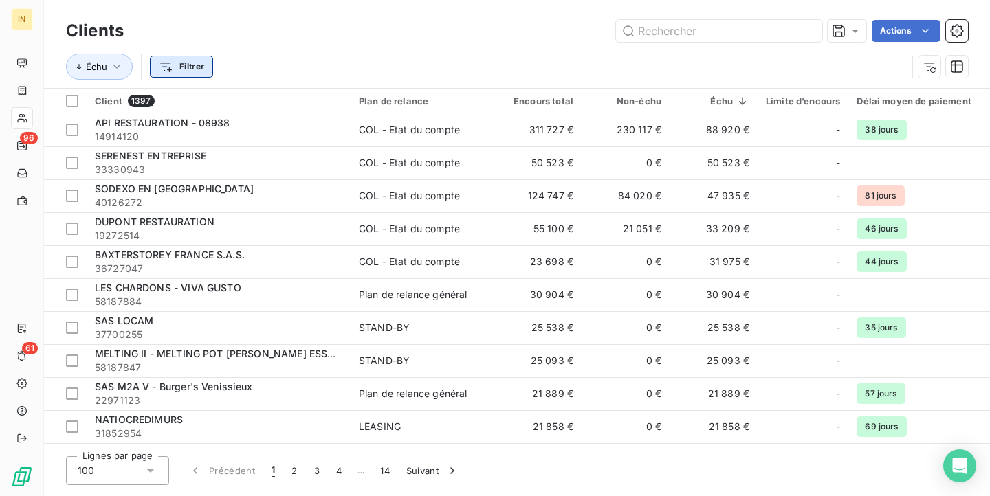
click at [192, 63] on html "IN 96 61 Clients Actions Échu Filtrer Client 1397 Plan de relance Encours total…" at bounding box center [495, 248] width 990 height 496
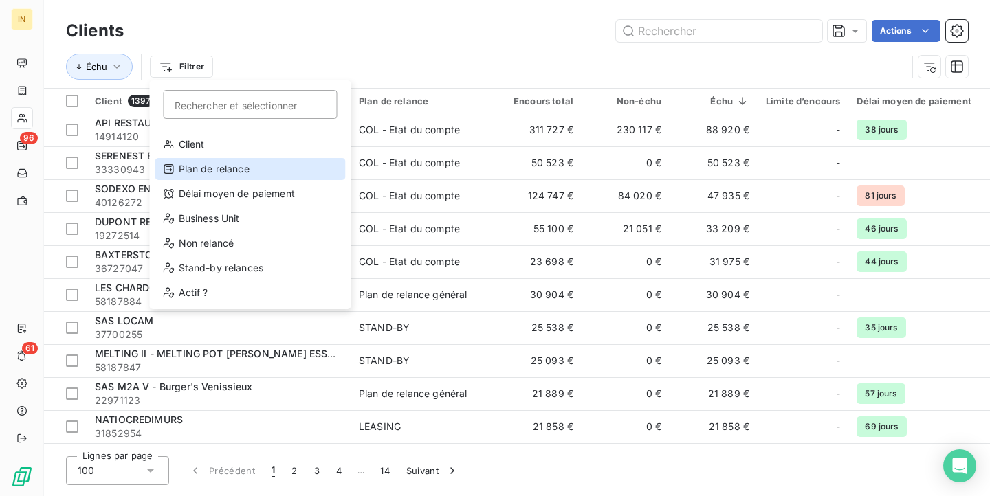
click at [230, 168] on div "Plan de relance" at bounding box center [250, 169] width 190 height 22
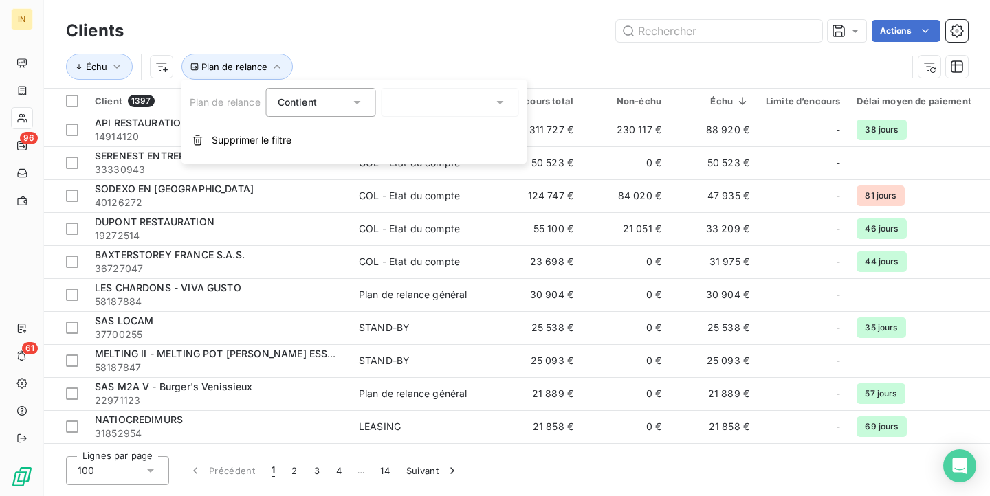
click at [308, 96] on div "Contient" at bounding box center [297, 103] width 39 height 14
click at [415, 105] on div at bounding box center [449, 102] width 137 height 29
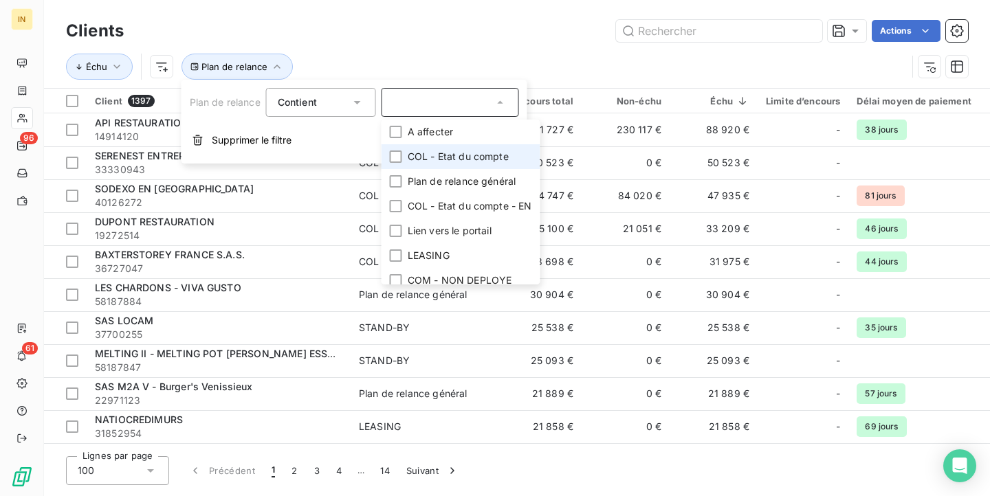
click at [464, 163] on span "COL - Etat du compte" at bounding box center [457, 157] width 101 height 14
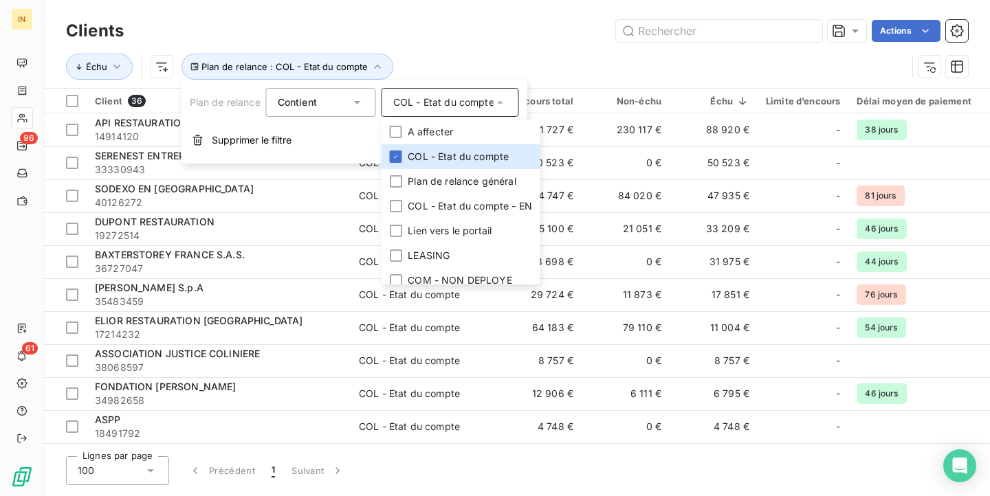
click at [493, 48] on div "Échu Plan de relance : COL - Etat du compte" at bounding box center [517, 66] width 902 height 43
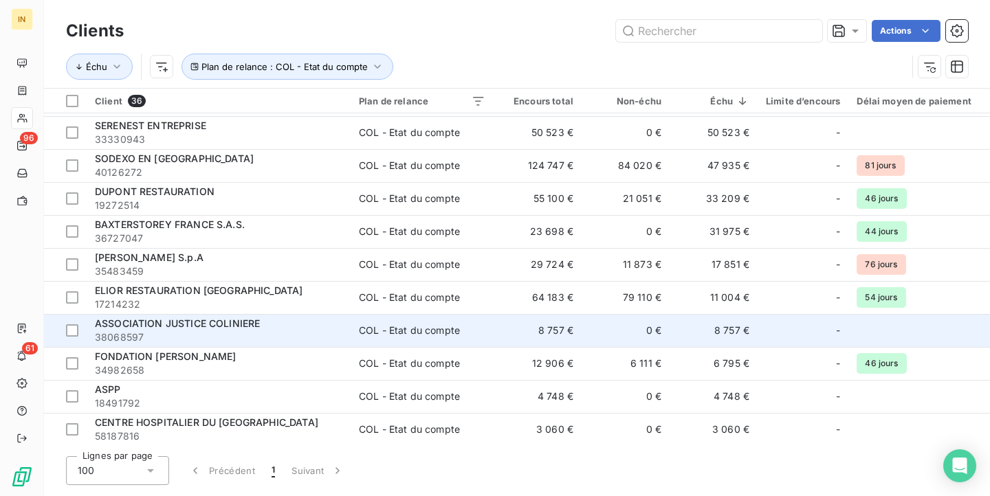
scroll to position [32, 0]
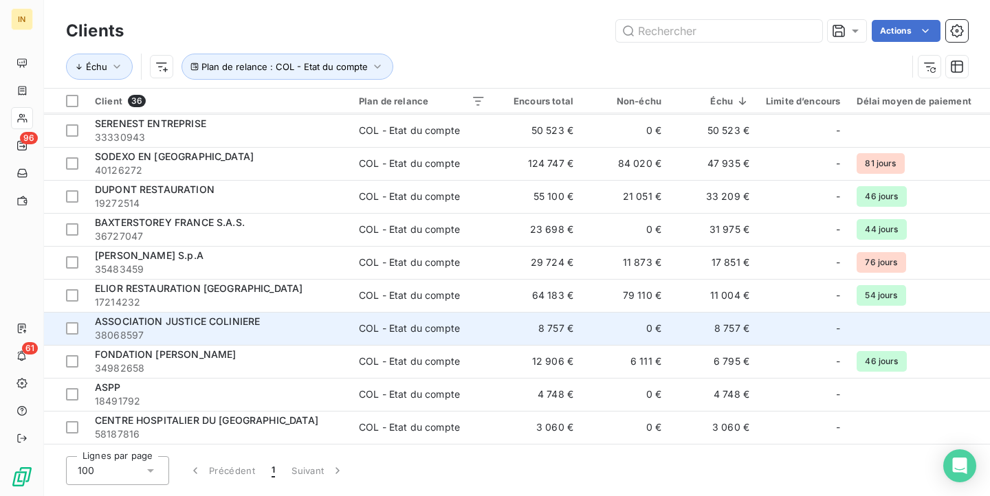
click at [289, 332] on span "38068597" at bounding box center [218, 335] width 247 height 14
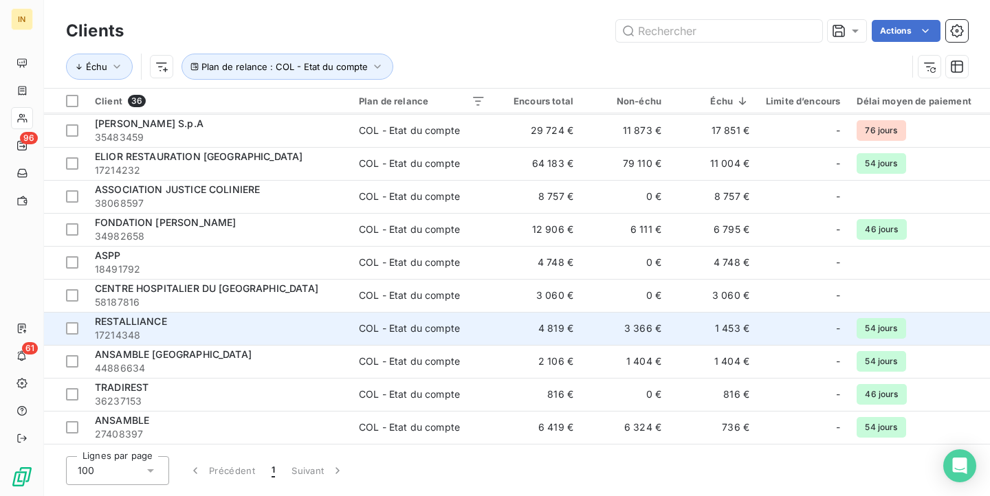
scroll to position [164, 0]
click at [267, 334] on span "17214348" at bounding box center [218, 336] width 247 height 14
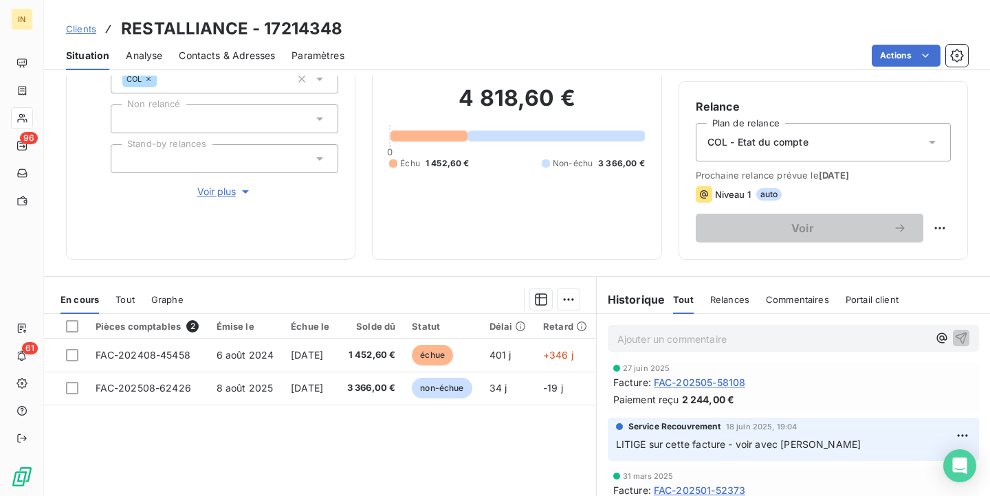
scroll to position [565, 0]
